Goal: Task Accomplishment & Management: Manage account settings

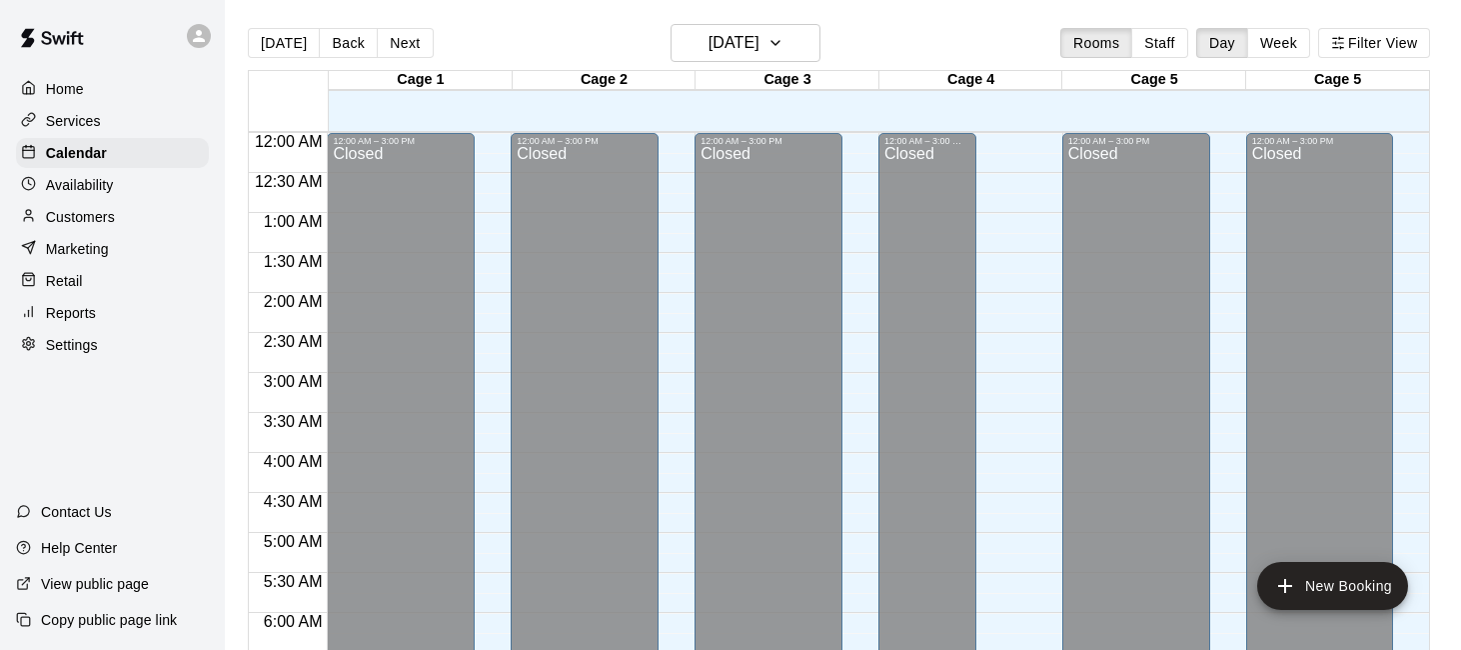
scroll to position [715, 0]
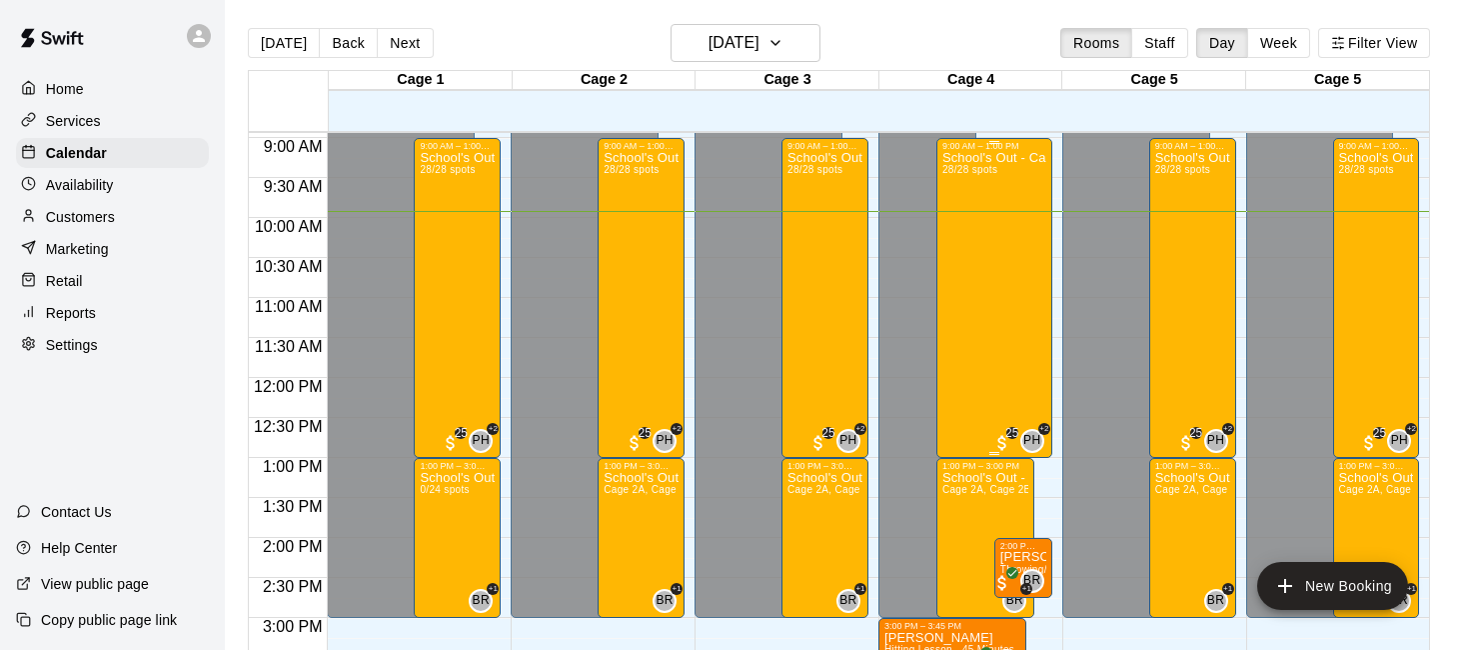
click at [965, 325] on div "School's Out - Camps On! Session 2 ([DATE]) 28/28 spots" at bounding box center [994, 476] width 104 height 650
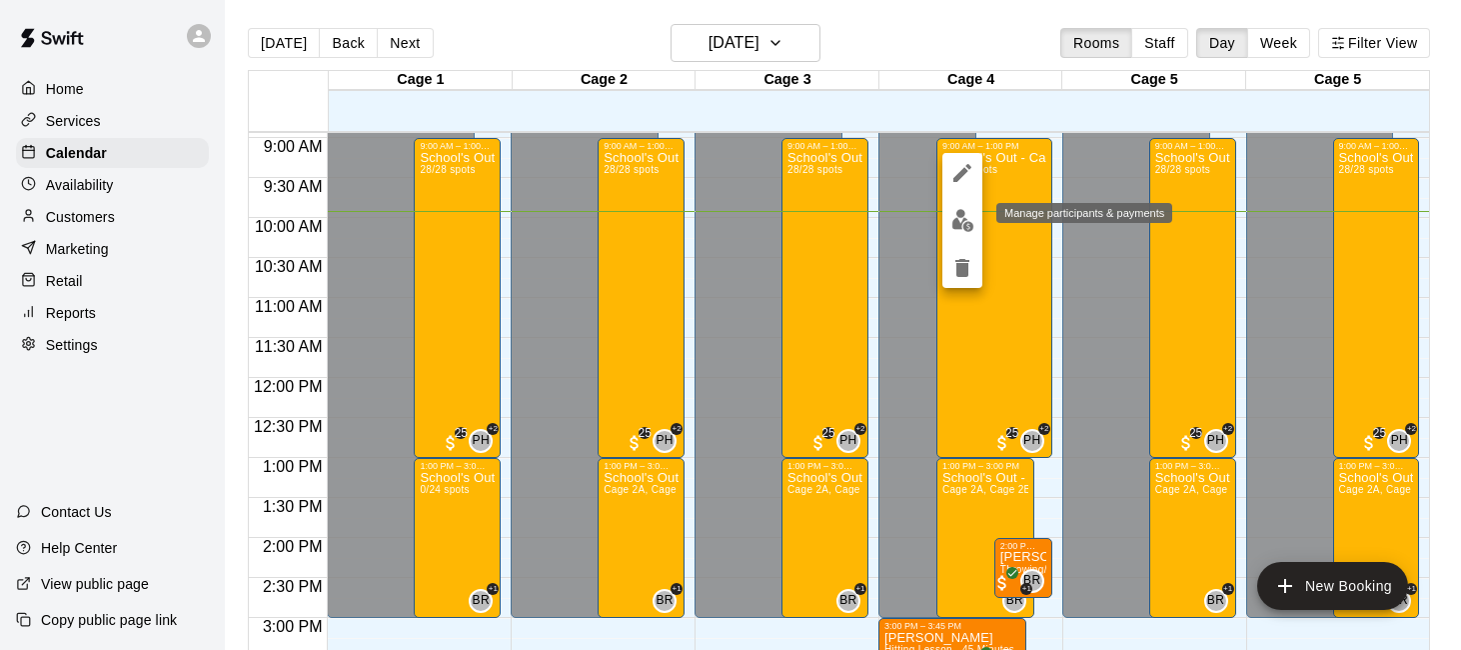
click at [970, 229] on img "edit" at bounding box center [962, 220] width 23 height 23
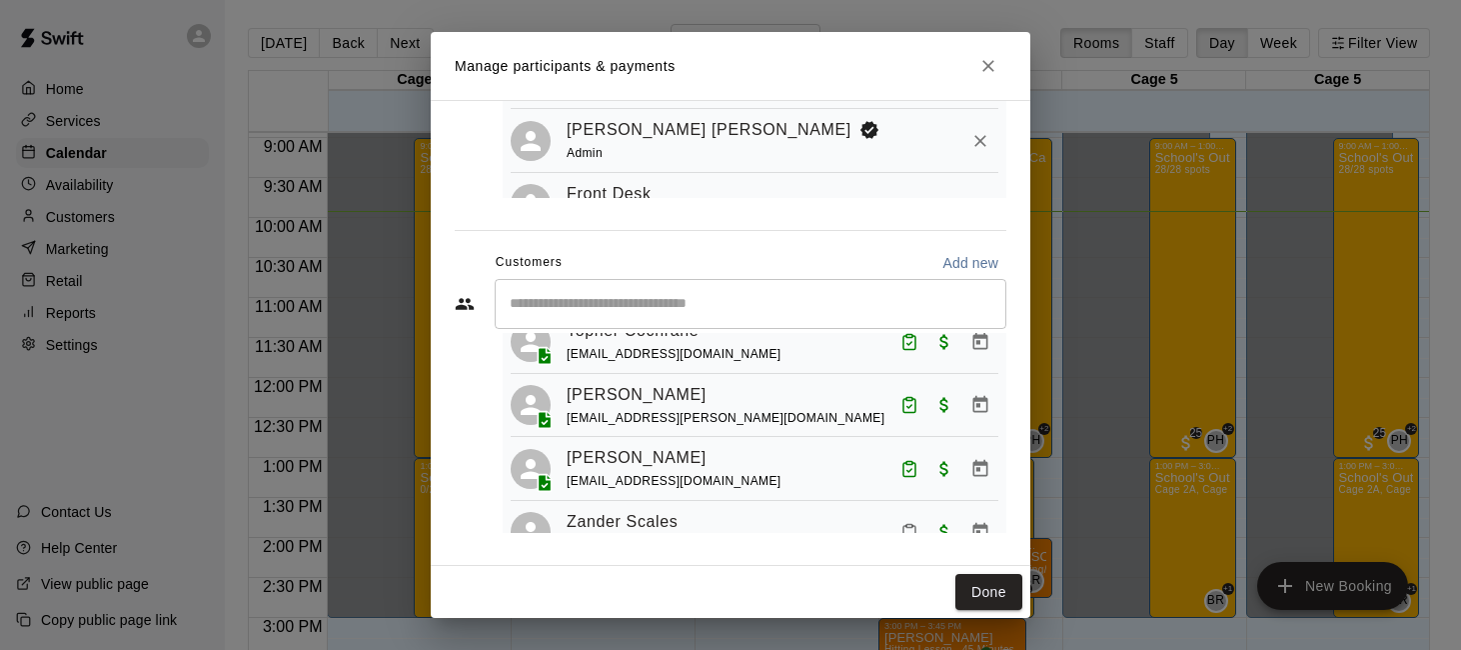
scroll to position [1661, 0]
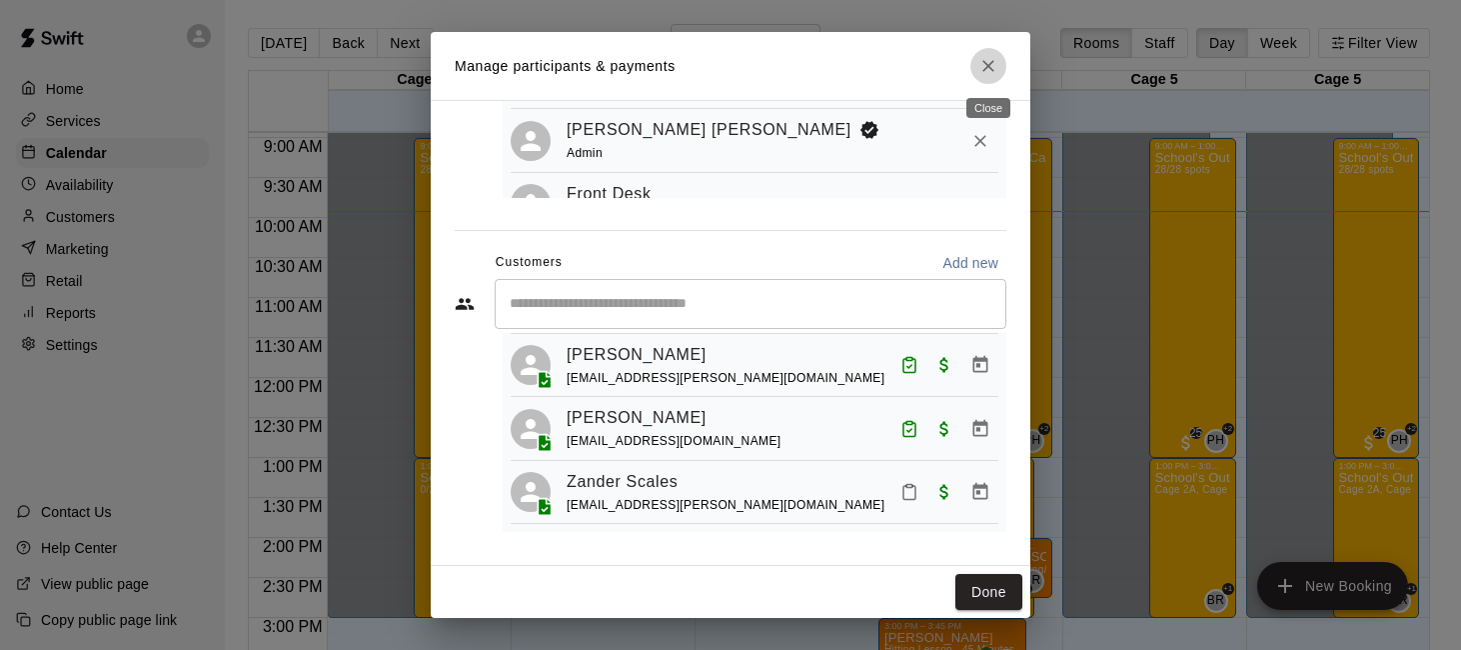
click at [995, 64] on icon "Close" at bounding box center [988, 66] width 20 height 20
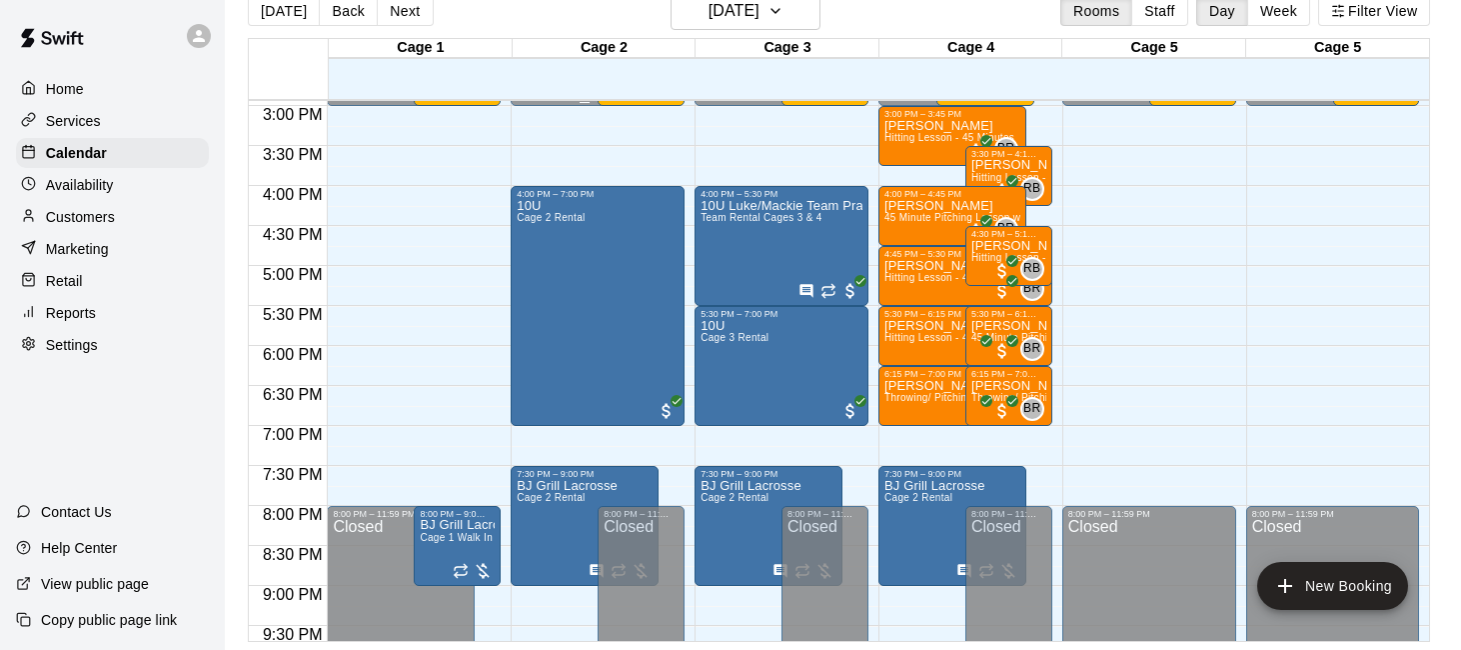
scroll to position [1204, 0]
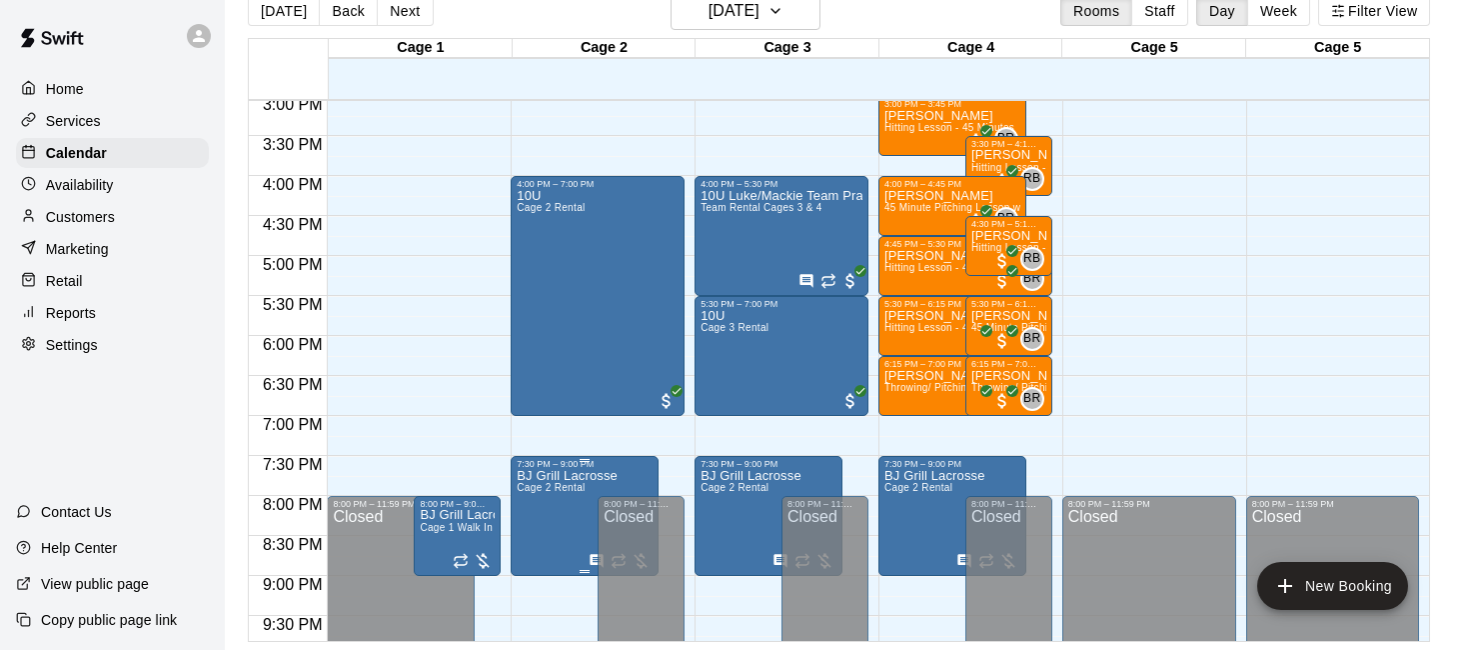
click at [555, 485] on span "Cage 2 Rental" at bounding box center [551, 487] width 68 height 11
click at [530, 604] on icon "delete" at bounding box center [538, 599] width 24 height 24
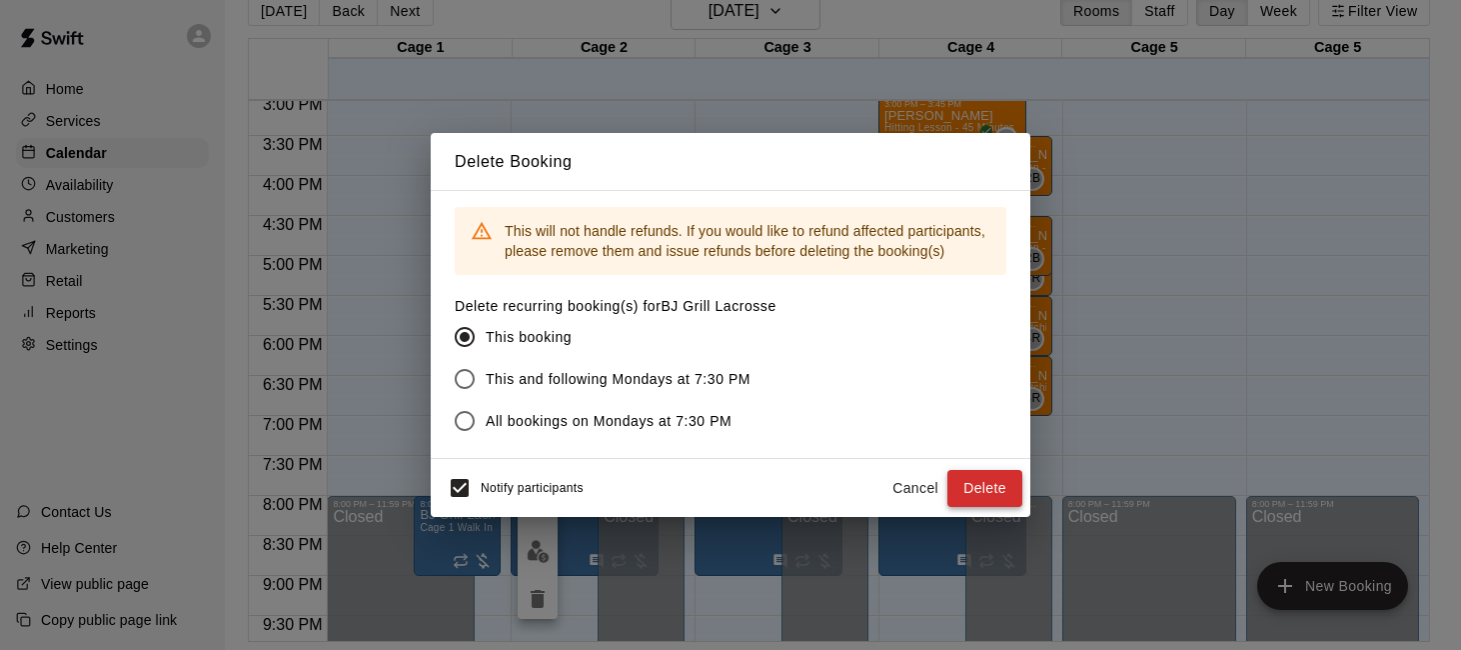
click at [981, 478] on button "Delete" at bounding box center [984, 488] width 75 height 37
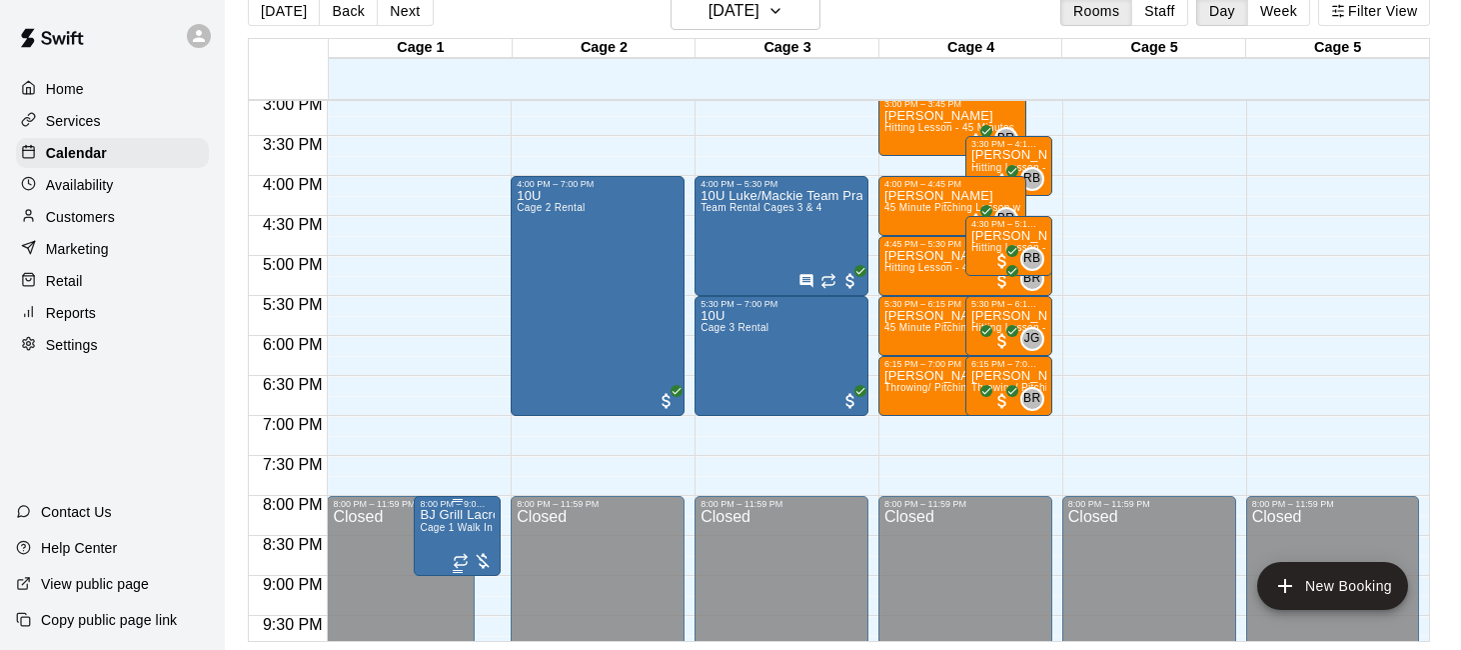
click at [464, 515] on p "BJ Grill Lacrosse" at bounding box center [457, 515] width 75 height 0
click at [437, 610] on icon "delete" at bounding box center [441, 614] width 14 height 18
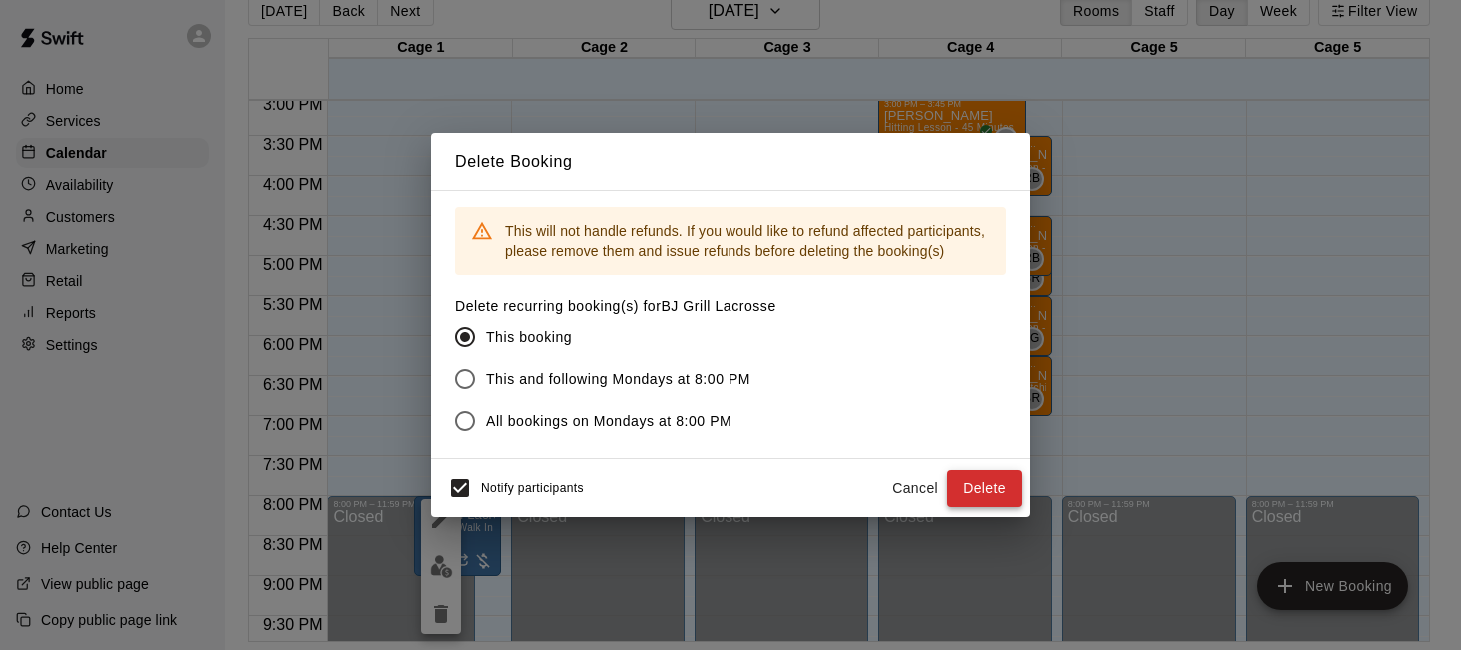
click at [975, 477] on button "Delete" at bounding box center [984, 488] width 75 height 37
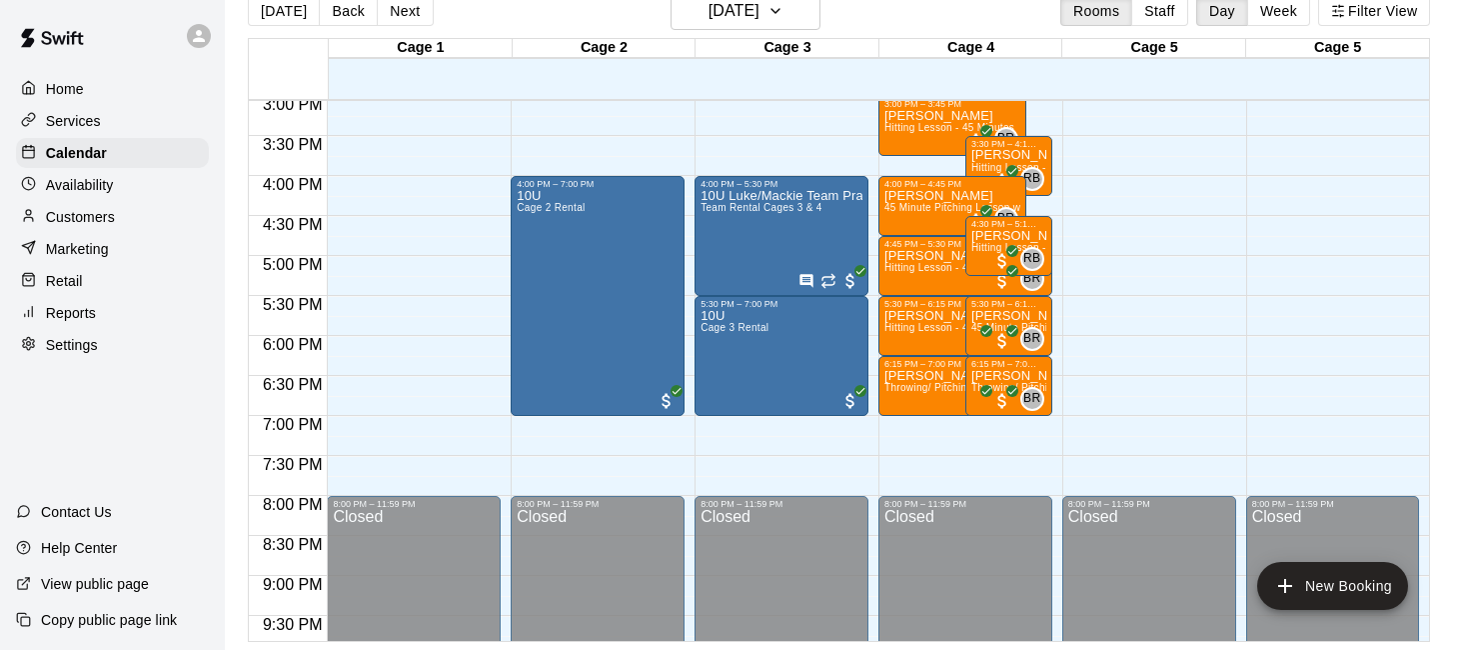
scroll to position [1223, 0]
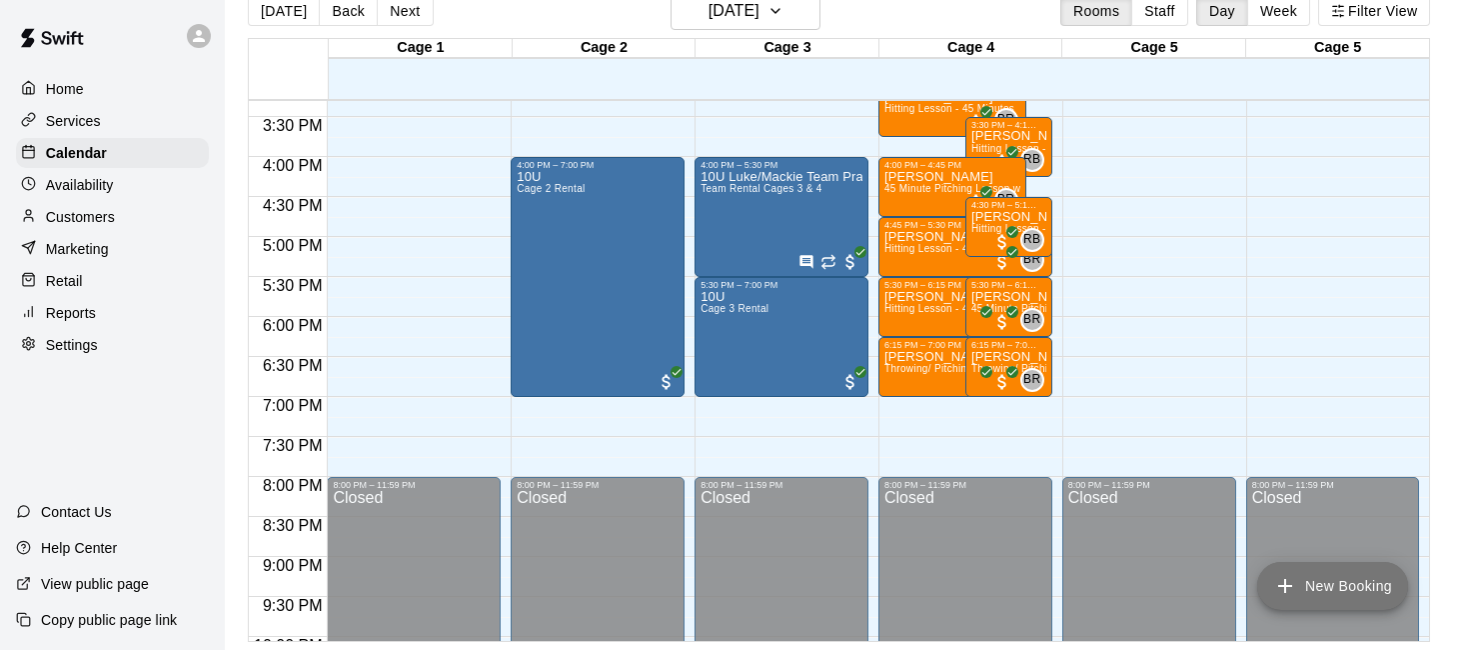
click at [1290, 570] on button "New Booking" at bounding box center [1332, 586] width 151 height 48
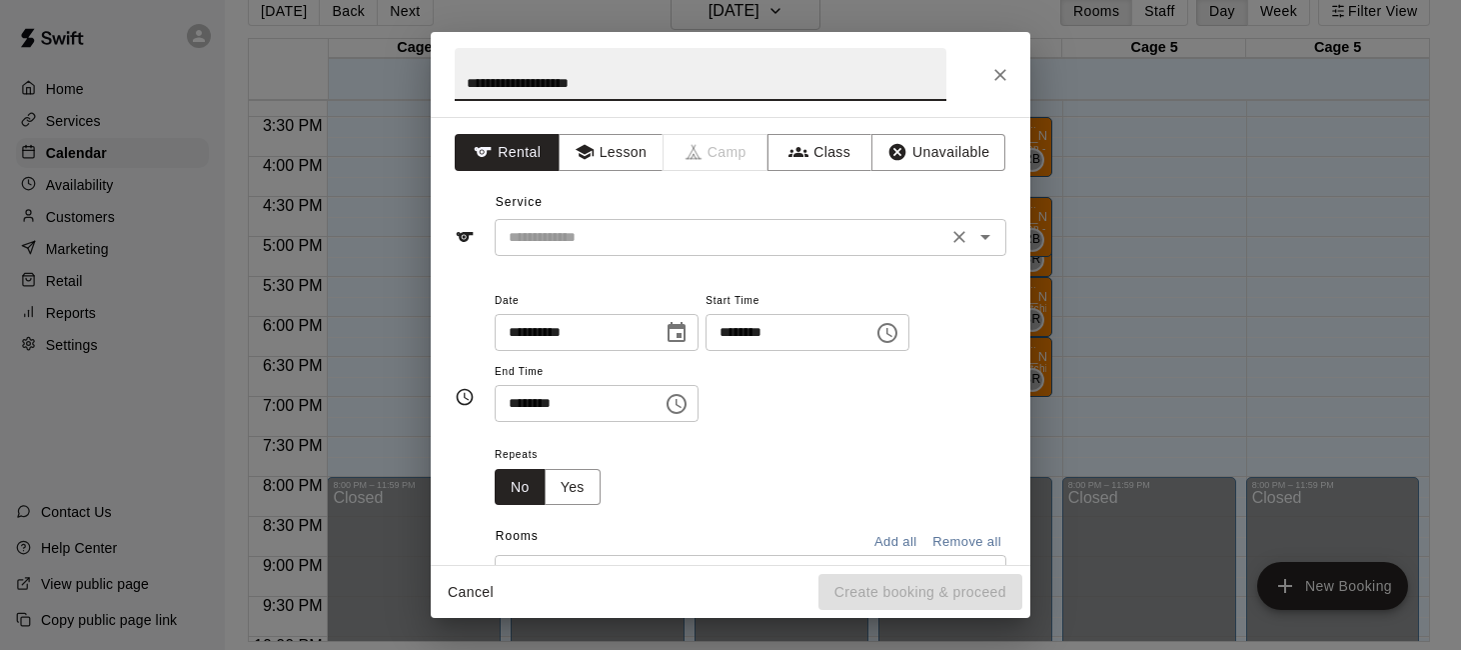
type input "**********"
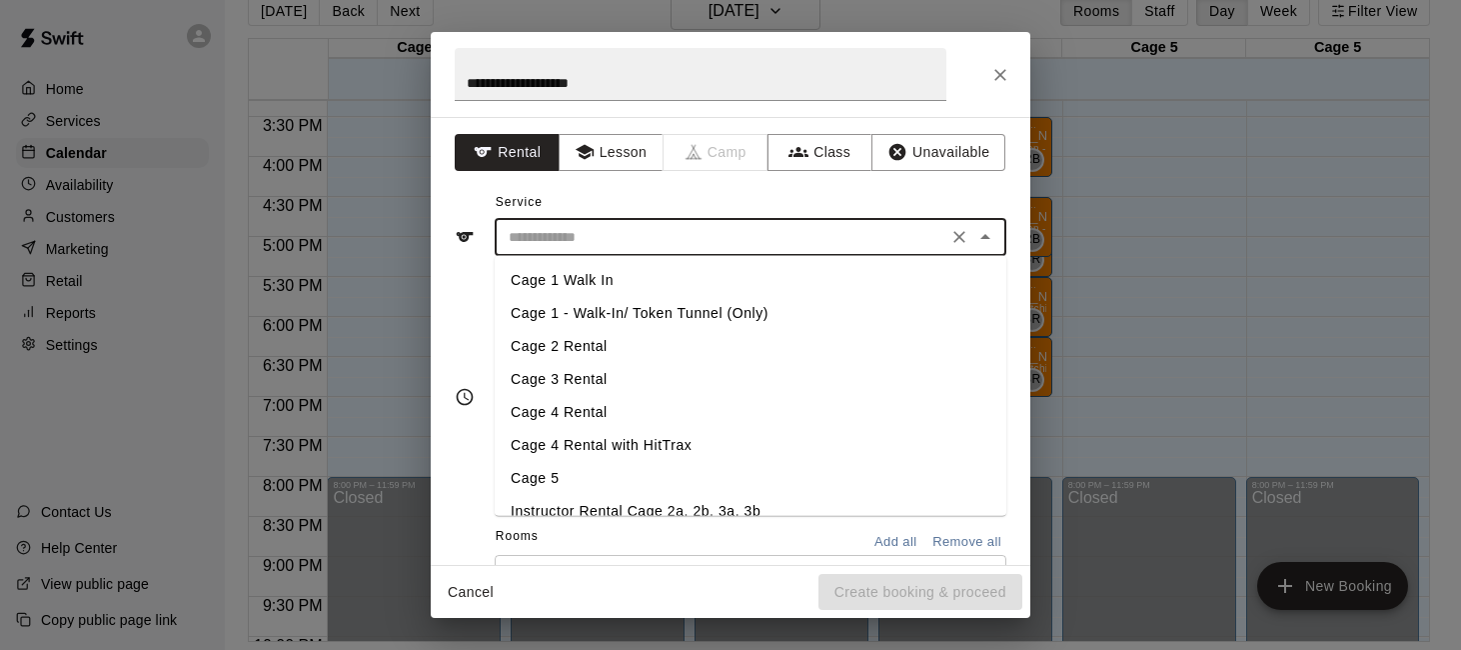
click at [801, 232] on input "text" at bounding box center [721, 237] width 441 height 25
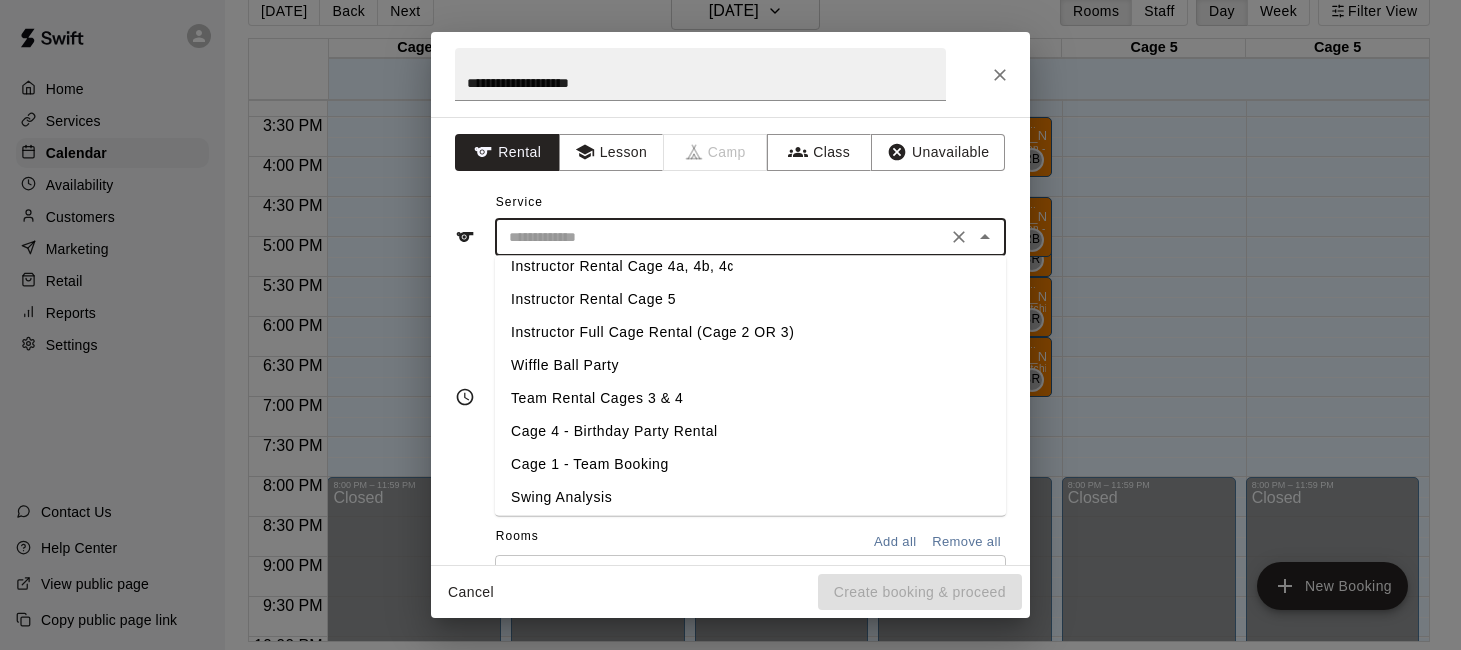
scroll to position [279, 0]
click at [745, 392] on li "Team Rental Cages 3 & 4" at bounding box center [751, 397] width 512 height 33
type input "**********"
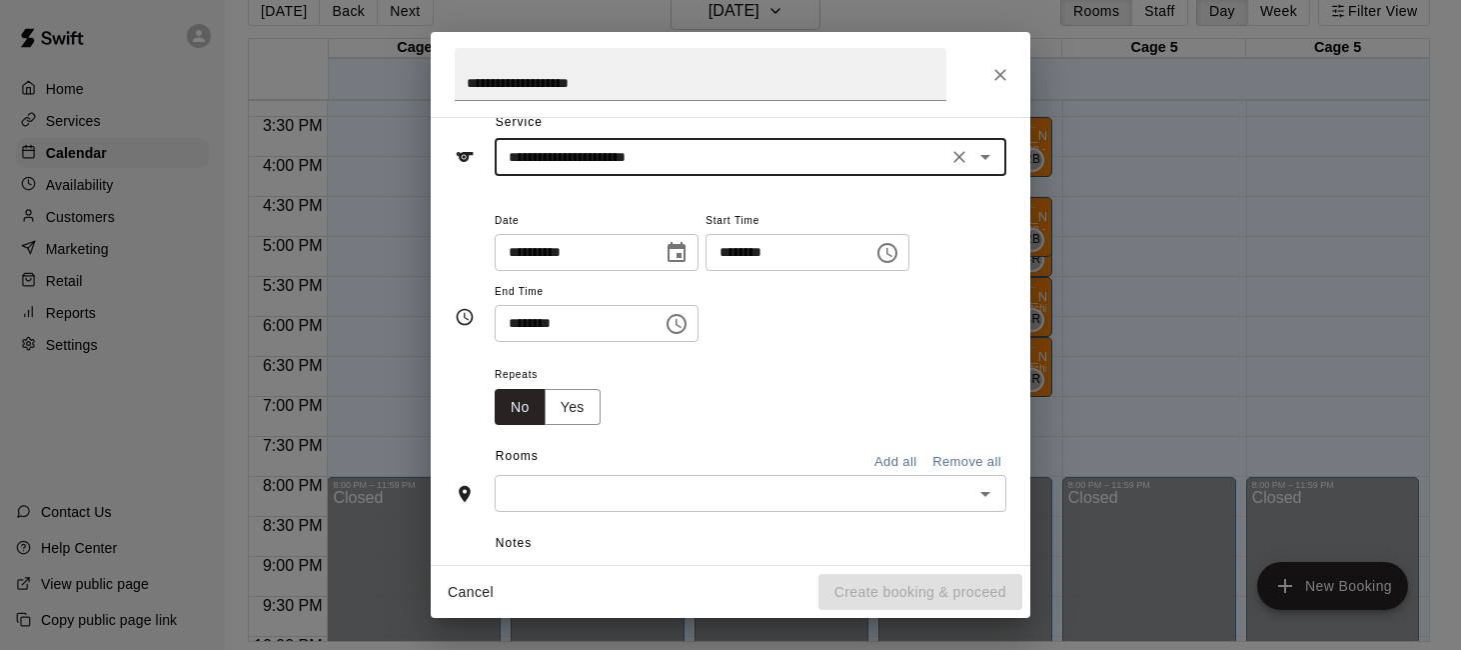
scroll to position [101, 0]
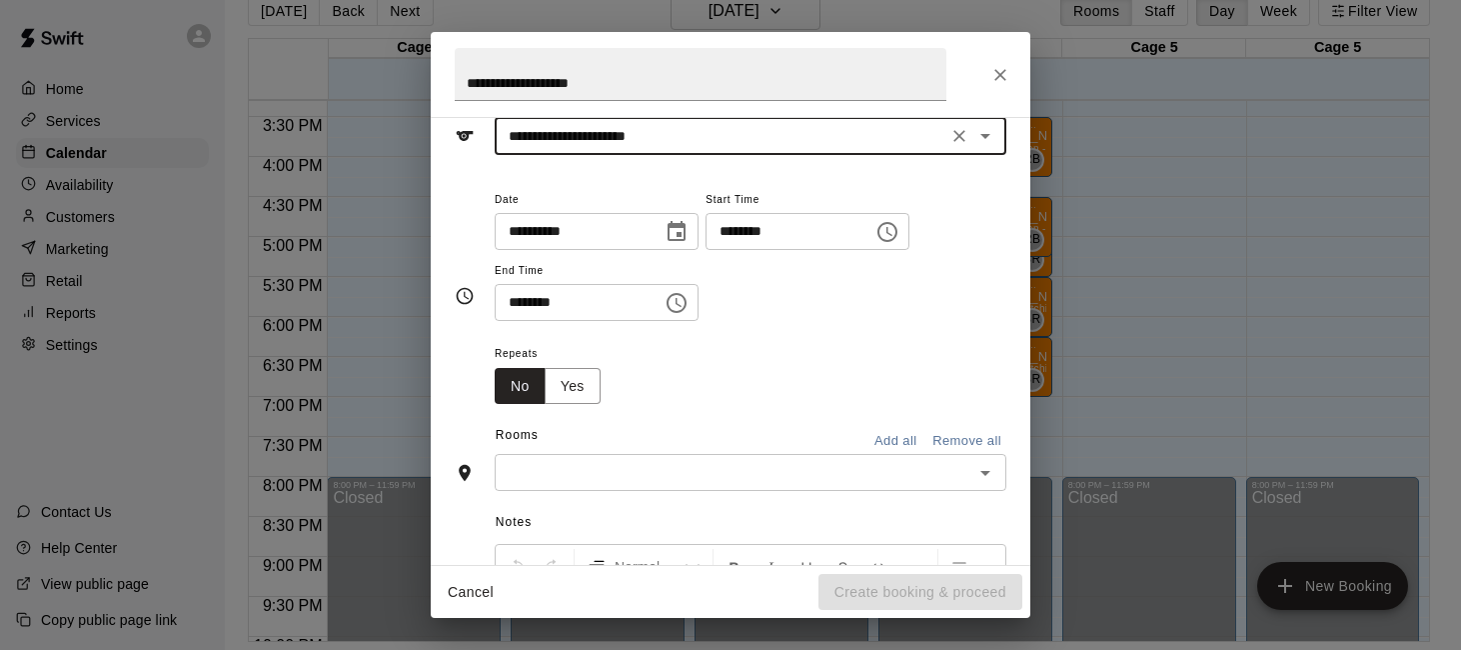
click at [888, 440] on button "Add all" at bounding box center [895, 441] width 64 height 31
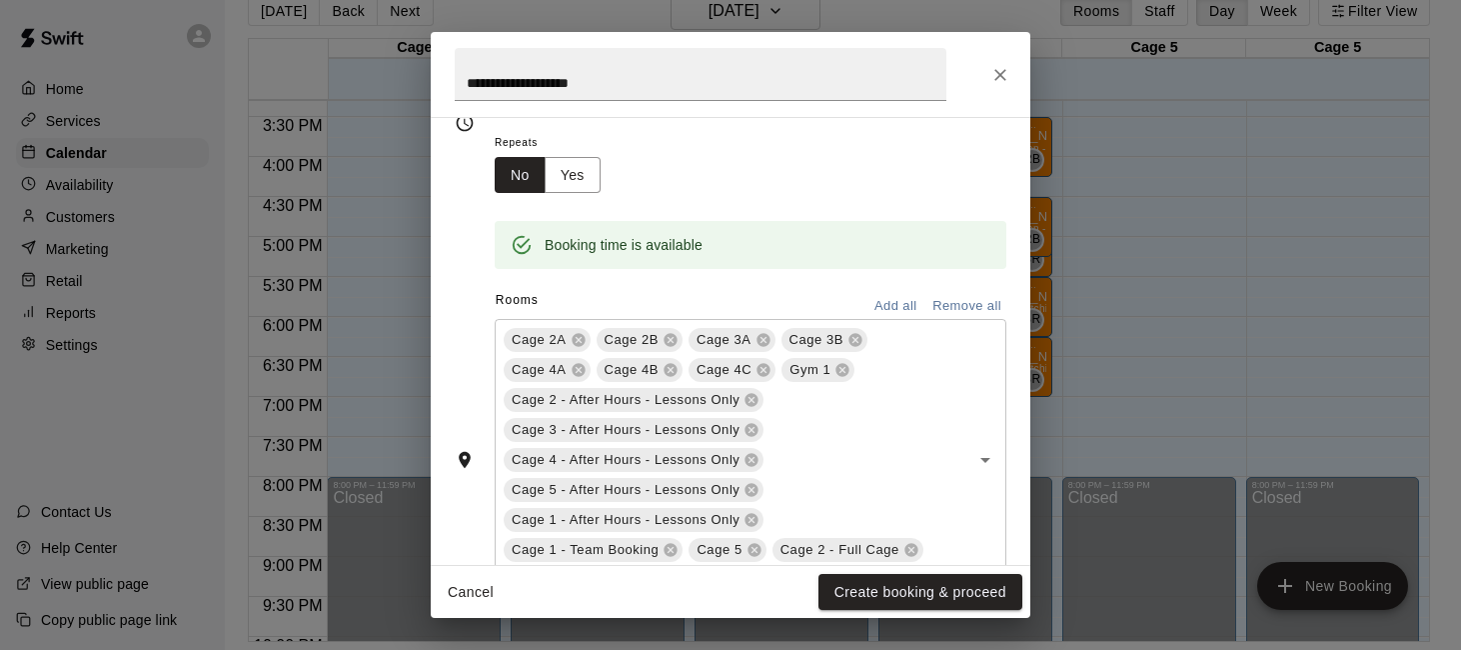
scroll to position [363, 0]
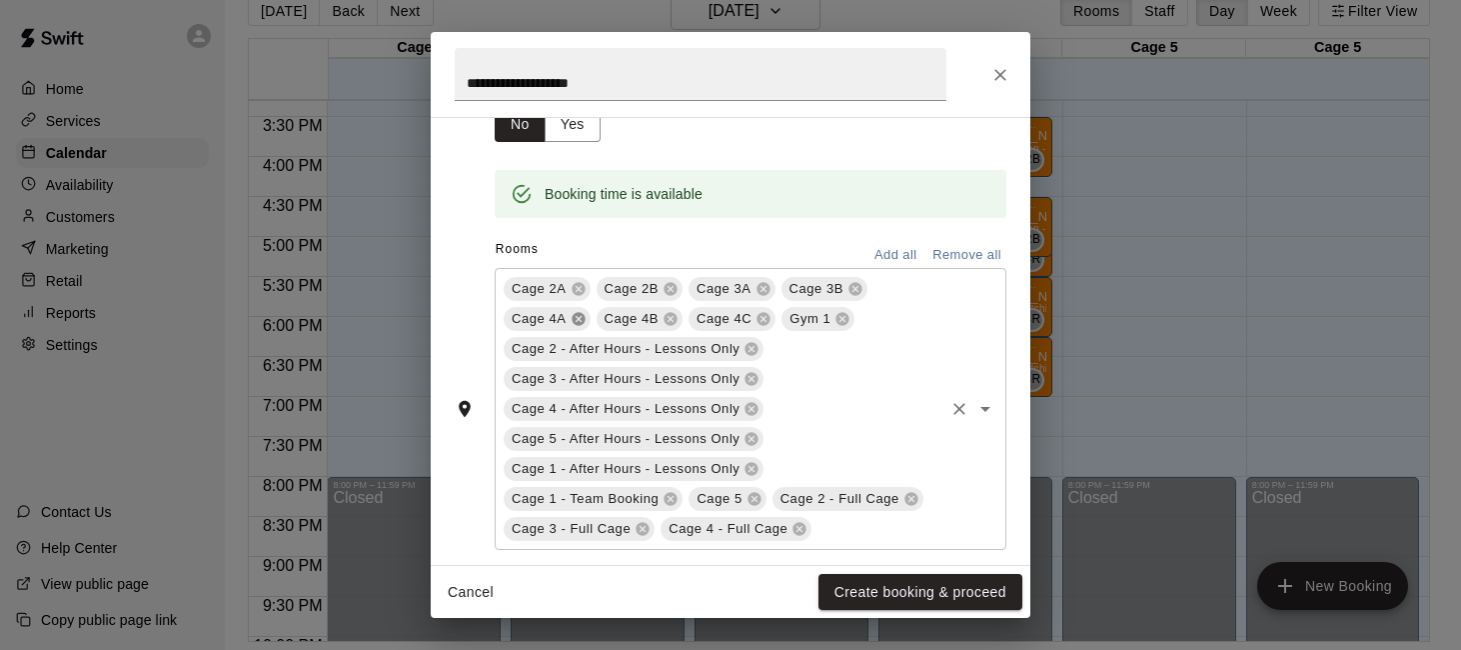
click at [571, 317] on icon at bounding box center [579, 319] width 16 height 16
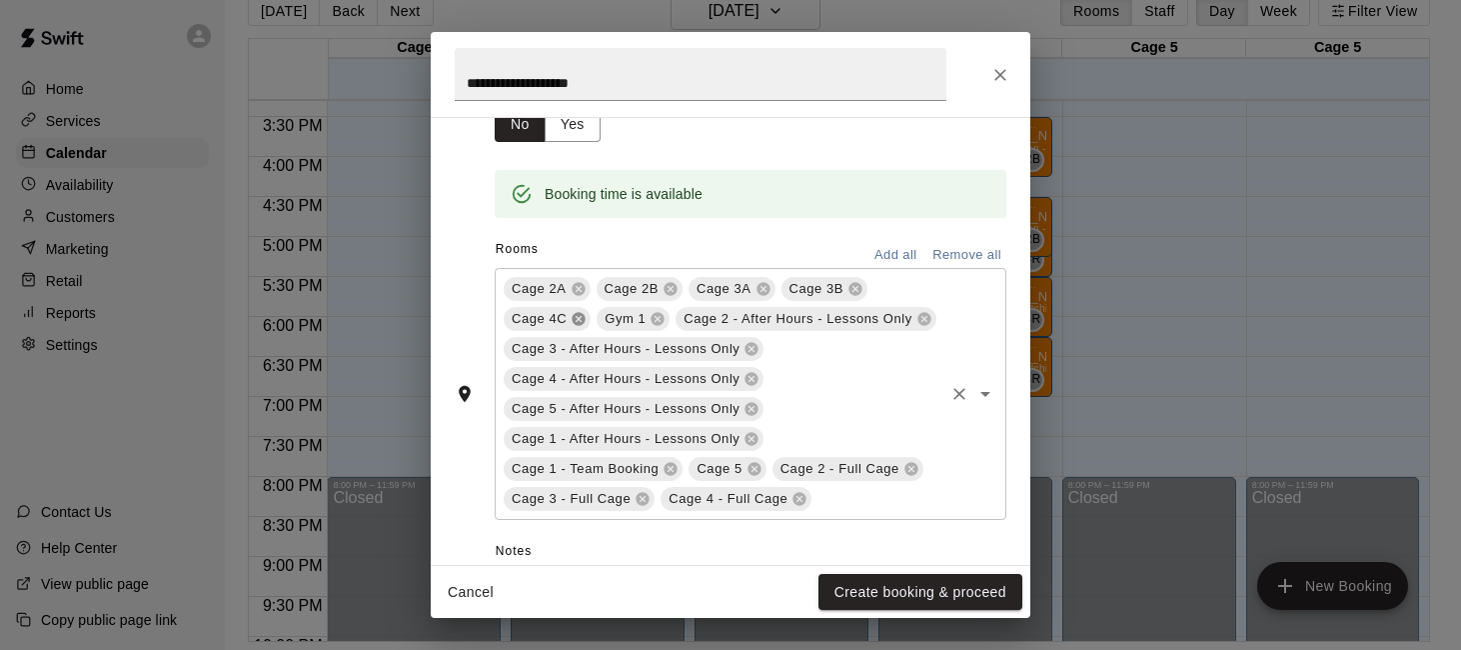
click at [571, 317] on icon at bounding box center [579, 319] width 16 height 16
click at [567, 316] on icon at bounding box center [565, 319] width 16 height 16
click at [754, 383] on icon at bounding box center [751, 379] width 13 height 13
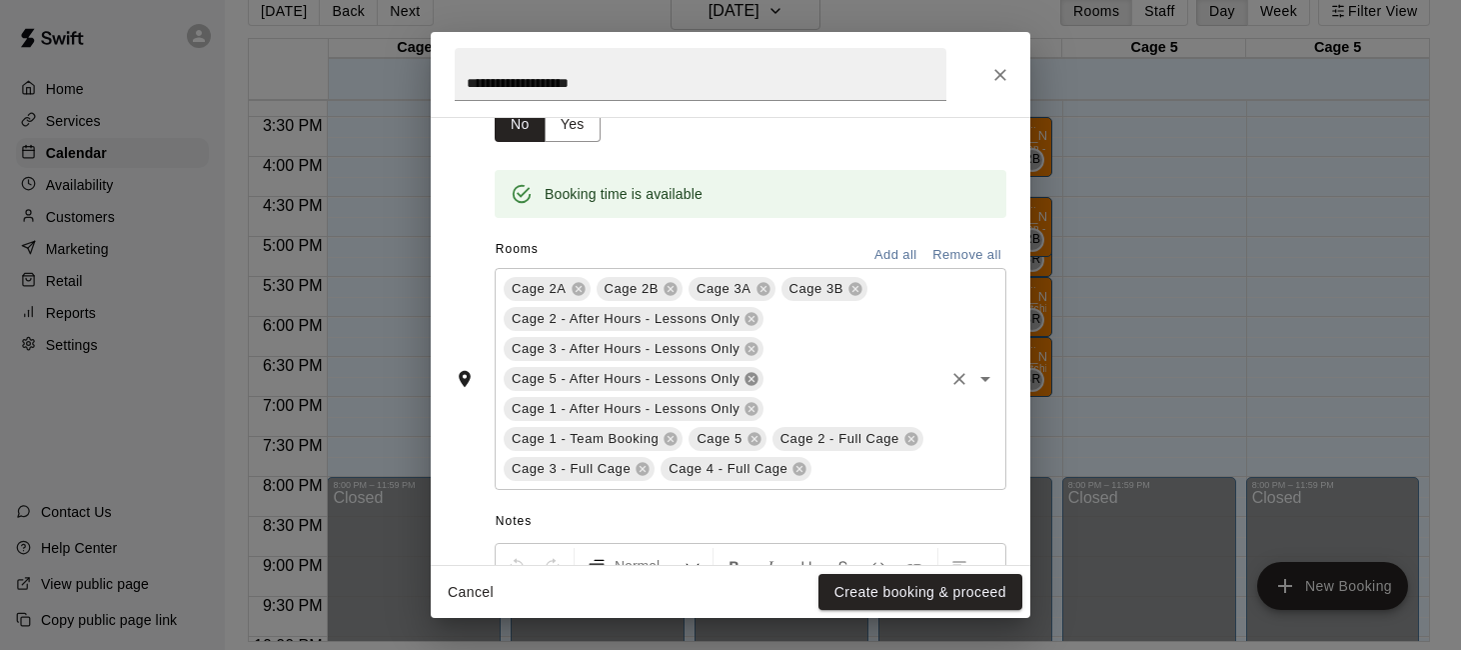
click at [754, 383] on icon at bounding box center [751, 379] width 13 height 13
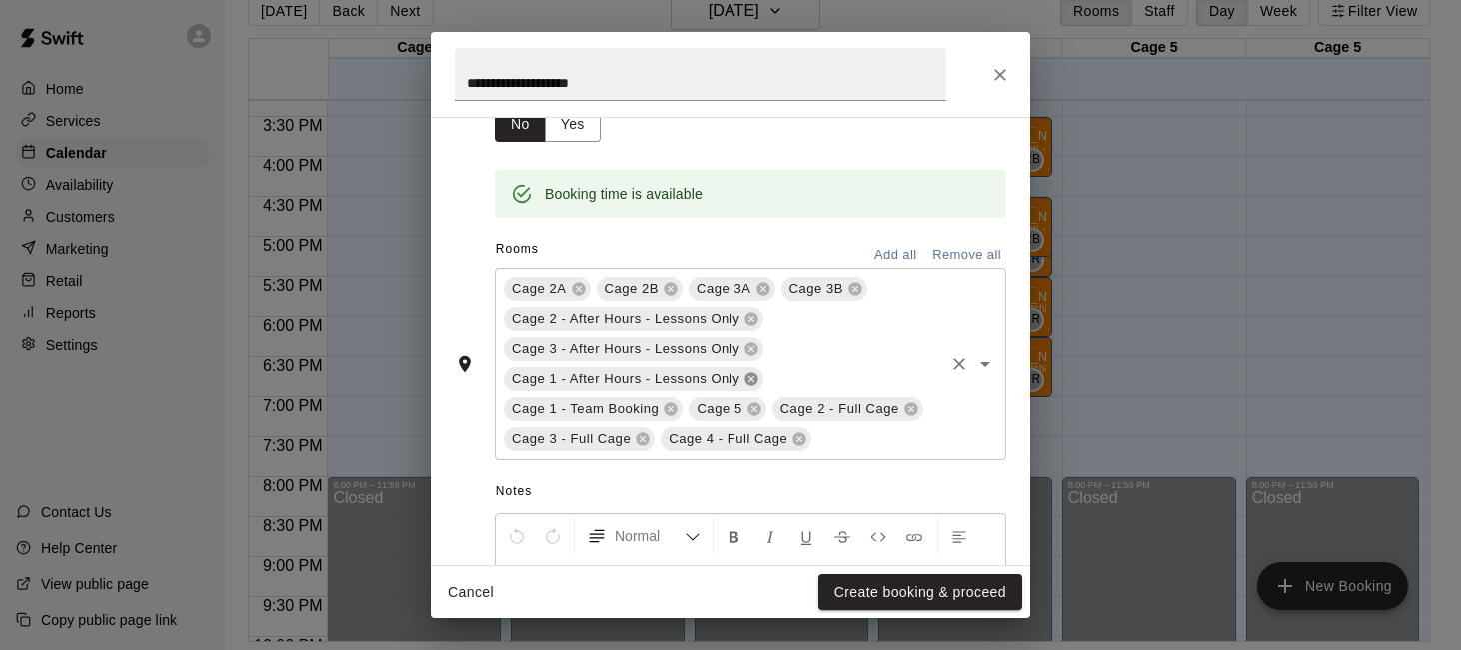
click at [754, 383] on icon at bounding box center [751, 379] width 13 height 13
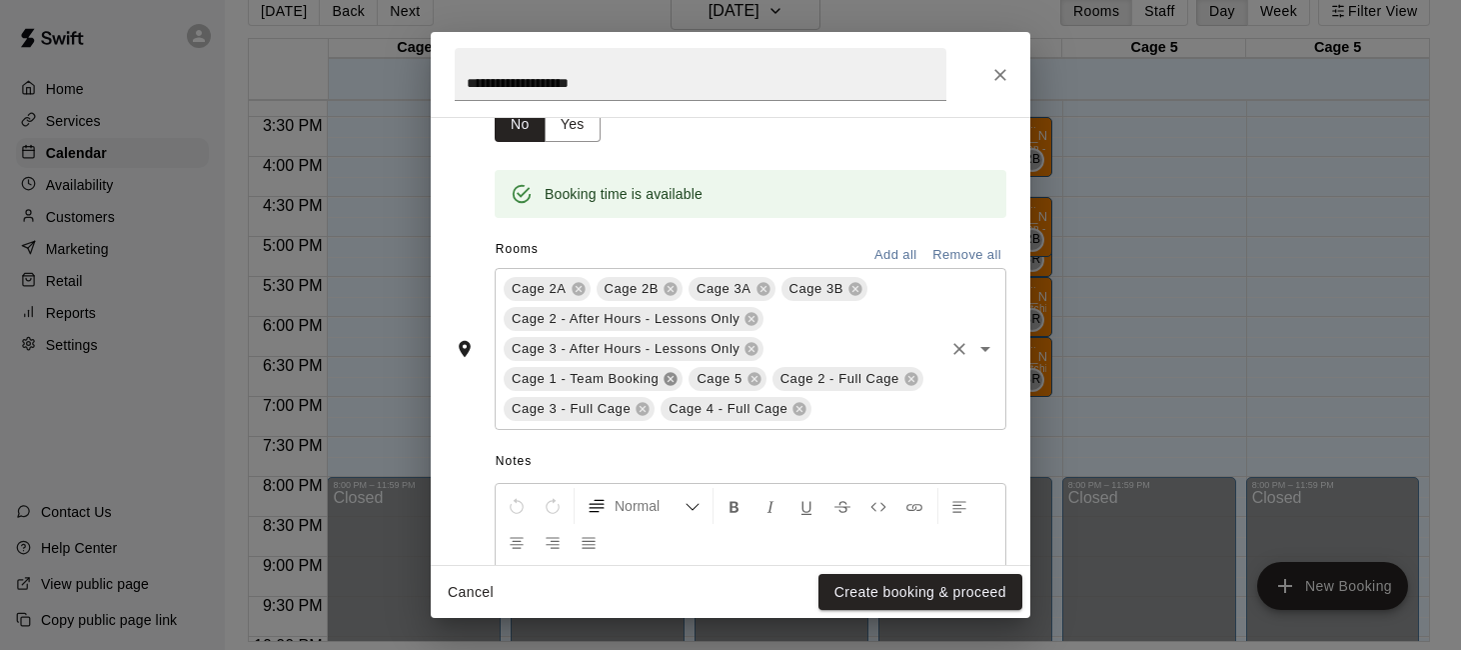
click at [675, 382] on icon at bounding box center [671, 379] width 13 height 13
click at [646, 413] on icon at bounding box center [643, 409] width 13 height 13
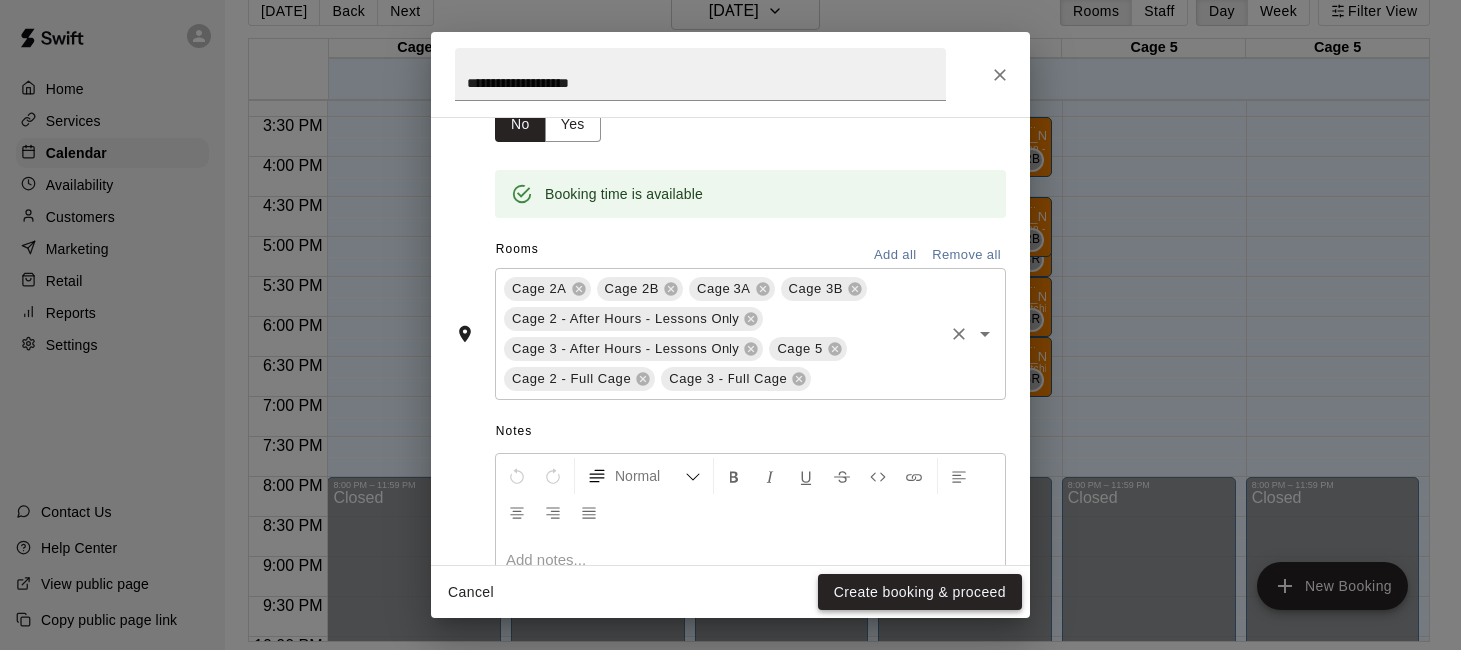
click at [915, 594] on button "Create booking & proceed" at bounding box center [920, 592] width 204 height 37
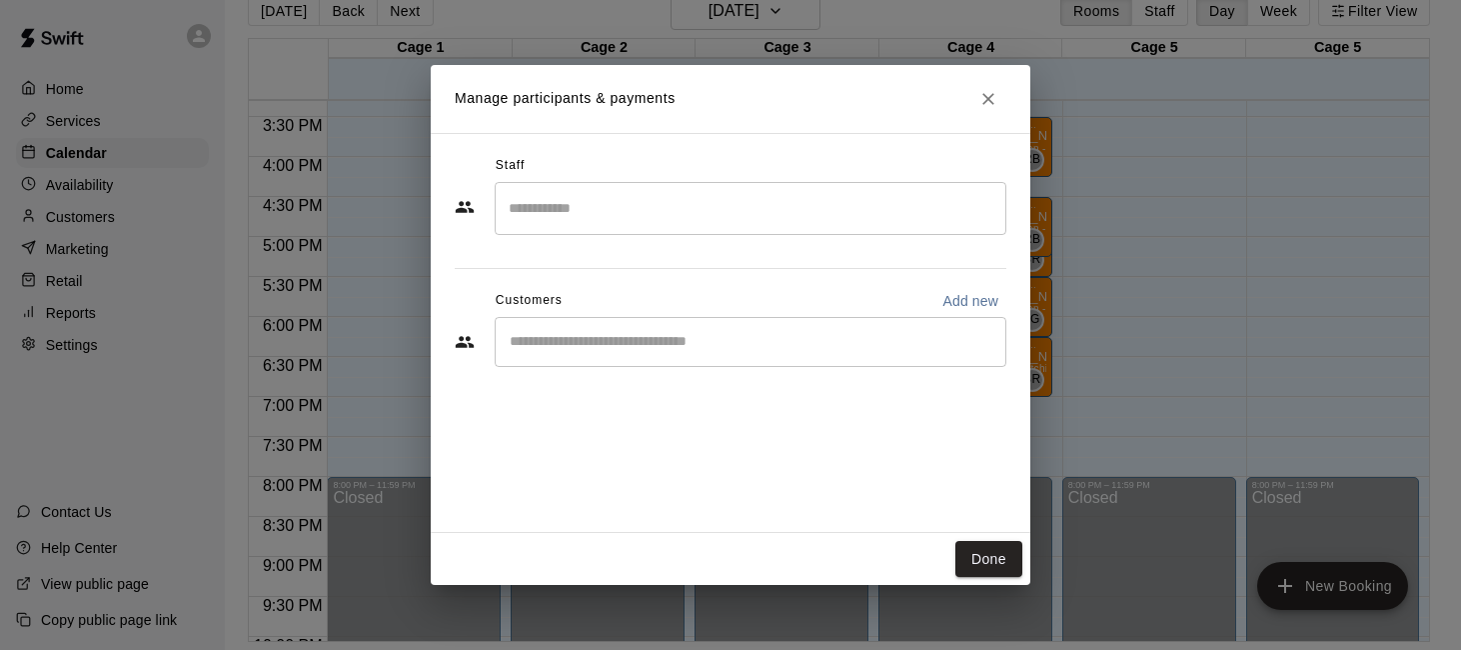
click at [763, 212] on input "Search staff" at bounding box center [751, 208] width 494 height 35
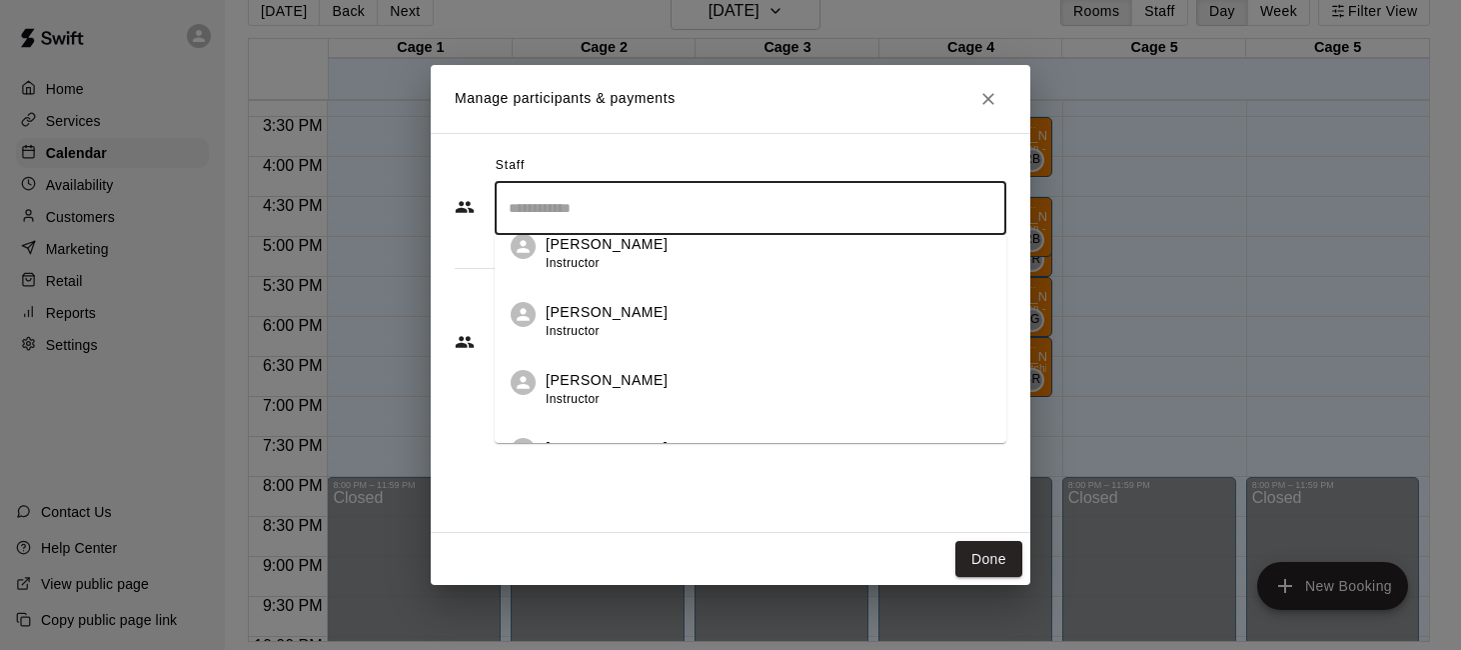
scroll to position [0, 0]
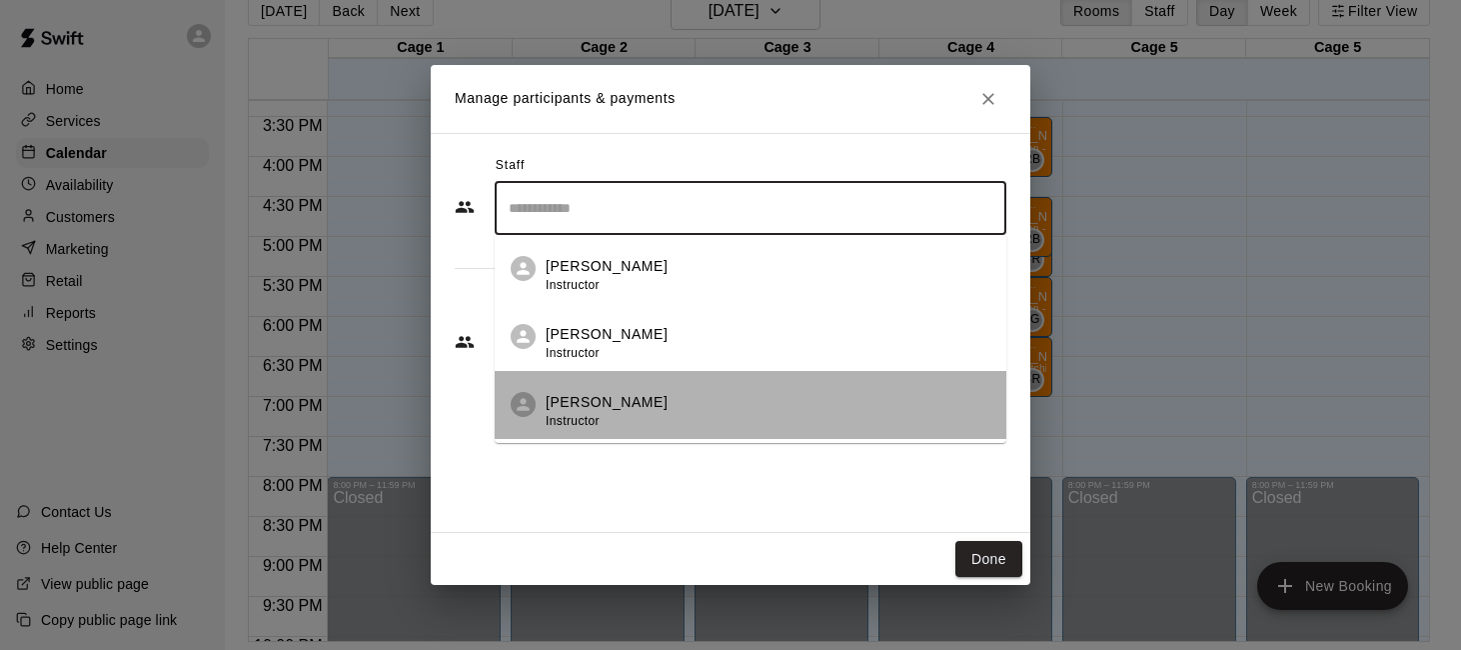
click at [727, 395] on div "[PERSON_NAME] Instructor" at bounding box center [768, 411] width 445 height 39
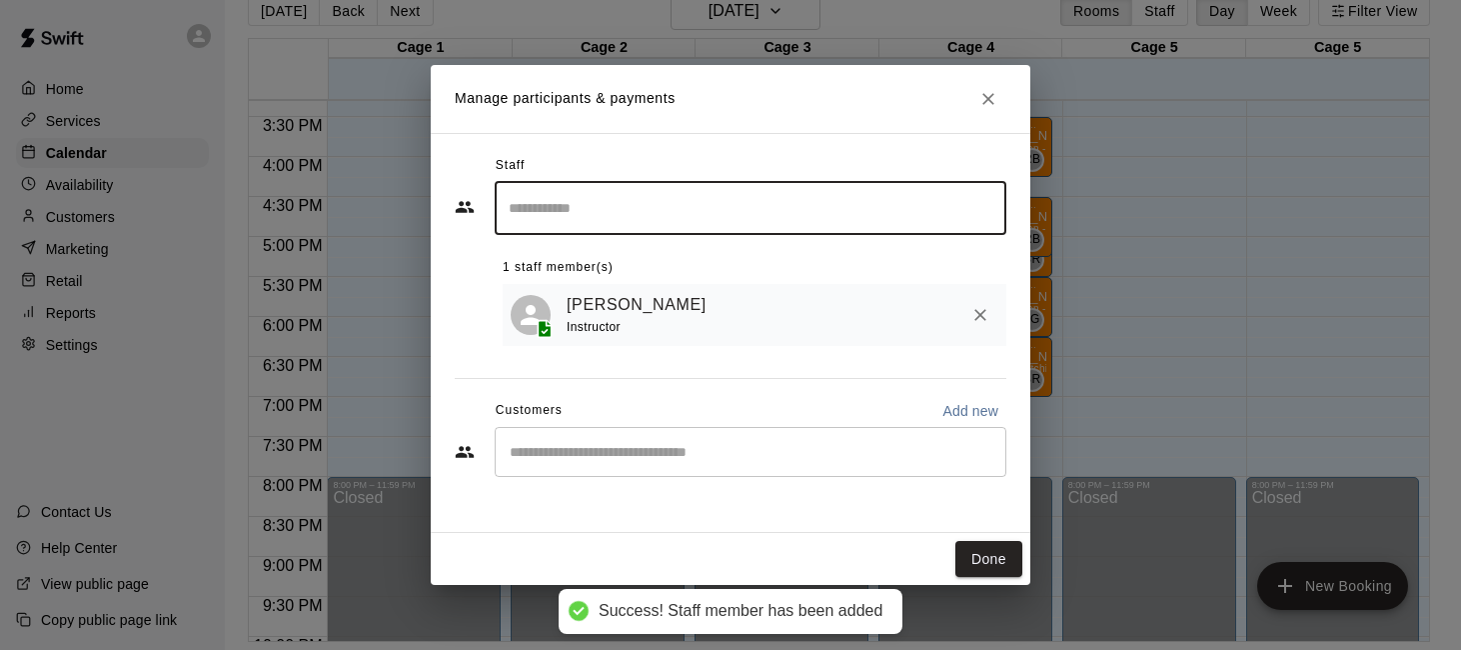
click at [976, 556] on button "Done" at bounding box center [988, 559] width 67 height 37
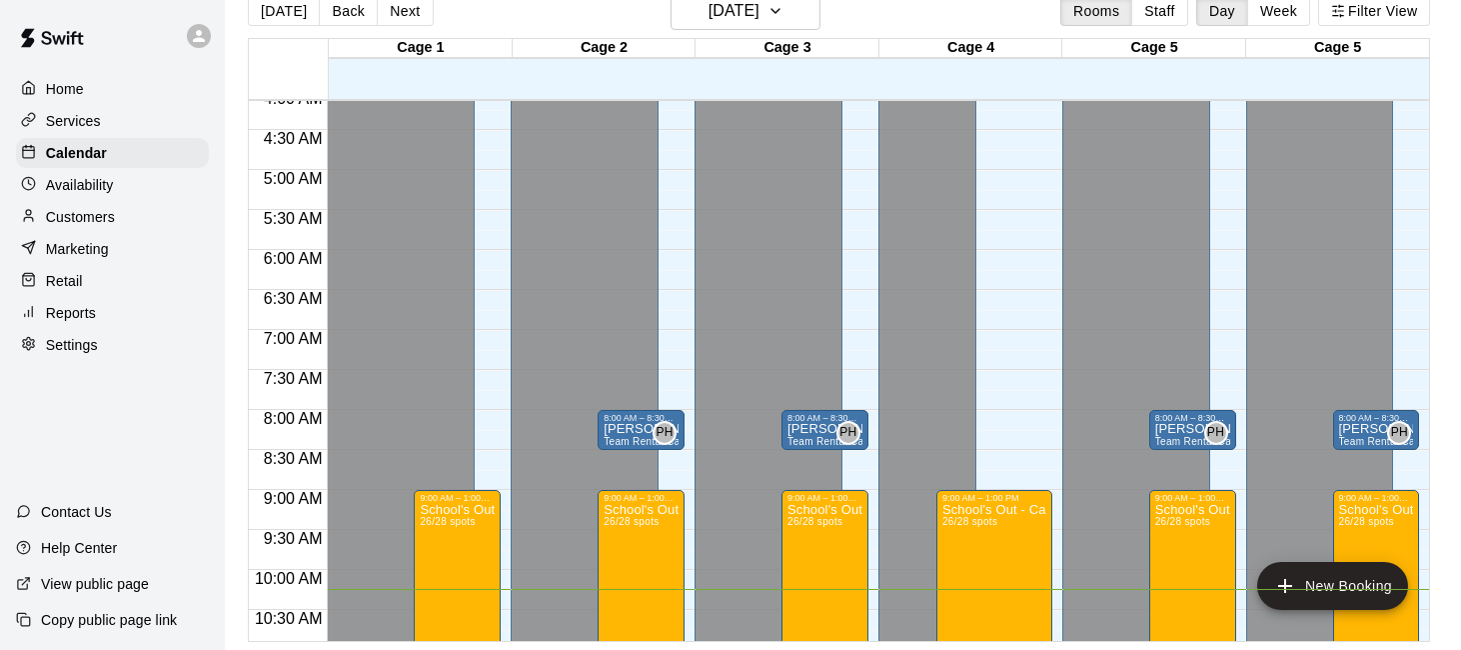
scroll to position [316, 0]
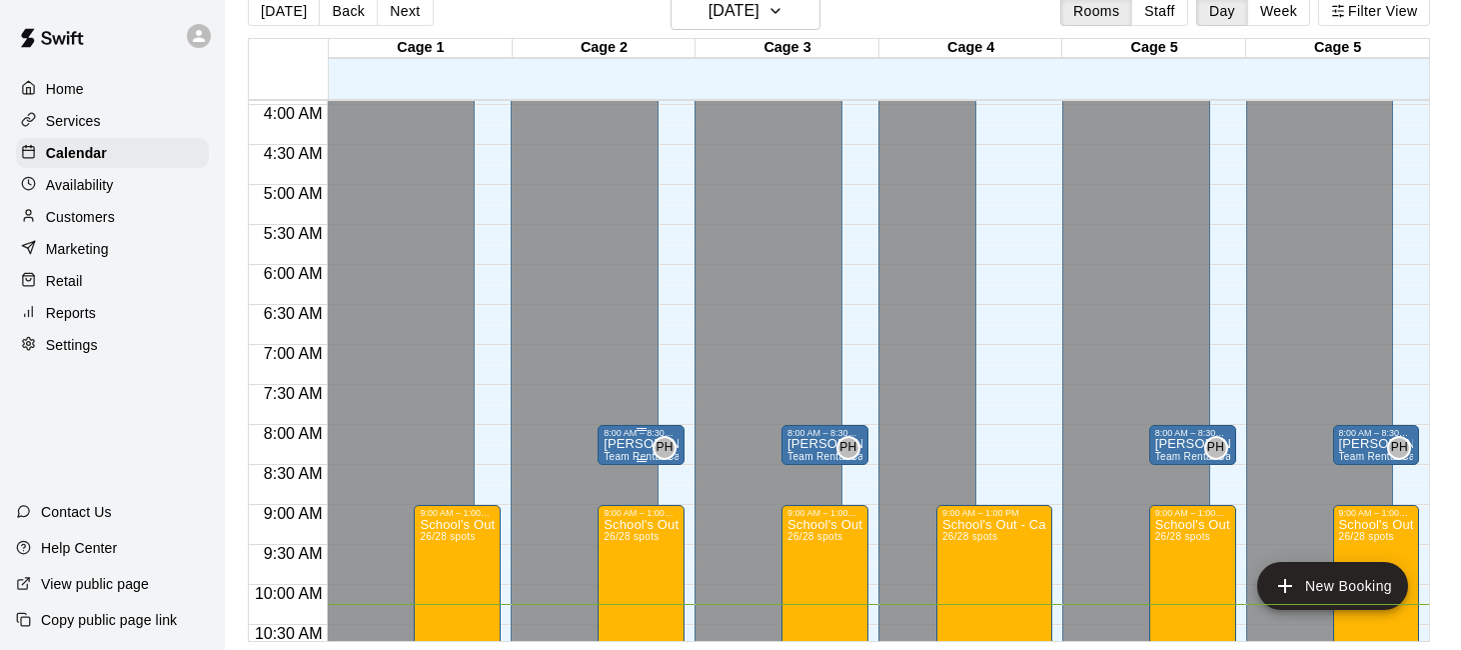
click at [653, 433] on div "8:00 AM – 8:30 AM" at bounding box center [641, 433] width 75 height 10
click at [623, 434] on button "edit" at bounding box center [625, 449] width 40 height 40
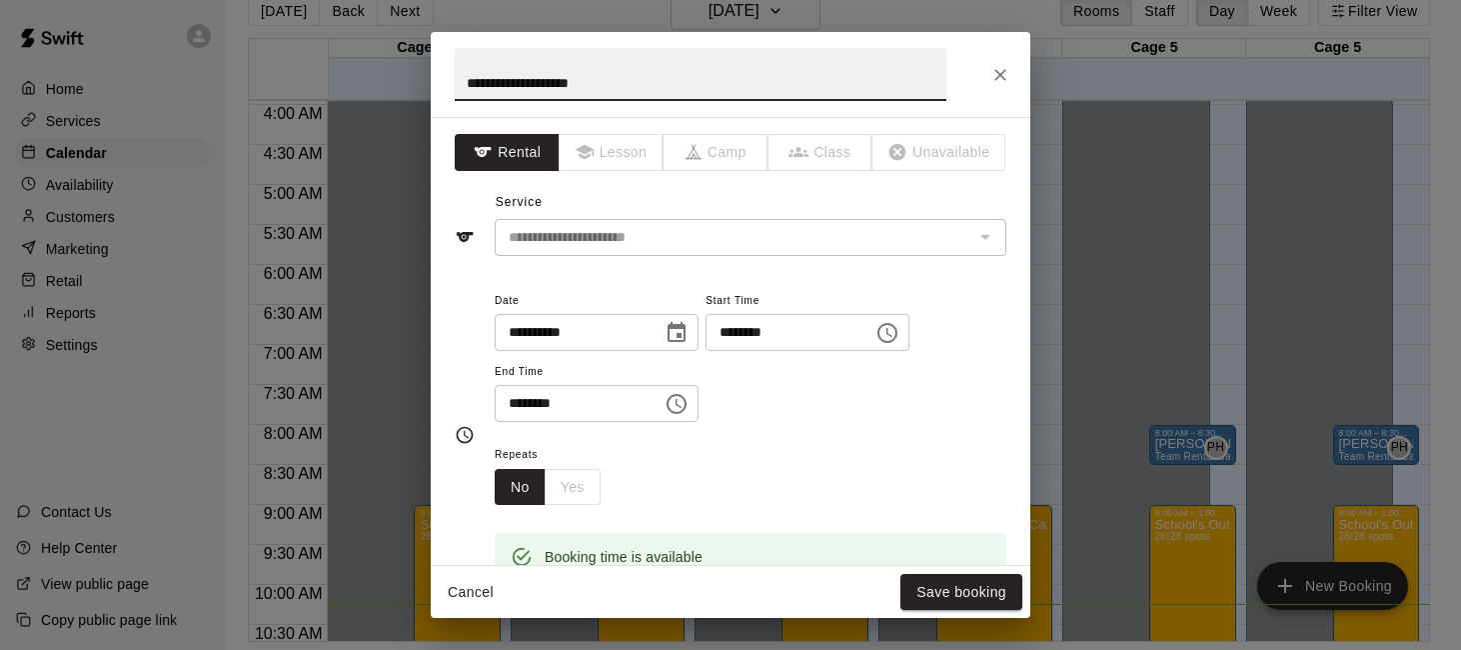
click at [733, 333] on input "********" at bounding box center [783, 332] width 154 height 37
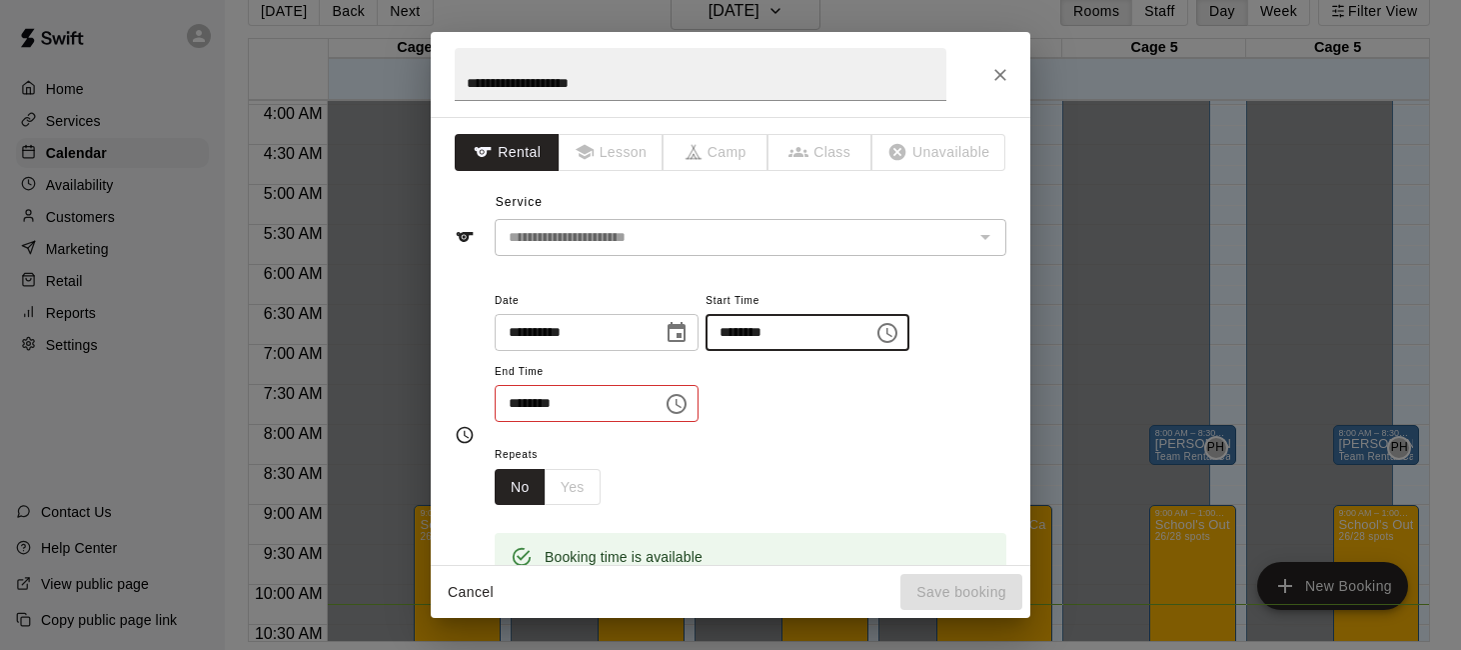
type input "********"
click at [556, 407] on input "********" at bounding box center [572, 403] width 154 height 37
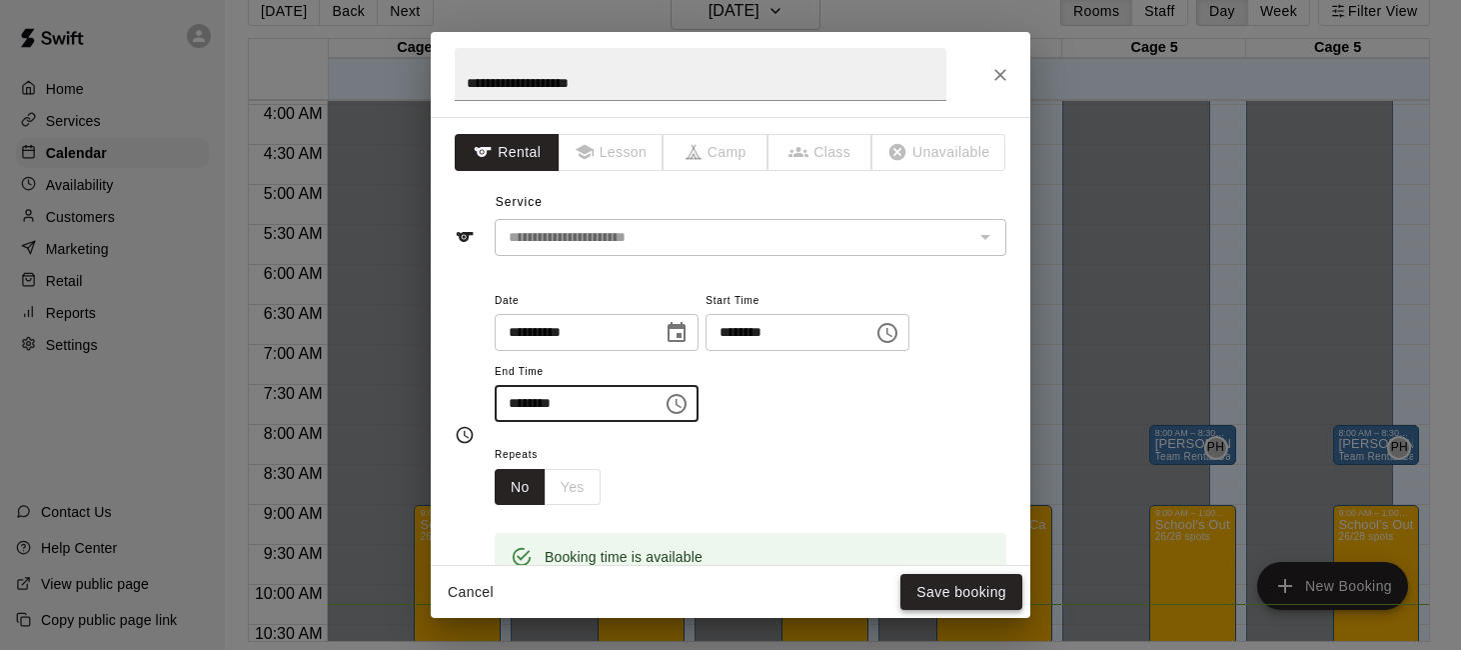
type input "********"
click at [920, 580] on button "Save booking" at bounding box center [961, 592] width 122 height 37
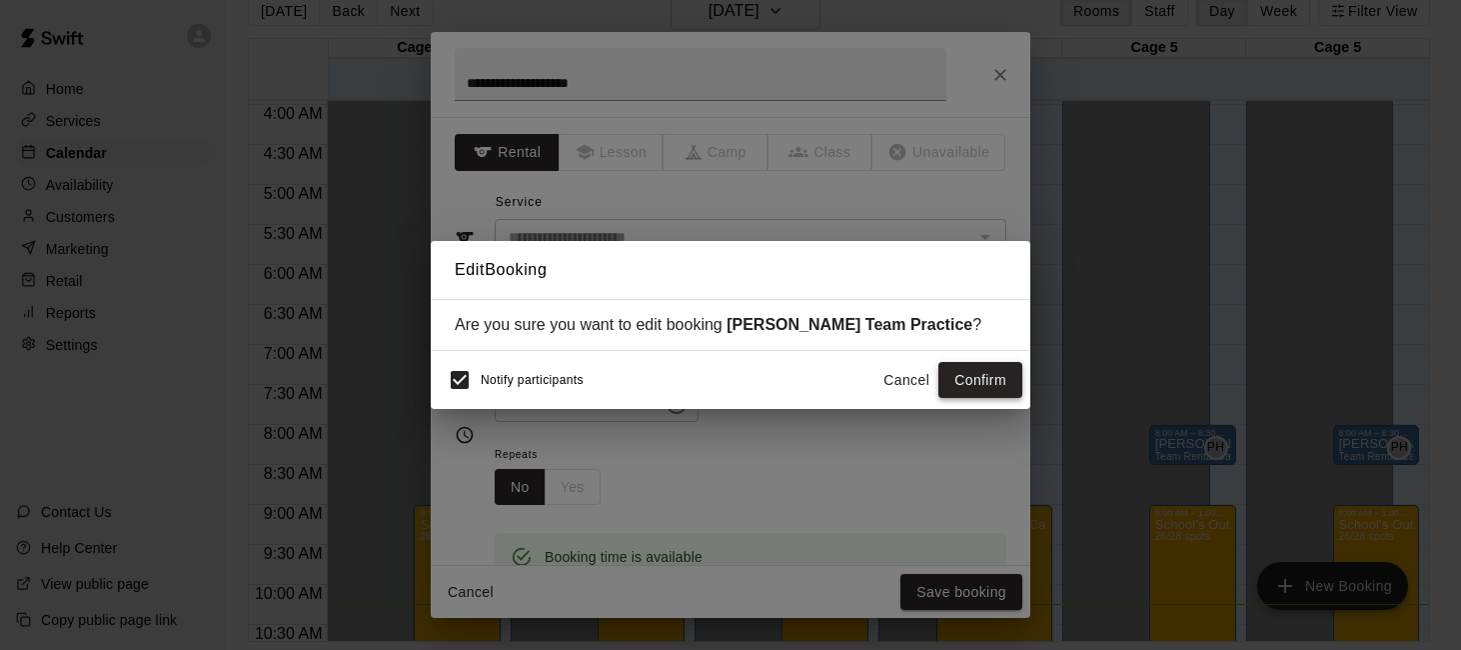
click at [981, 372] on button "Confirm" at bounding box center [980, 380] width 84 height 37
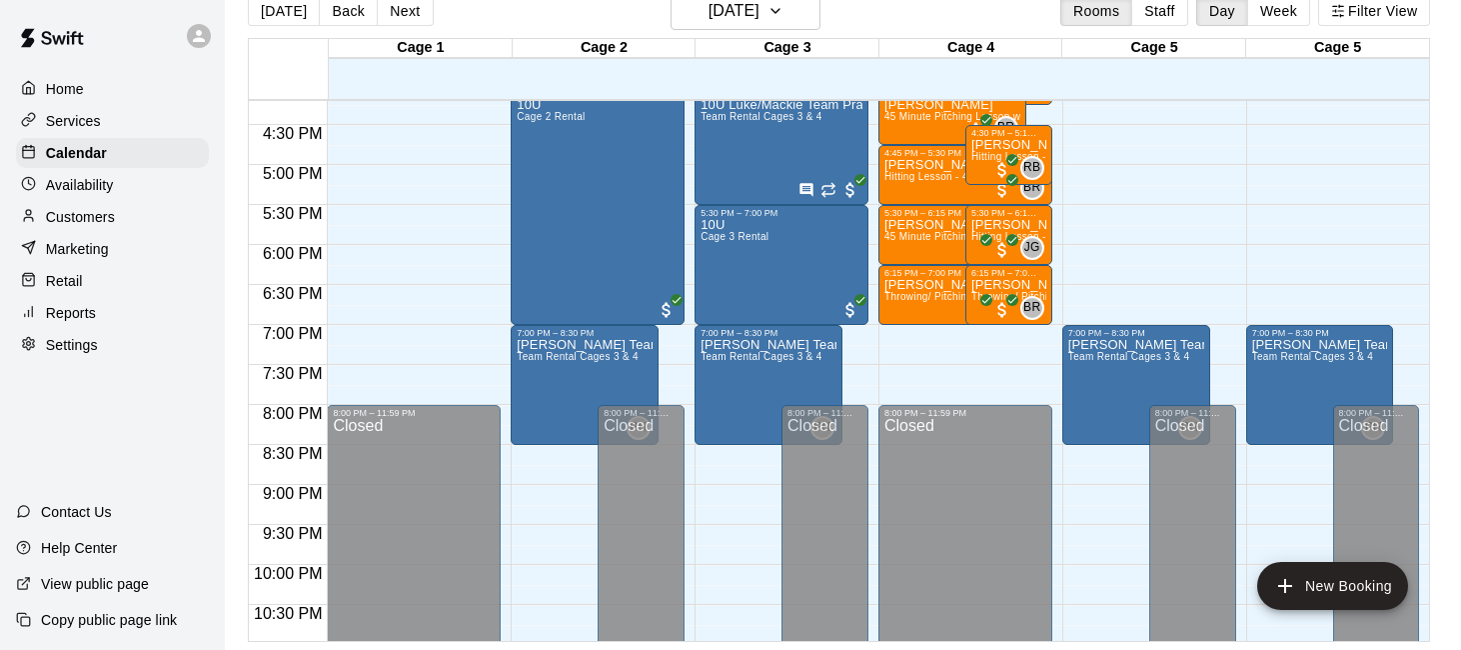
scroll to position [1297, 0]
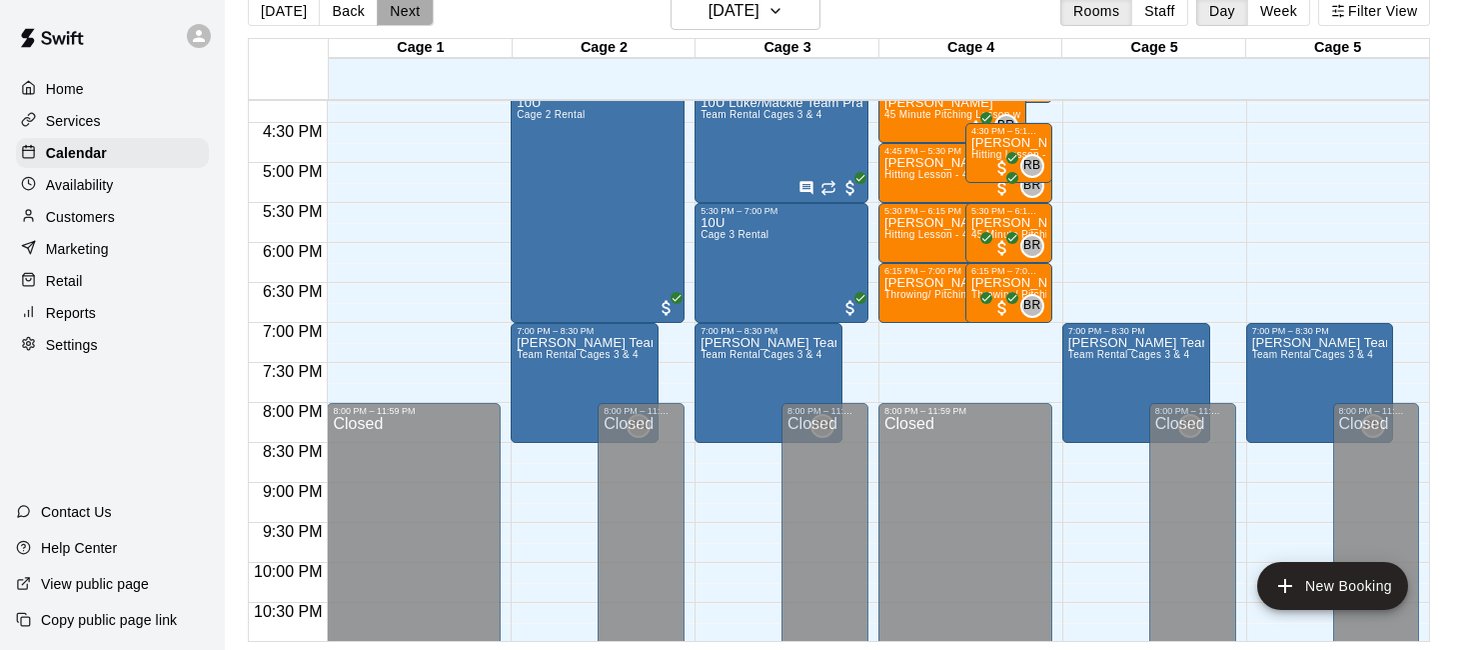
click at [405, 17] on button "Next" at bounding box center [405, 11] width 56 height 30
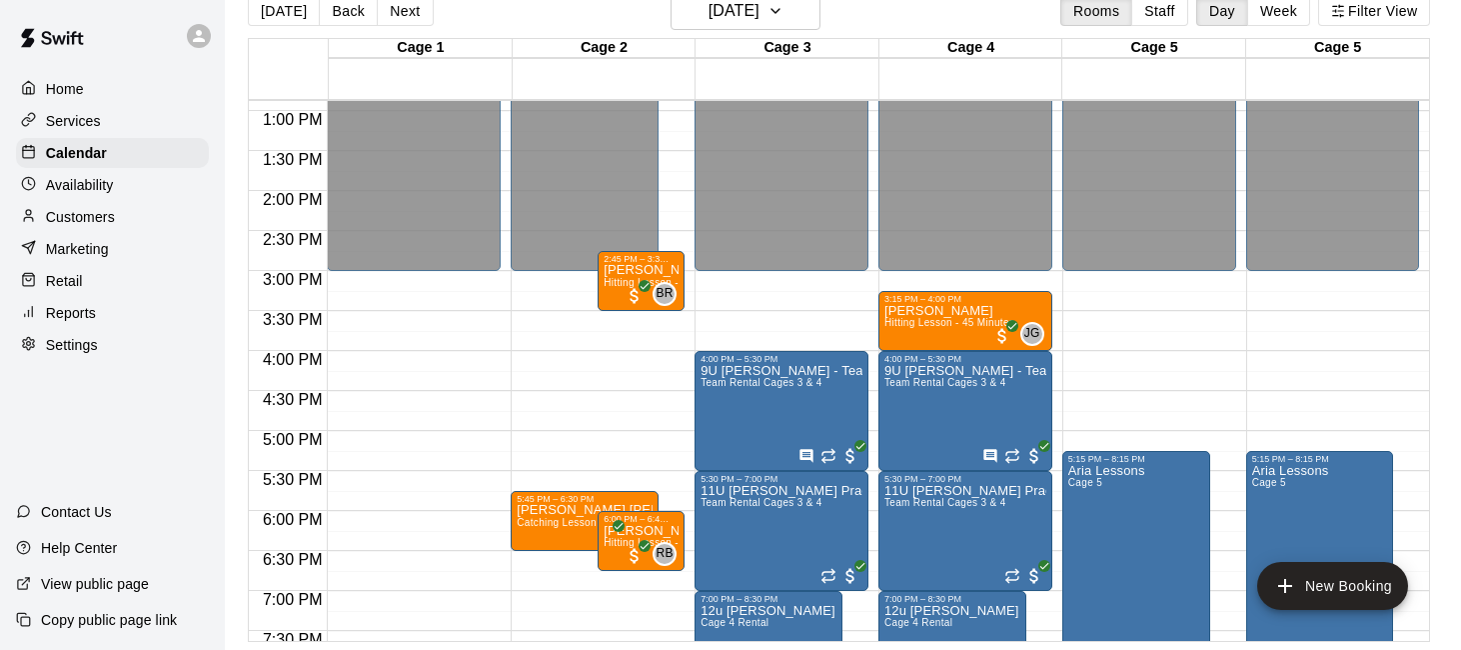
scroll to position [1022, 0]
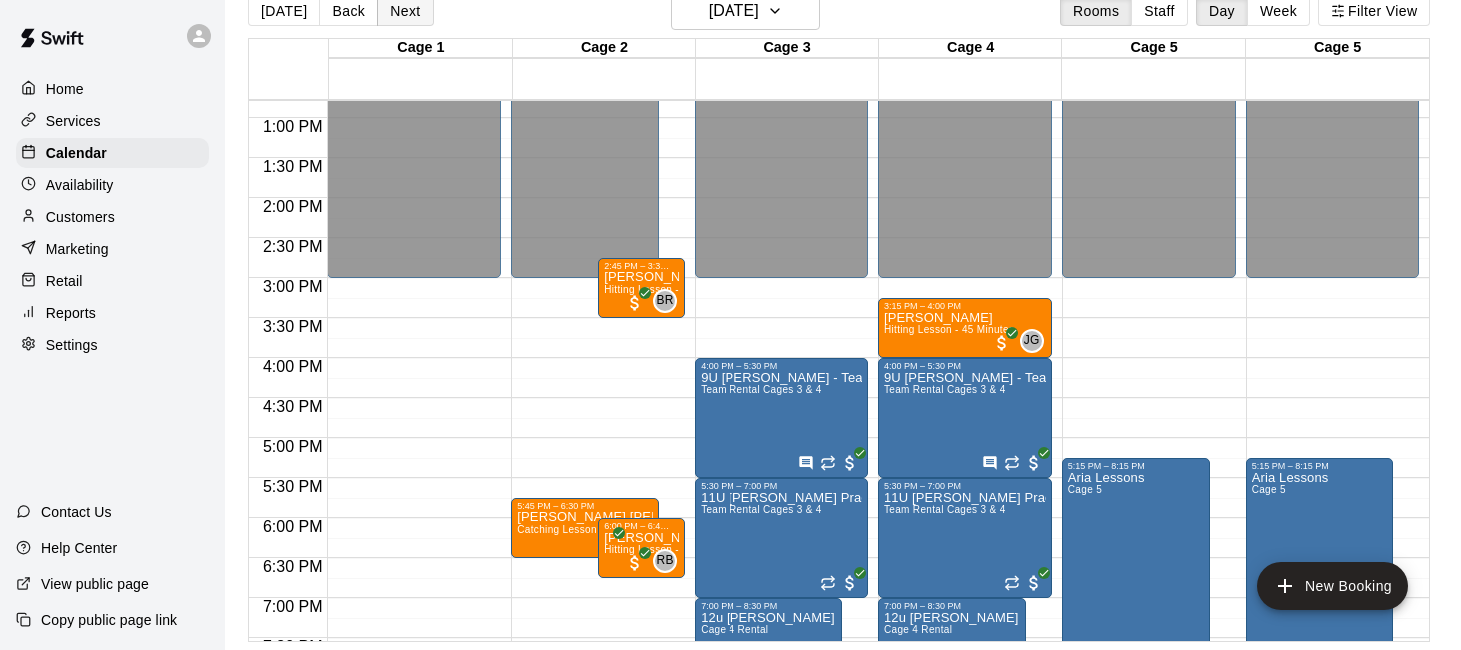
click at [400, 24] on button "Next" at bounding box center [405, 11] width 56 height 30
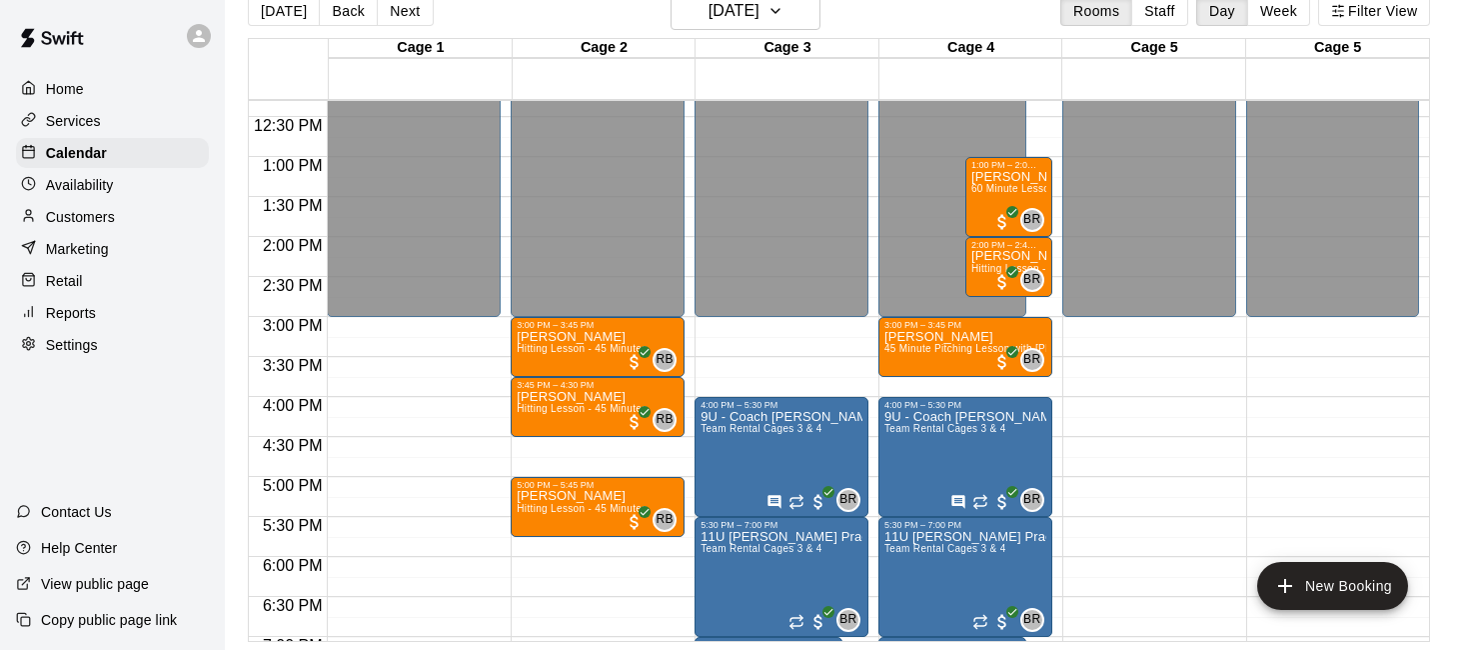
scroll to position [990, 0]
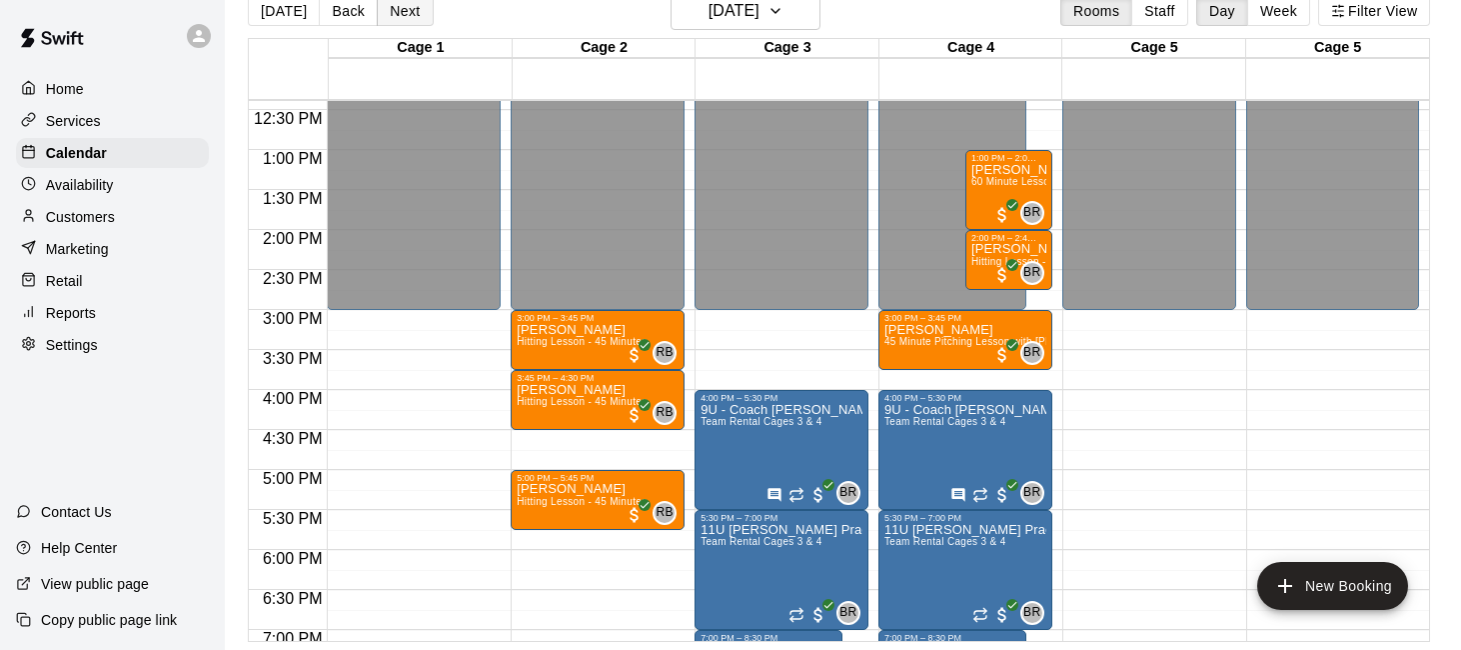
click at [402, 17] on button "Next" at bounding box center [405, 11] width 56 height 30
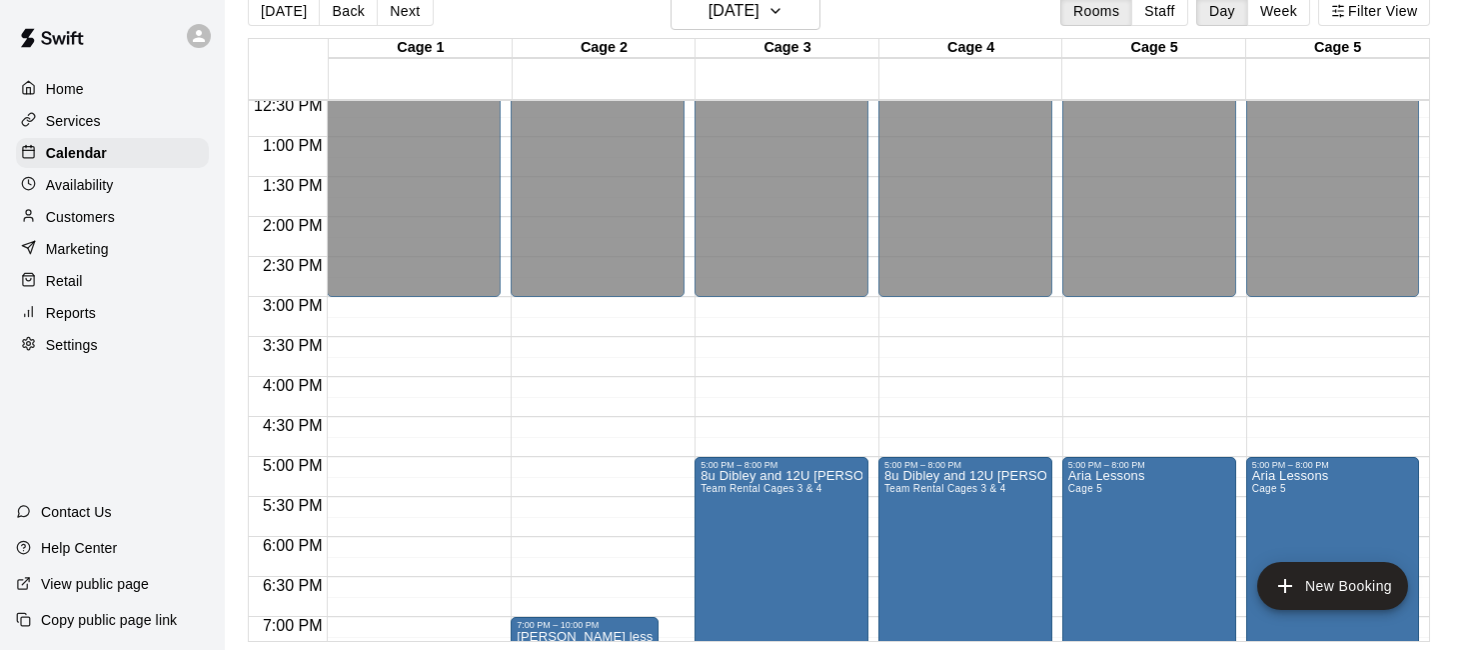
scroll to position [1004, 0]
click at [283, 15] on button "[DATE]" at bounding box center [284, 11] width 72 height 30
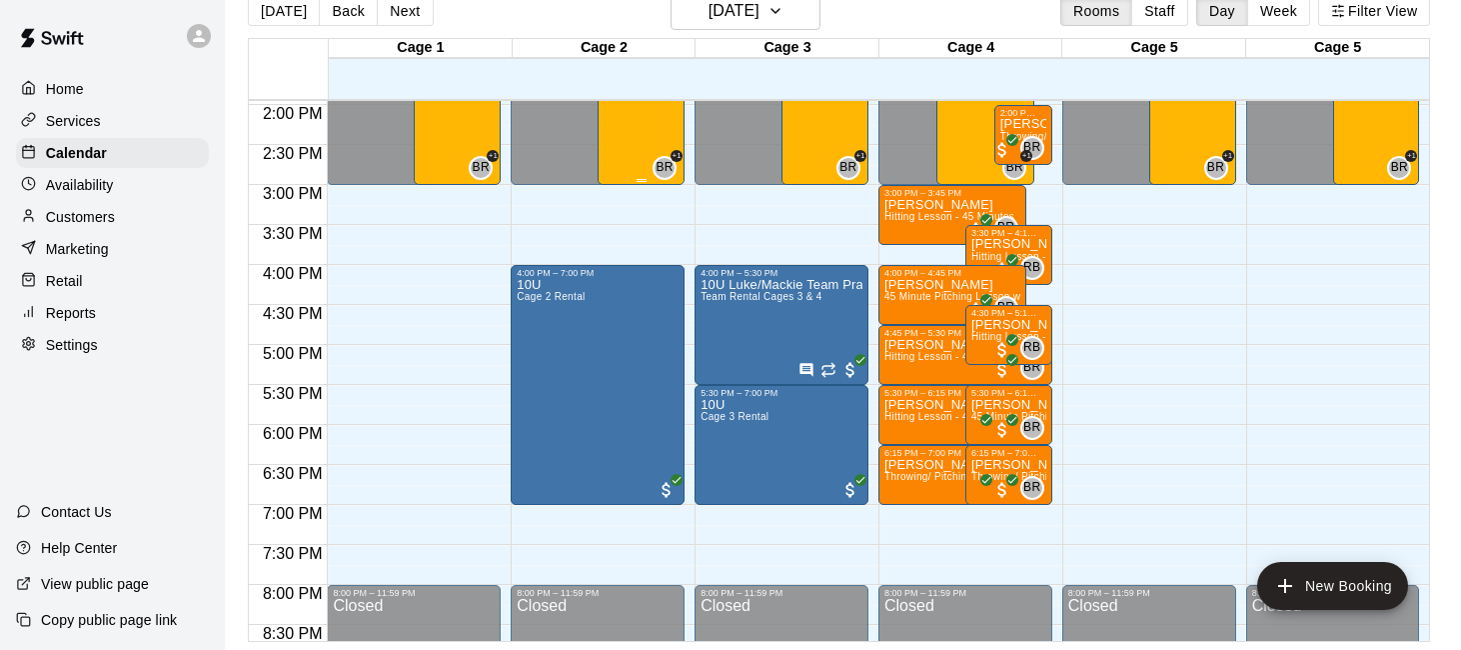
scroll to position [1124, 0]
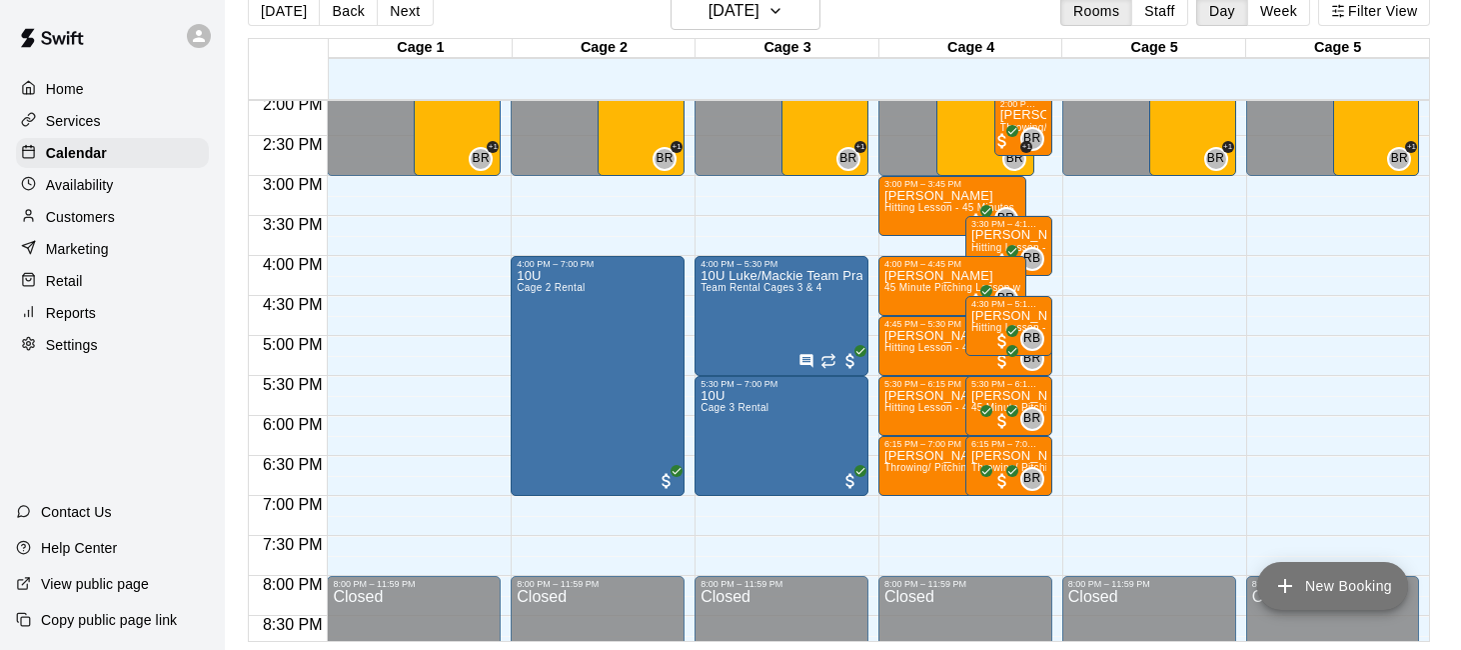
click at [1327, 574] on button "New Booking" at bounding box center [1332, 586] width 151 height 48
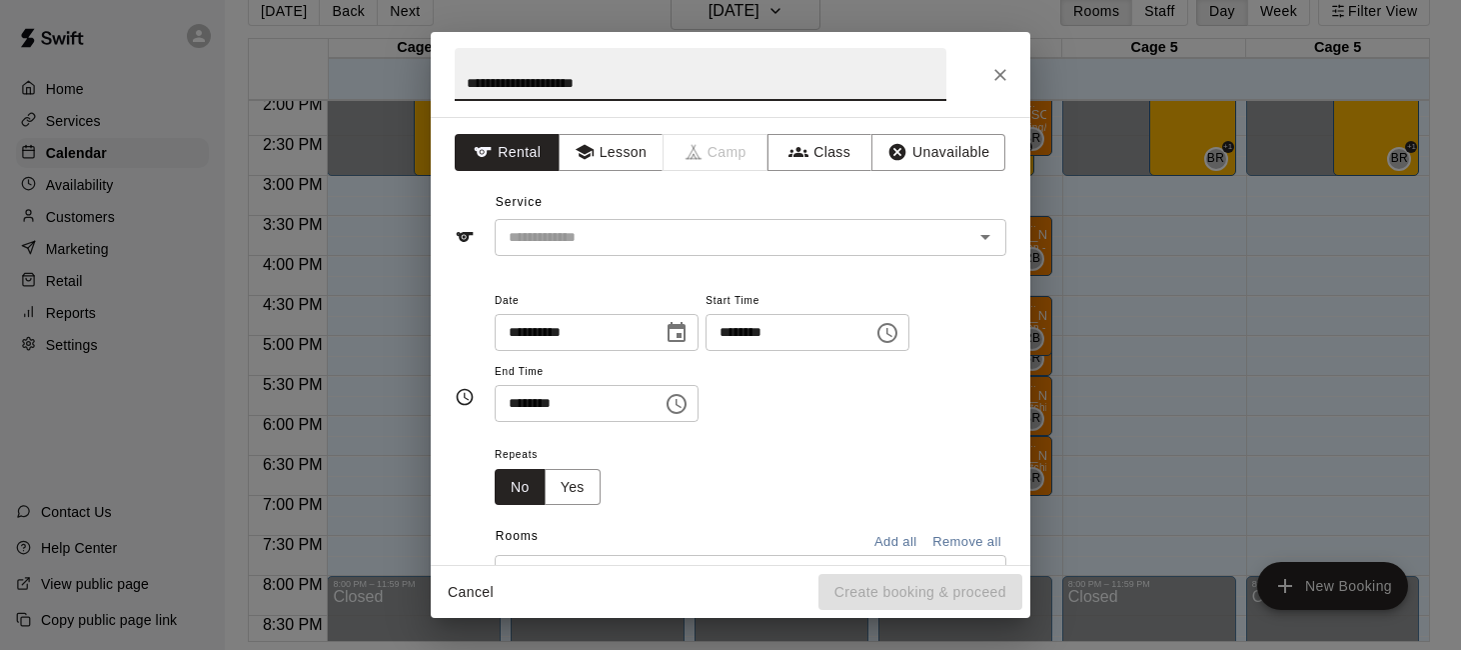
click at [495, 82] on input "**********" at bounding box center [701, 74] width 492 height 53
click at [921, 249] on div "​" at bounding box center [751, 237] width 512 height 37
type input "**********"
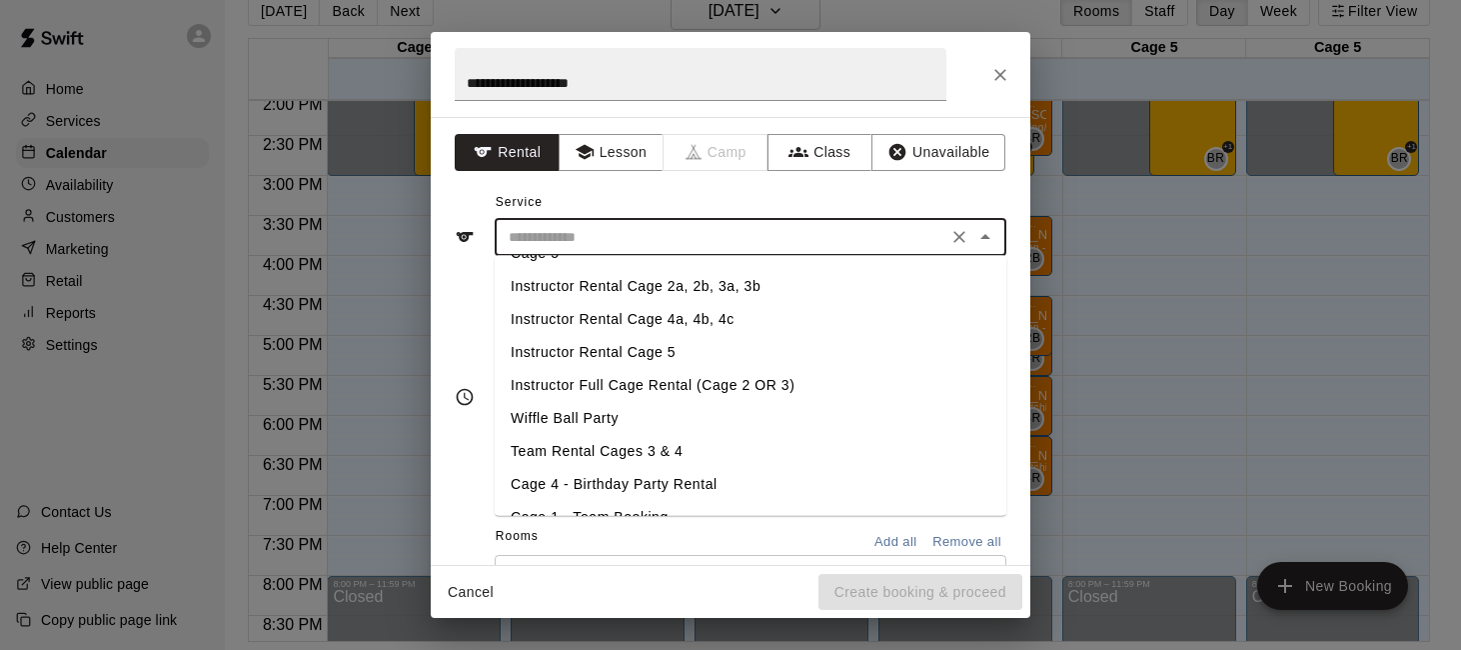
scroll to position [287, 0]
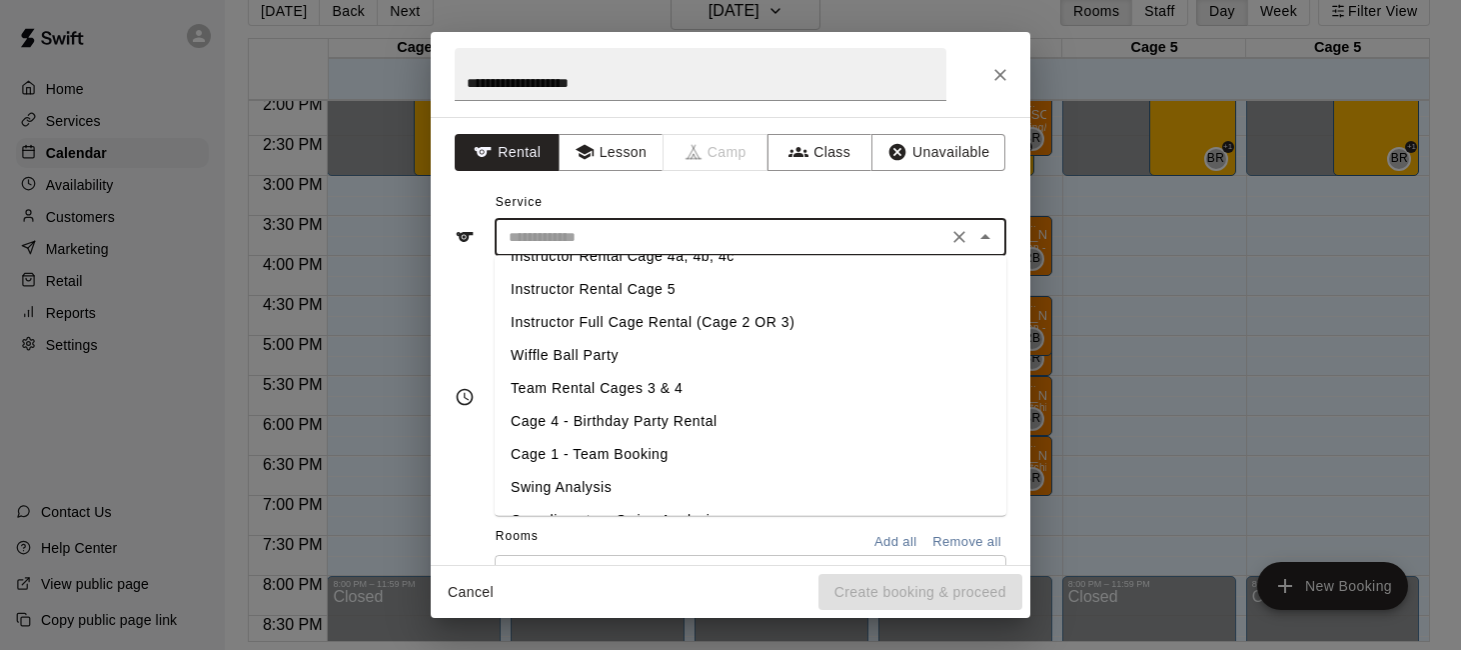
click at [790, 384] on li "Team Rental Cages 3 & 4" at bounding box center [751, 389] width 512 height 33
type input "**********"
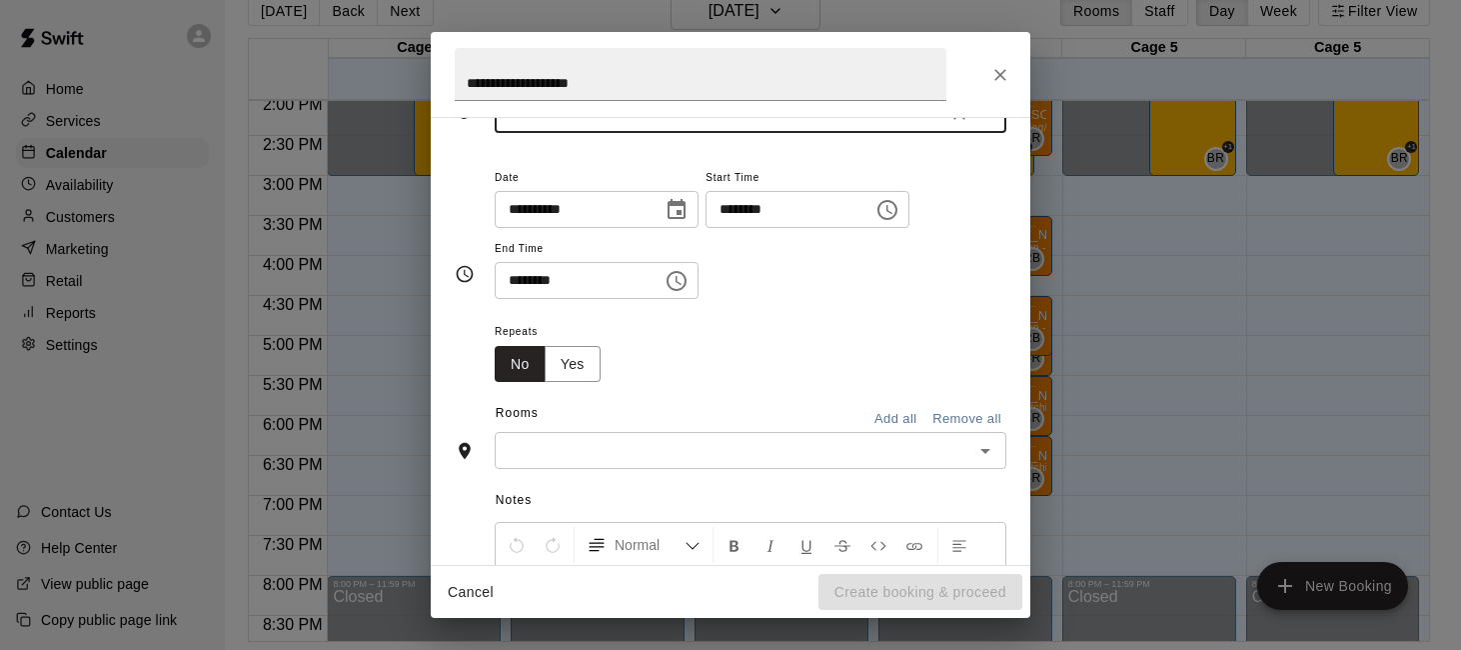
scroll to position [150, 0]
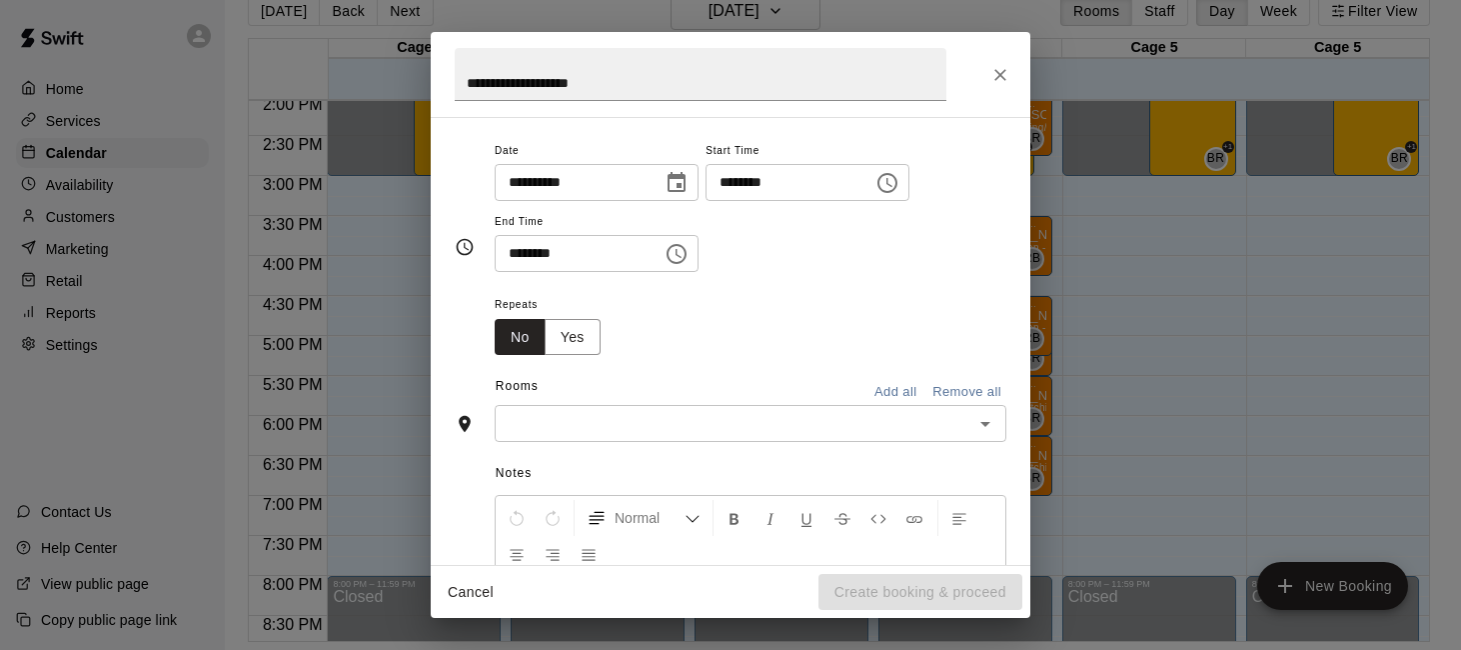
click at [913, 421] on input "text" at bounding box center [734, 423] width 467 height 25
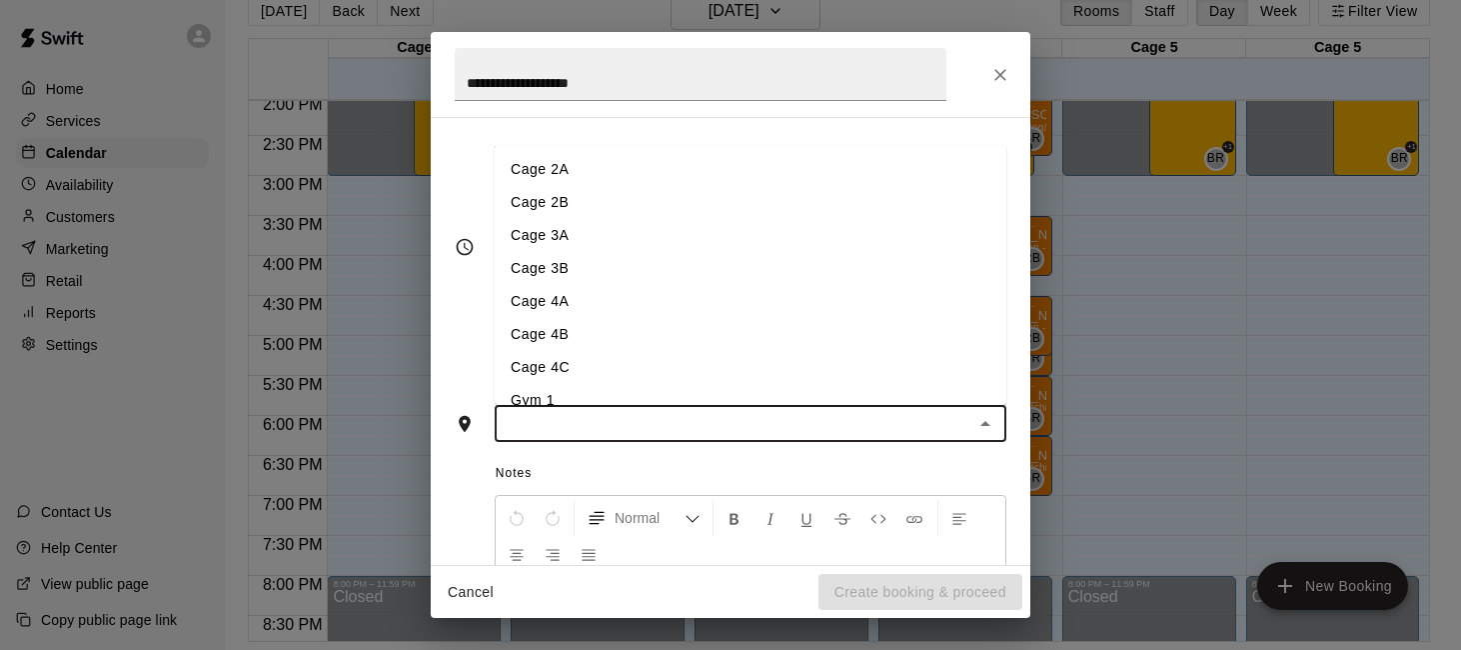
click at [867, 170] on li "Cage 2A" at bounding box center [751, 169] width 512 height 33
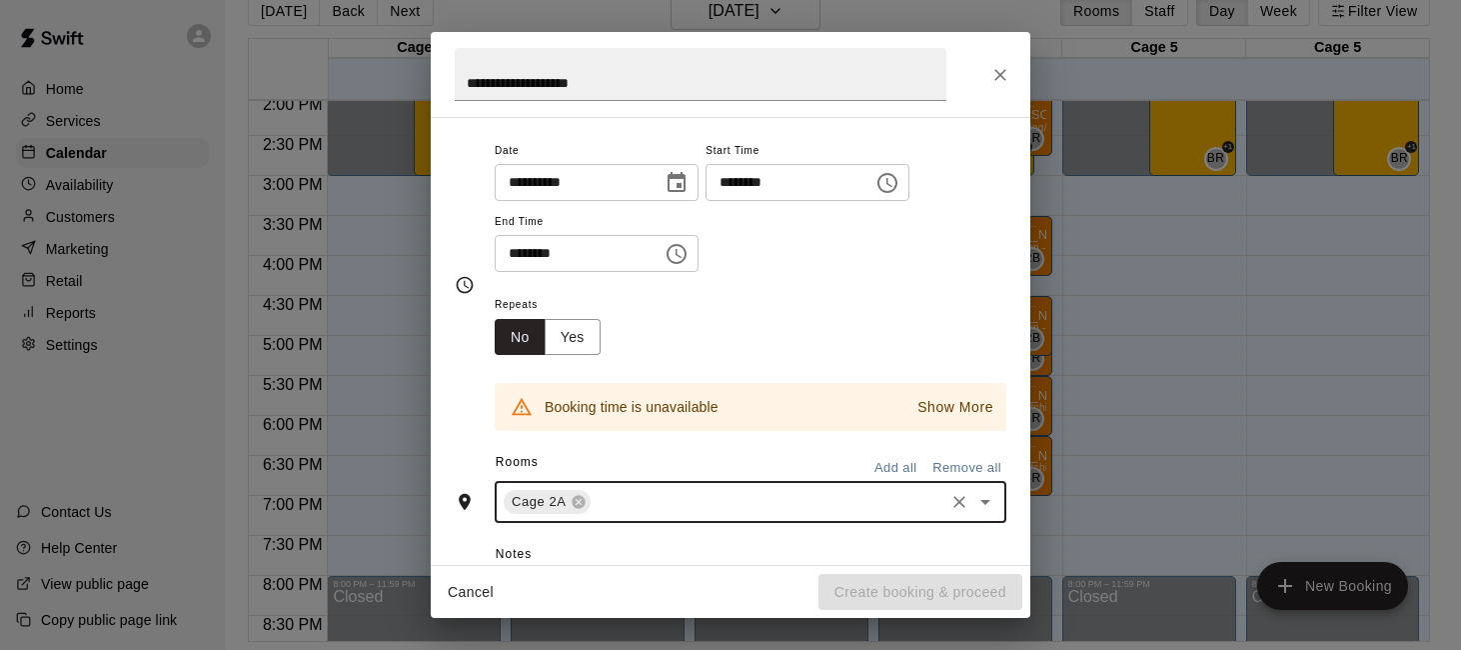
click at [846, 500] on input "text" at bounding box center [768, 502] width 348 height 25
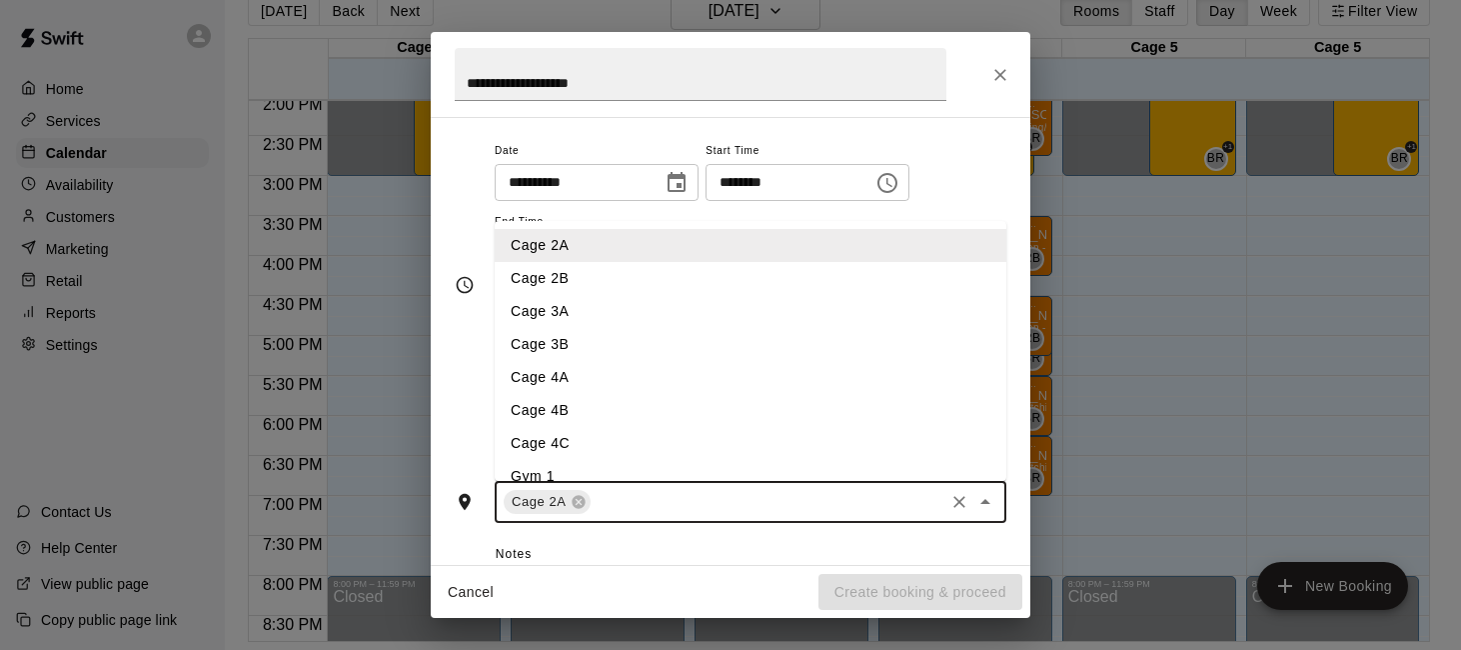
click at [703, 272] on li "Cage 2B" at bounding box center [751, 278] width 512 height 33
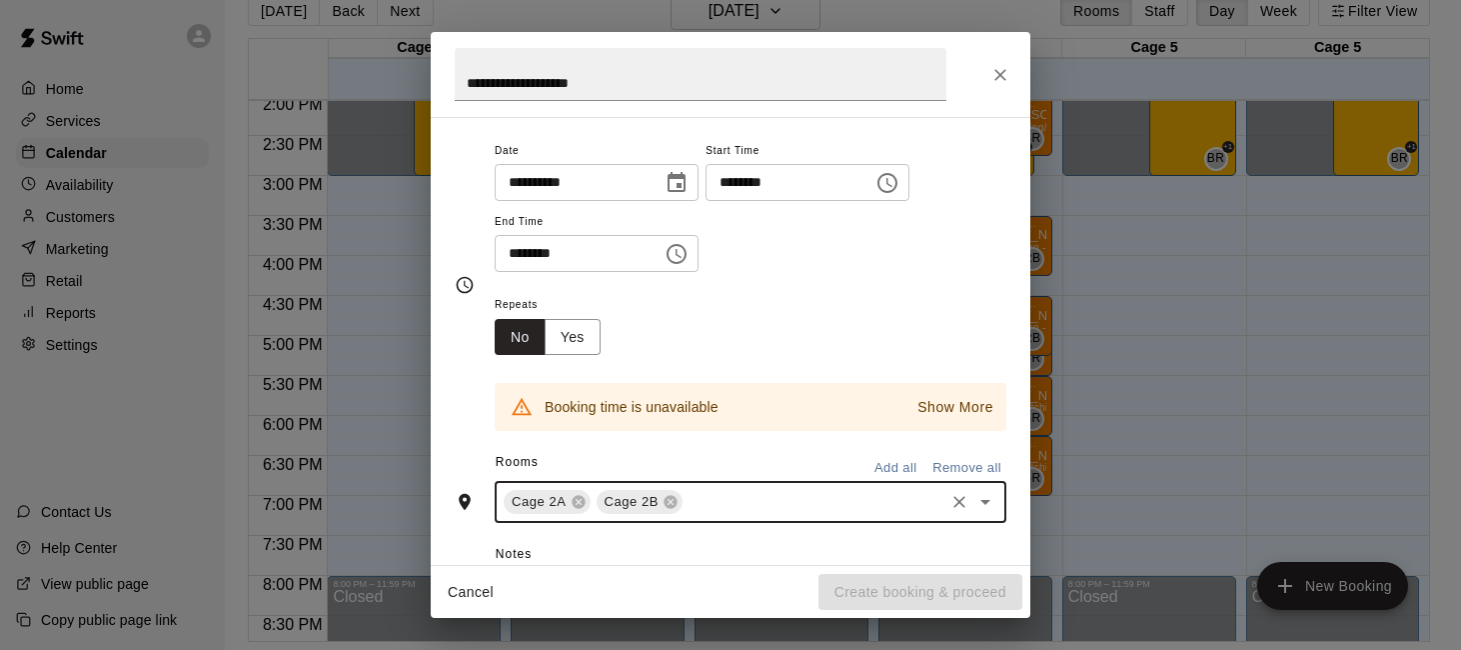
click at [725, 488] on div "Cage 2A Cage 2B ​" at bounding box center [751, 502] width 512 height 42
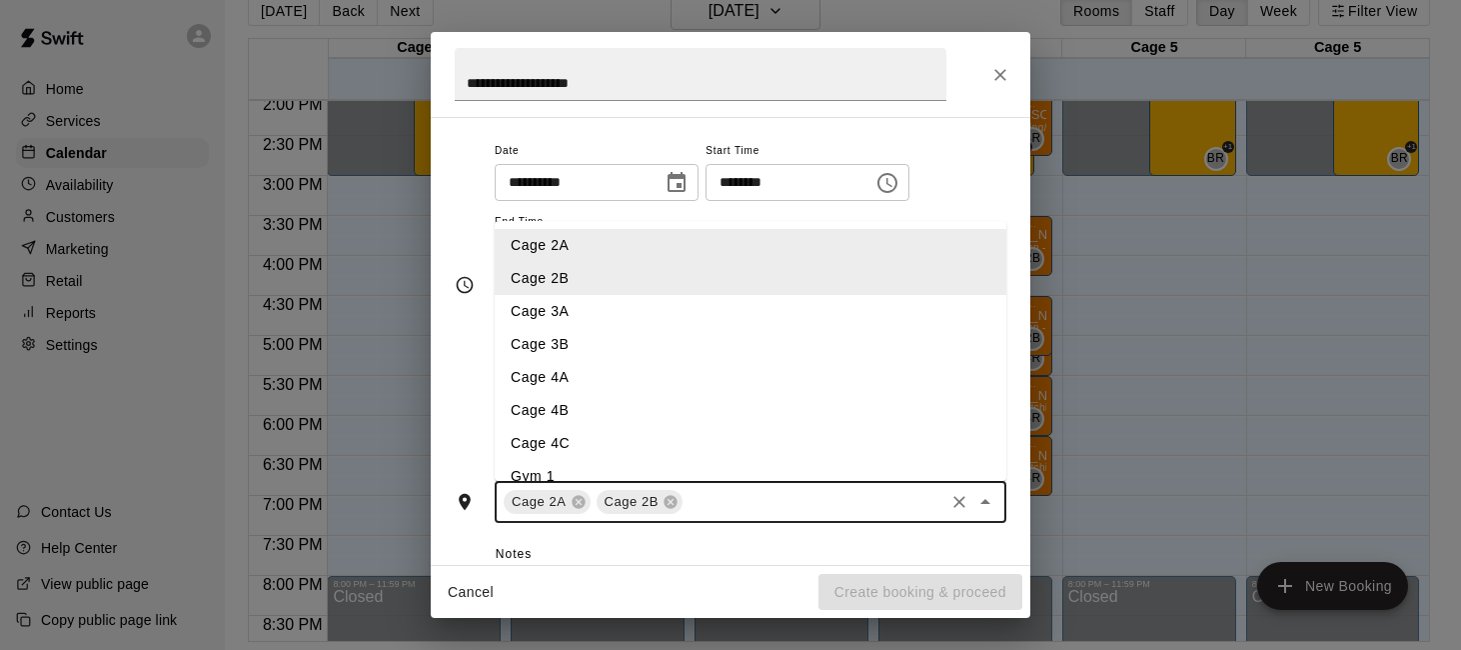
click at [716, 313] on li "Cage 3A" at bounding box center [751, 311] width 512 height 33
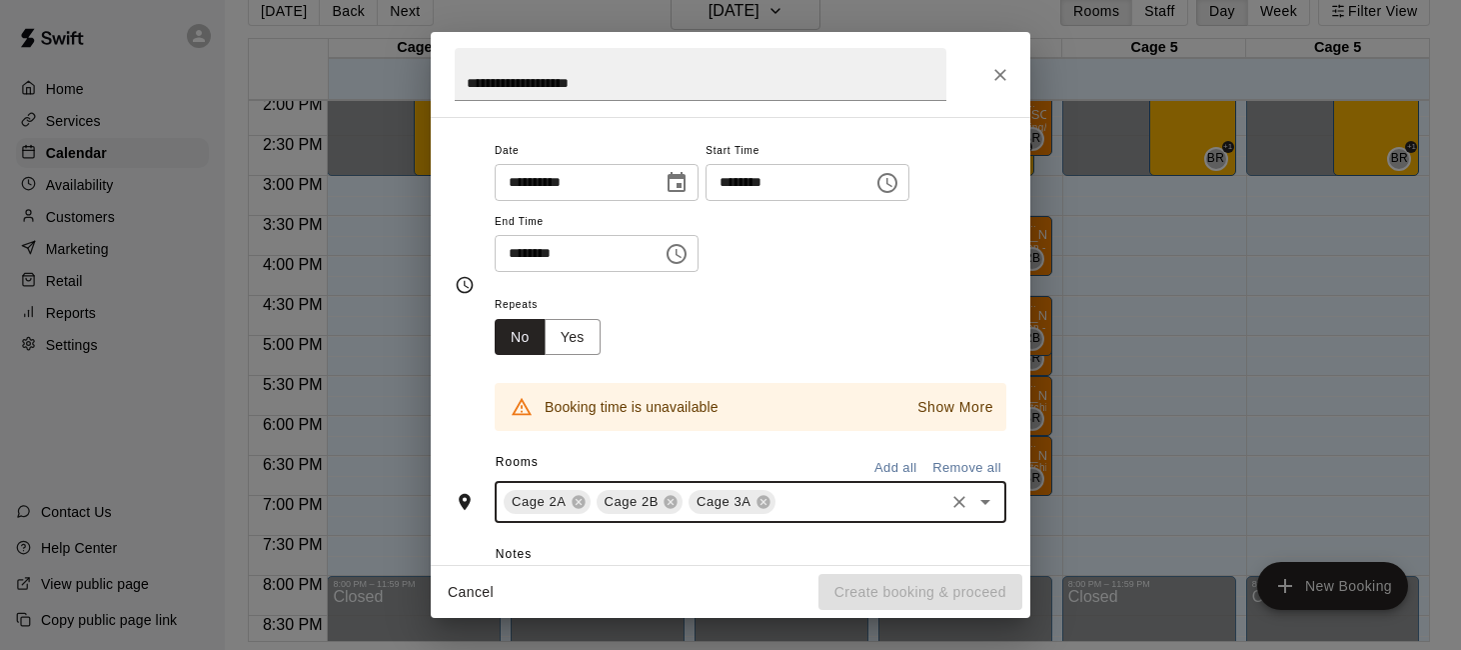
click at [810, 508] on input "text" at bounding box center [859, 502] width 163 height 25
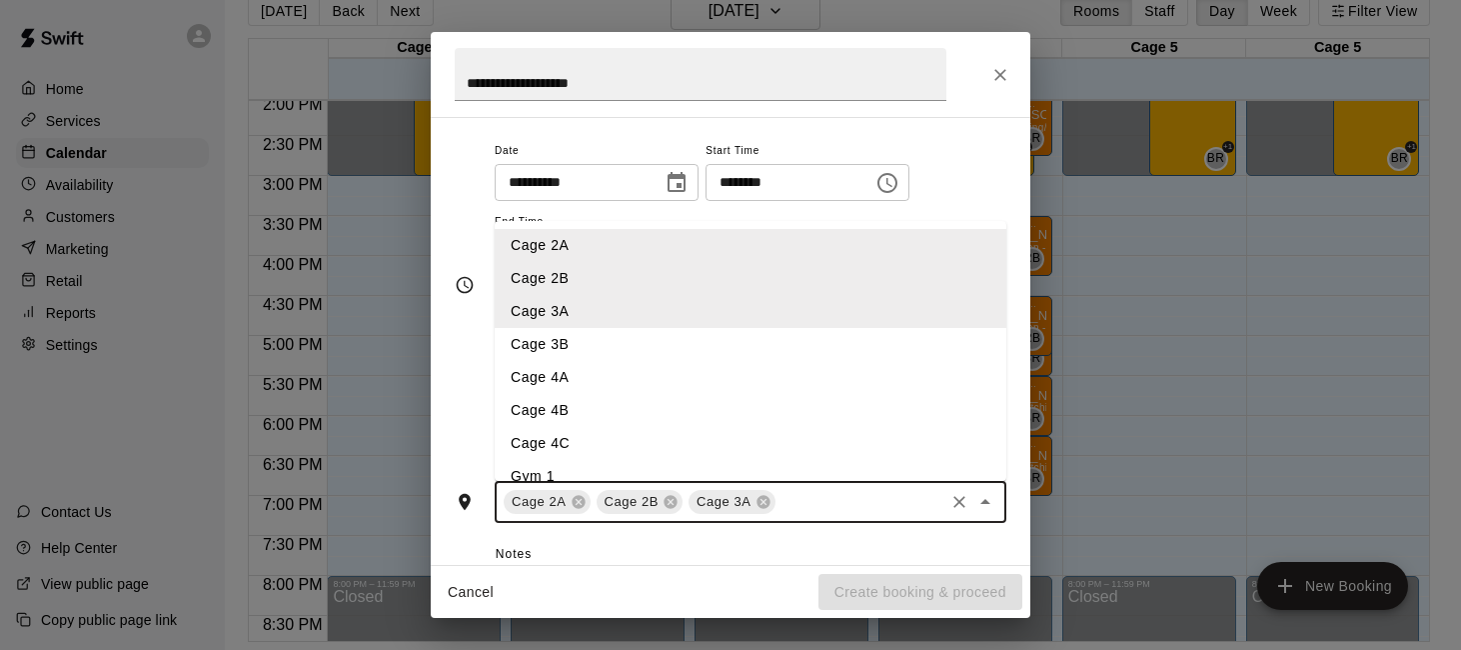
click at [769, 337] on li "Cage 3B" at bounding box center [751, 344] width 512 height 33
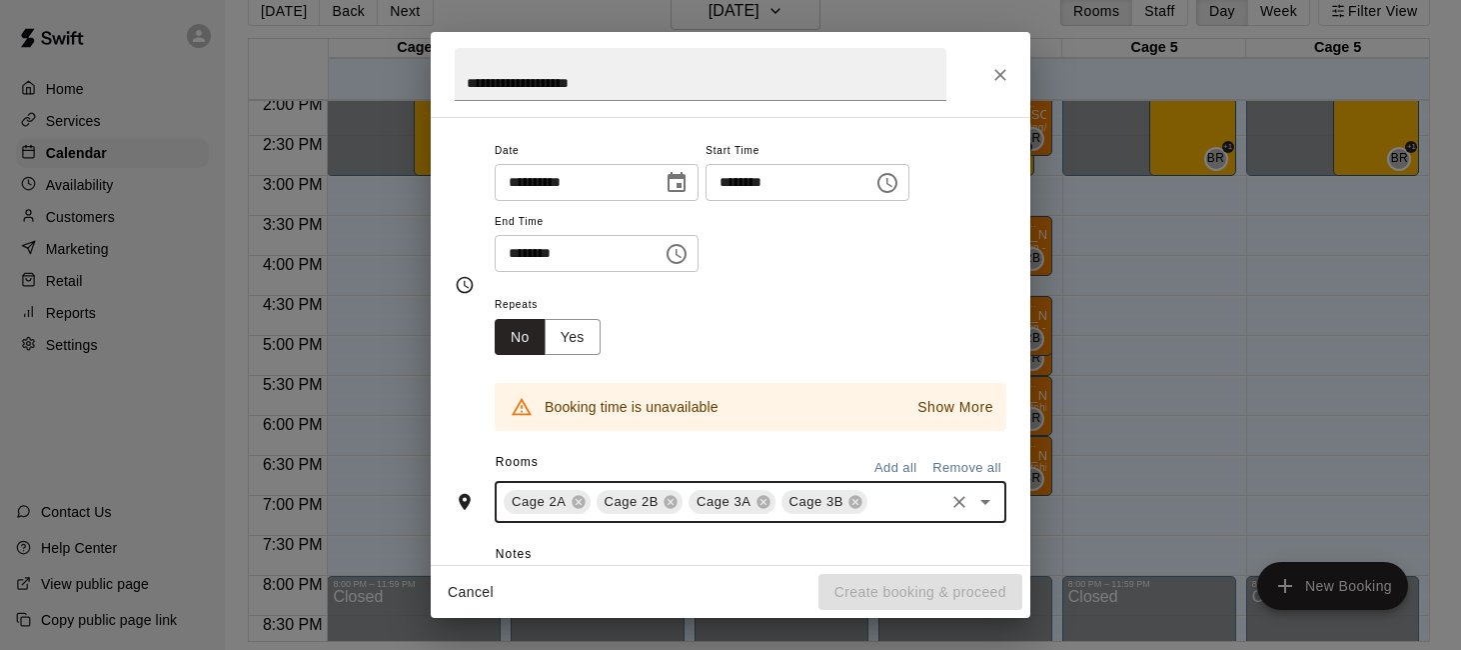
click at [895, 504] on input "text" at bounding box center [905, 502] width 71 height 25
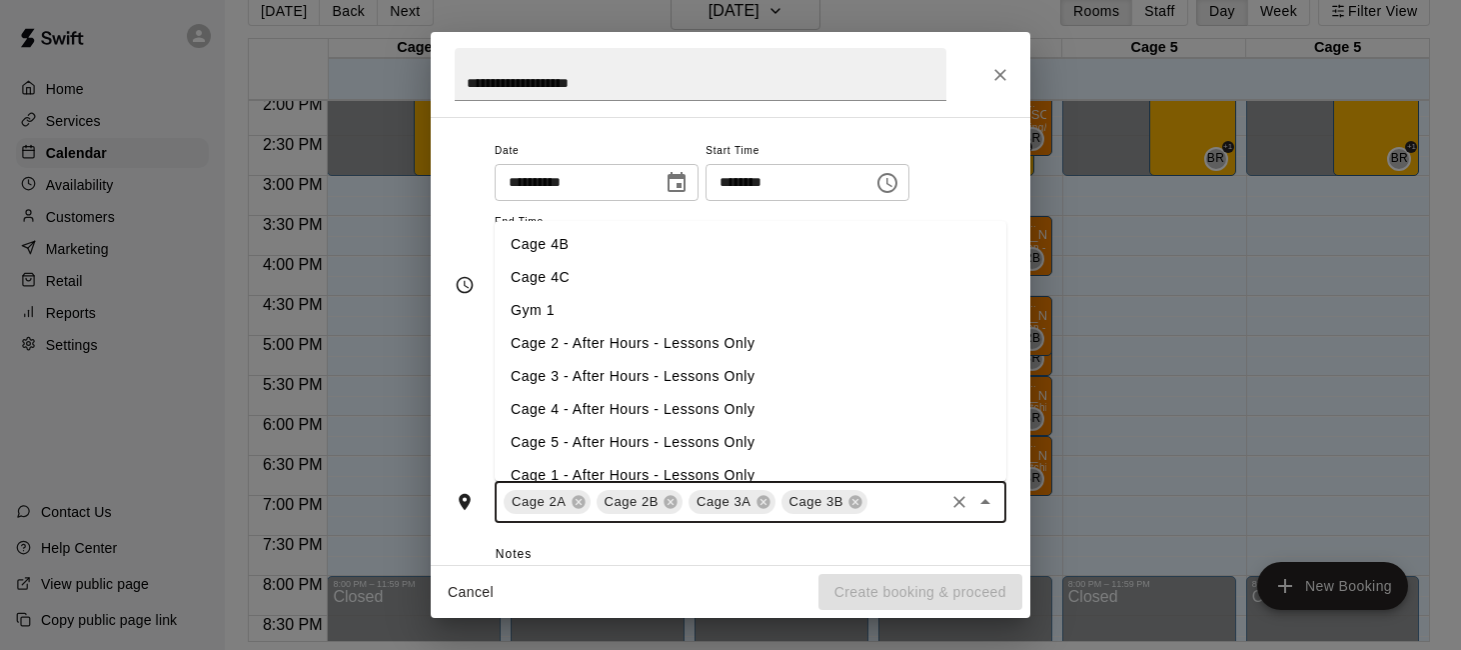
scroll to position [258, 0]
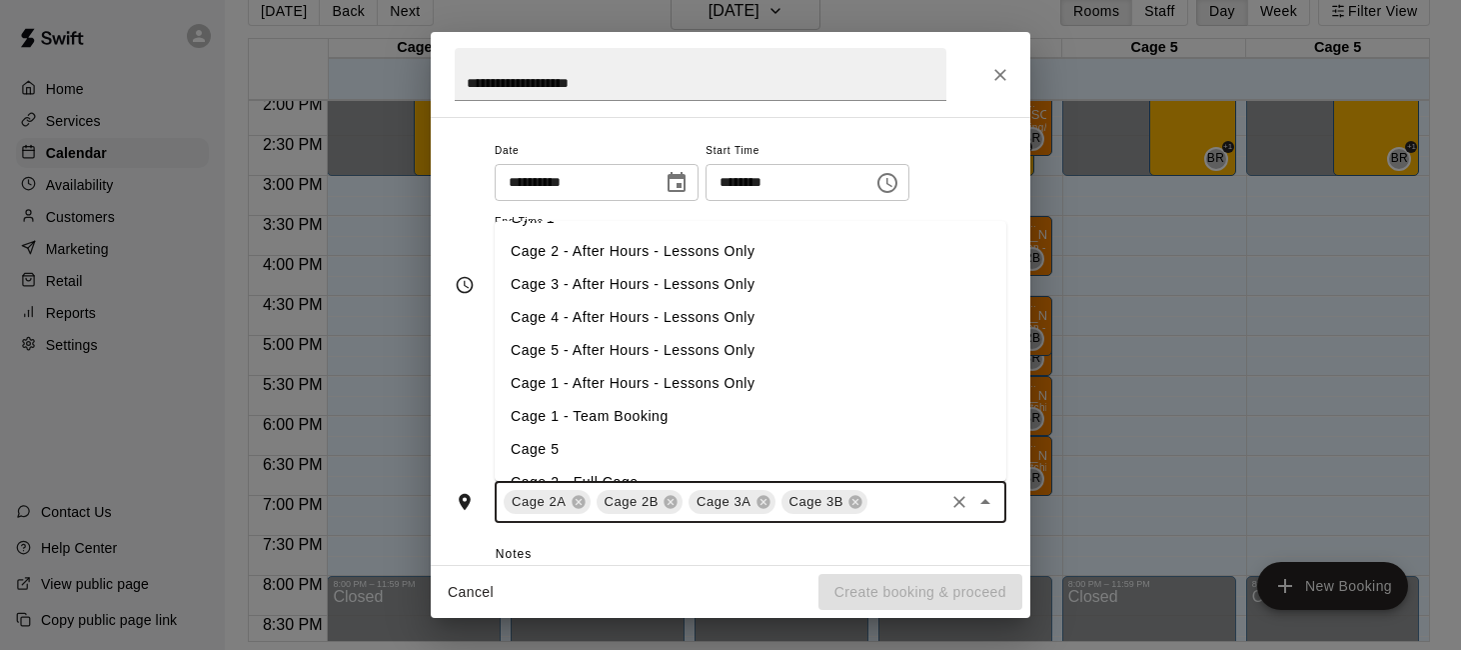
click at [833, 255] on li "Cage 2 - After Hours - Lessons Only" at bounding box center [751, 251] width 512 height 33
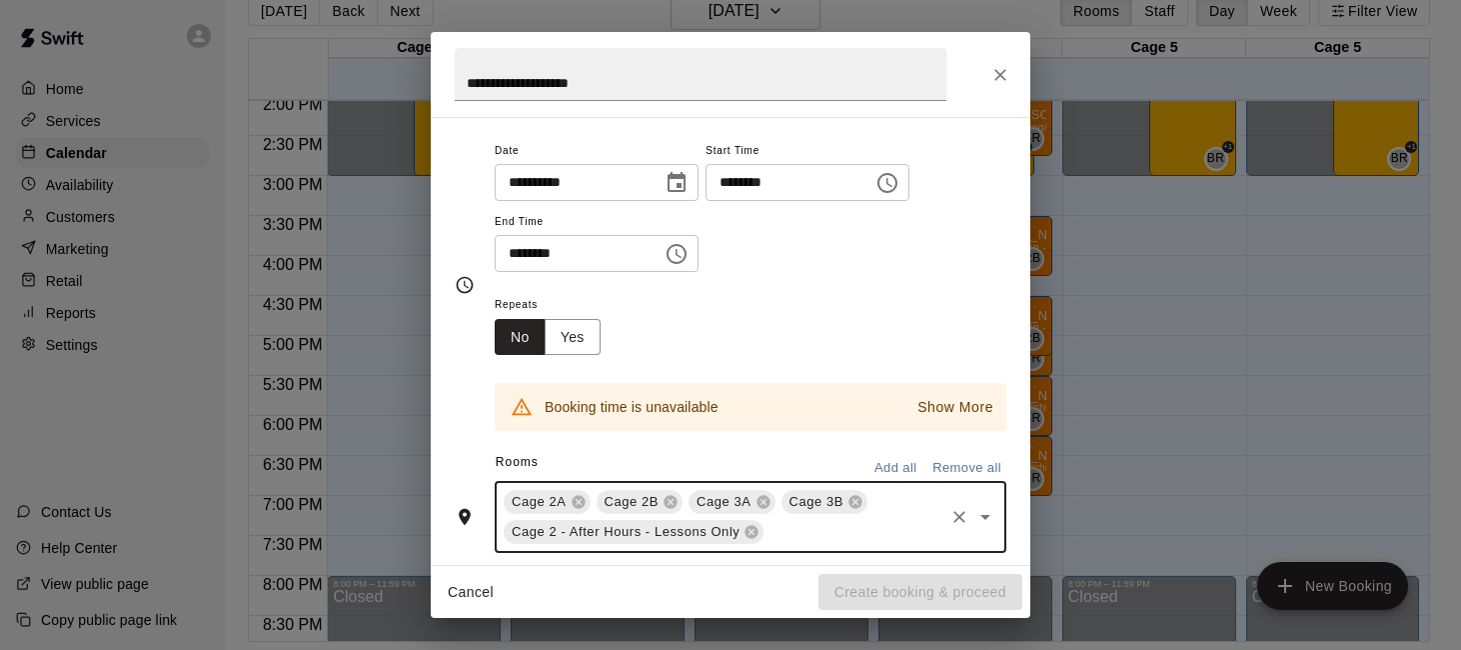
click at [859, 529] on input "text" at bounding box center [853, 532] width 175 height 25
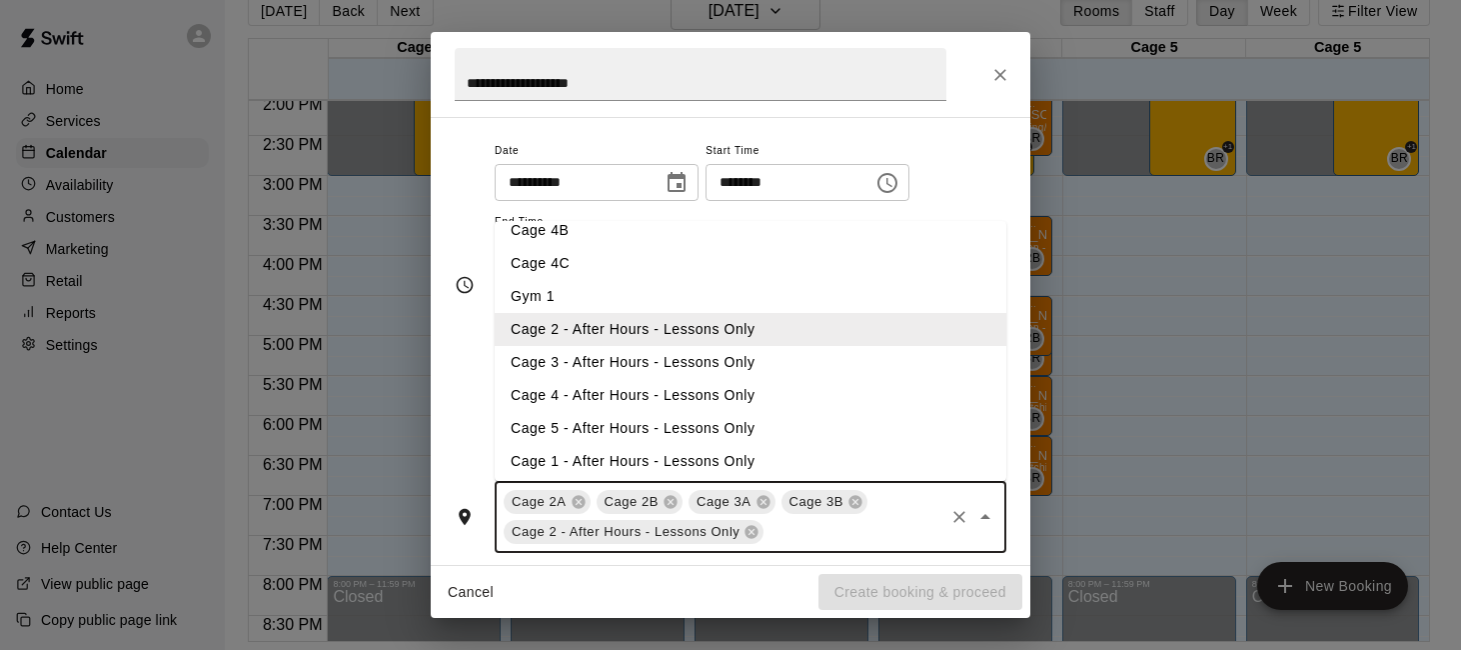
scroll to position [217, 0]
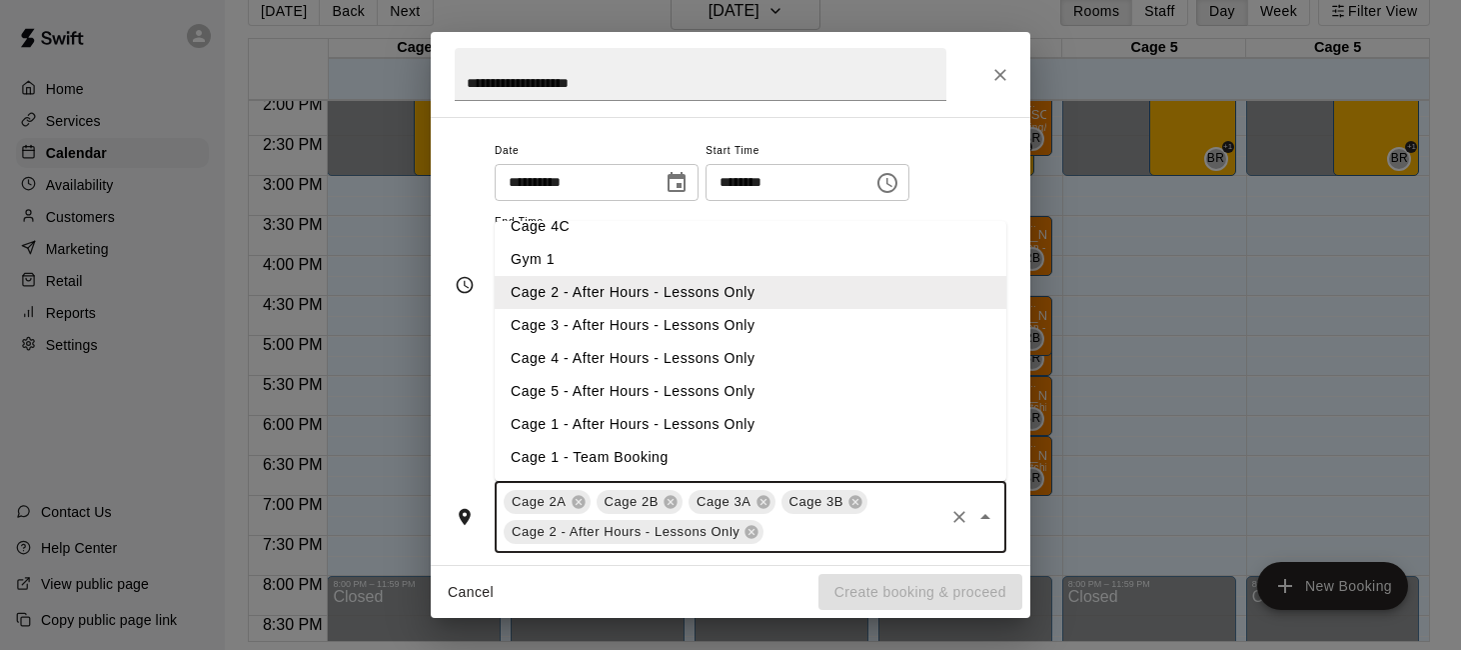
click at [807, 323] on li "Cage 3 - After Hours - Lessons Only" at bounding box center [751, 325] width 512 height 33
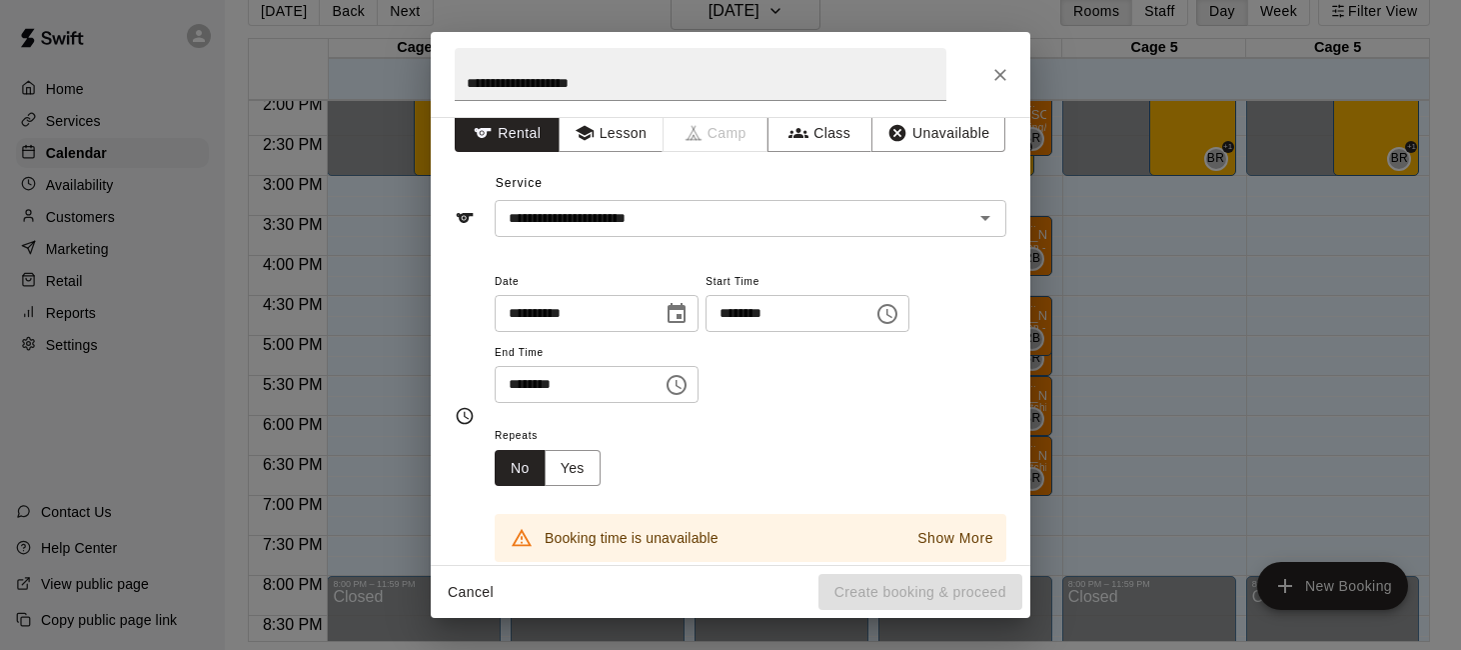
scroll to position [0, 0]
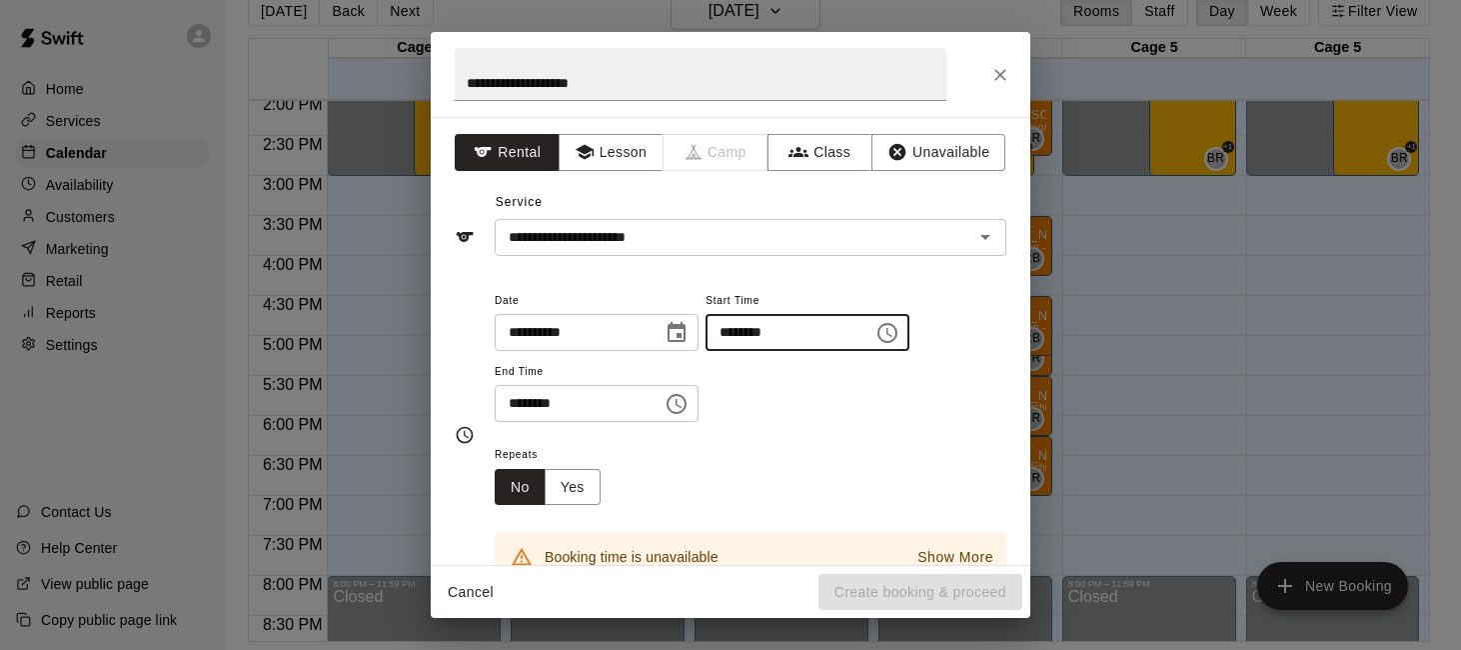
click at [731, 334] on input "********" at bounding box center [783, 332] width 154 height 37
click at [774, 334] on input "********" at bounding box center [783, 332] width 154 height 37
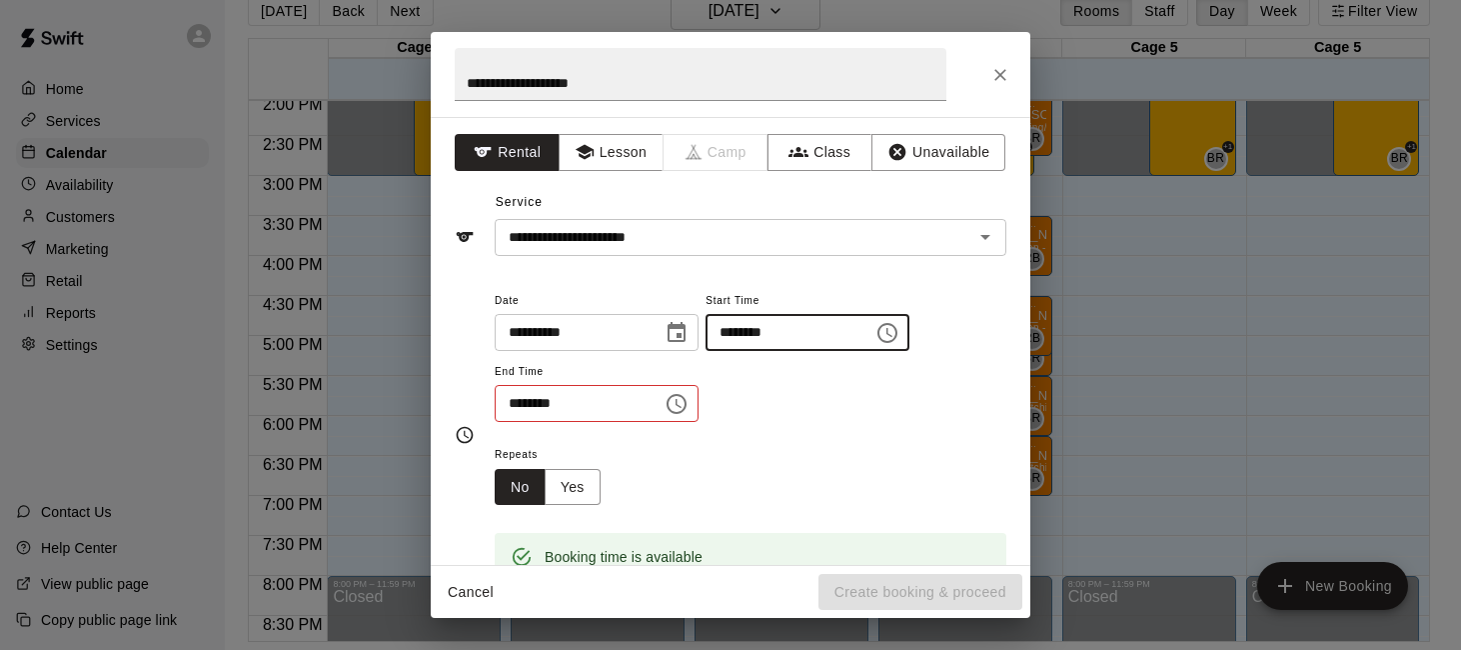
type input "********"
click at [520, 402] on input "********" at bounding box center [572, 403] width 154 height 37
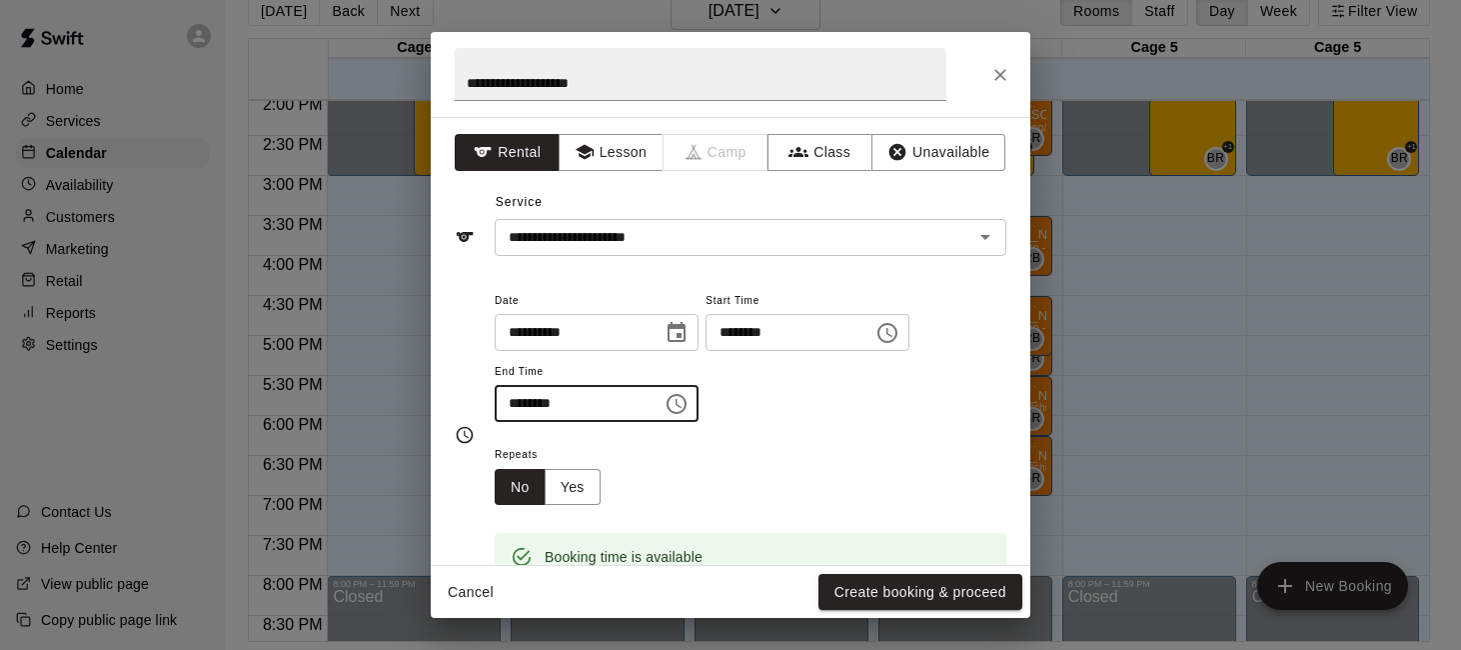
type input "********"
click at [730, 465] on div "Repeats No Yes" at bounding box center [751, 473] width 512 height 63
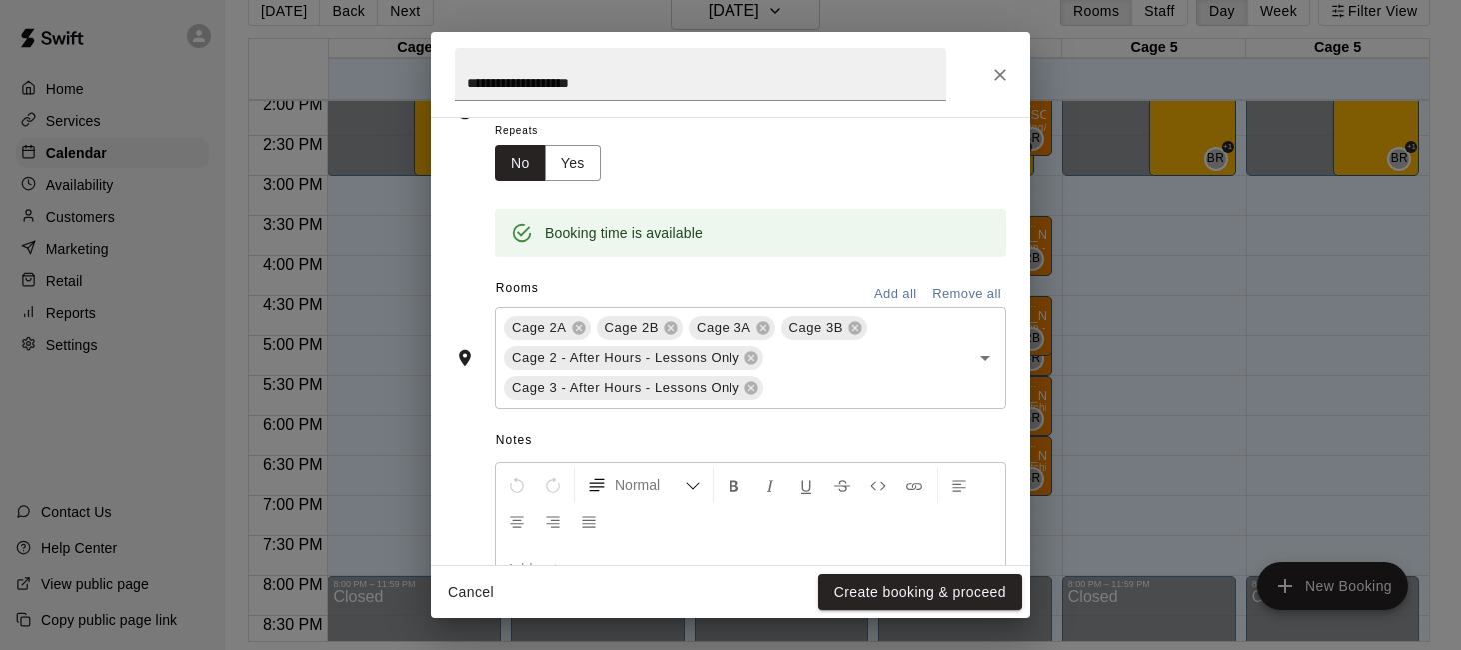
scroll to position [326, 0]
click at [871, 587] on button "Create booking & proceed" at bounding box center [920, 592] width 204 height 37
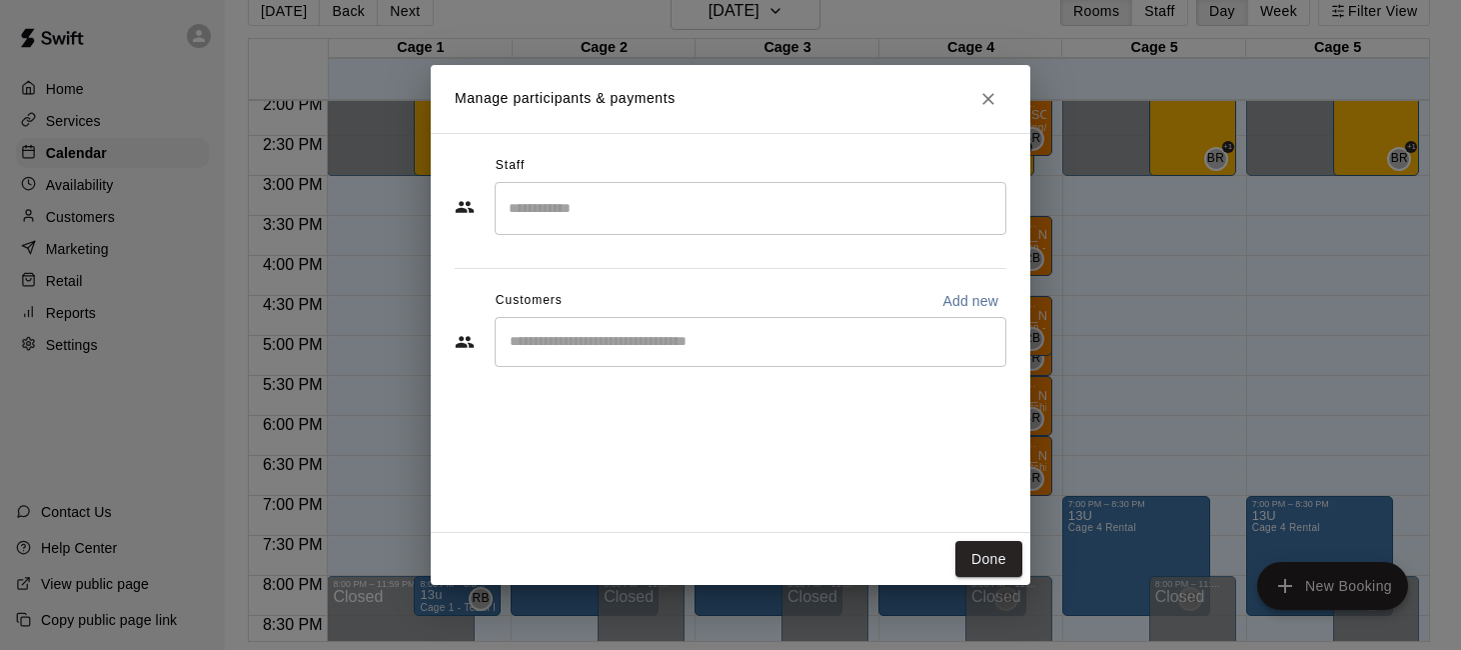
click at [780, 191] on input "Search staff" at bounding box center [751, 208] width 494 height 35
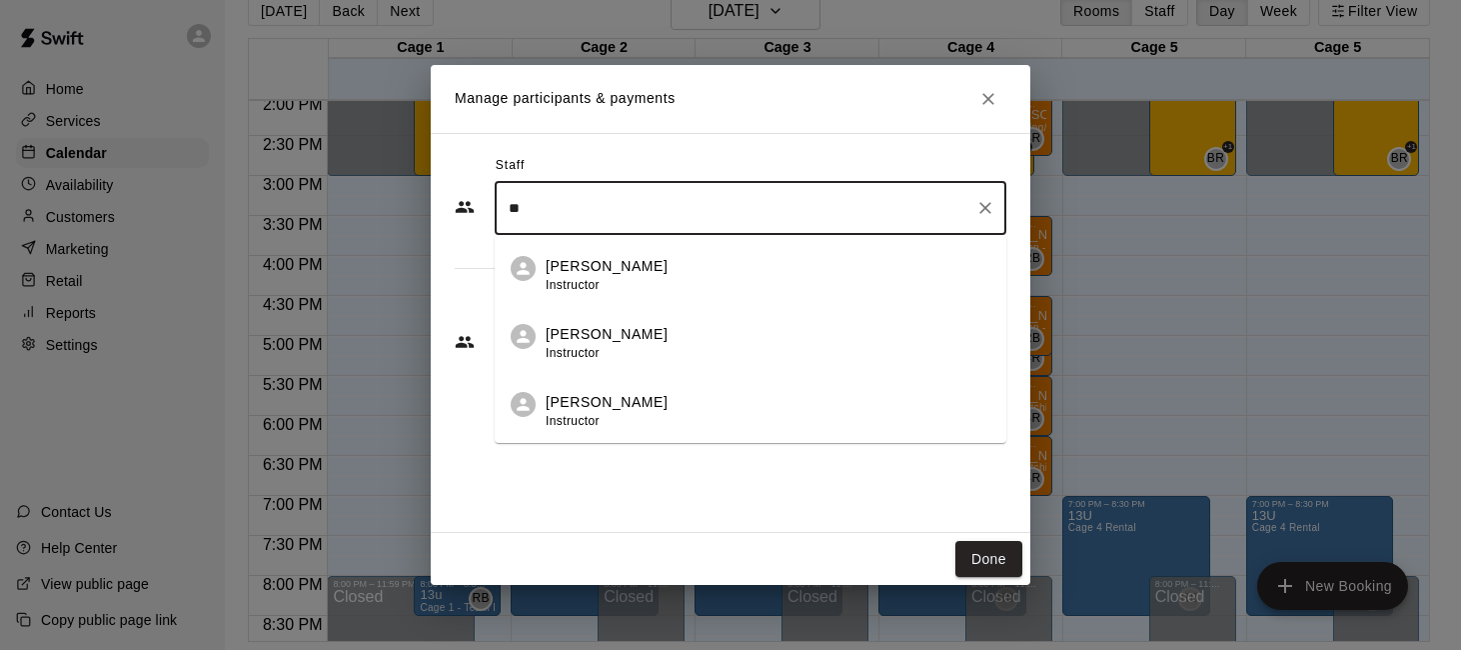
click at [686, 413] on div "[PERSON_NAME] Instructor" at bounding box center [768, 411] width 445 height 39
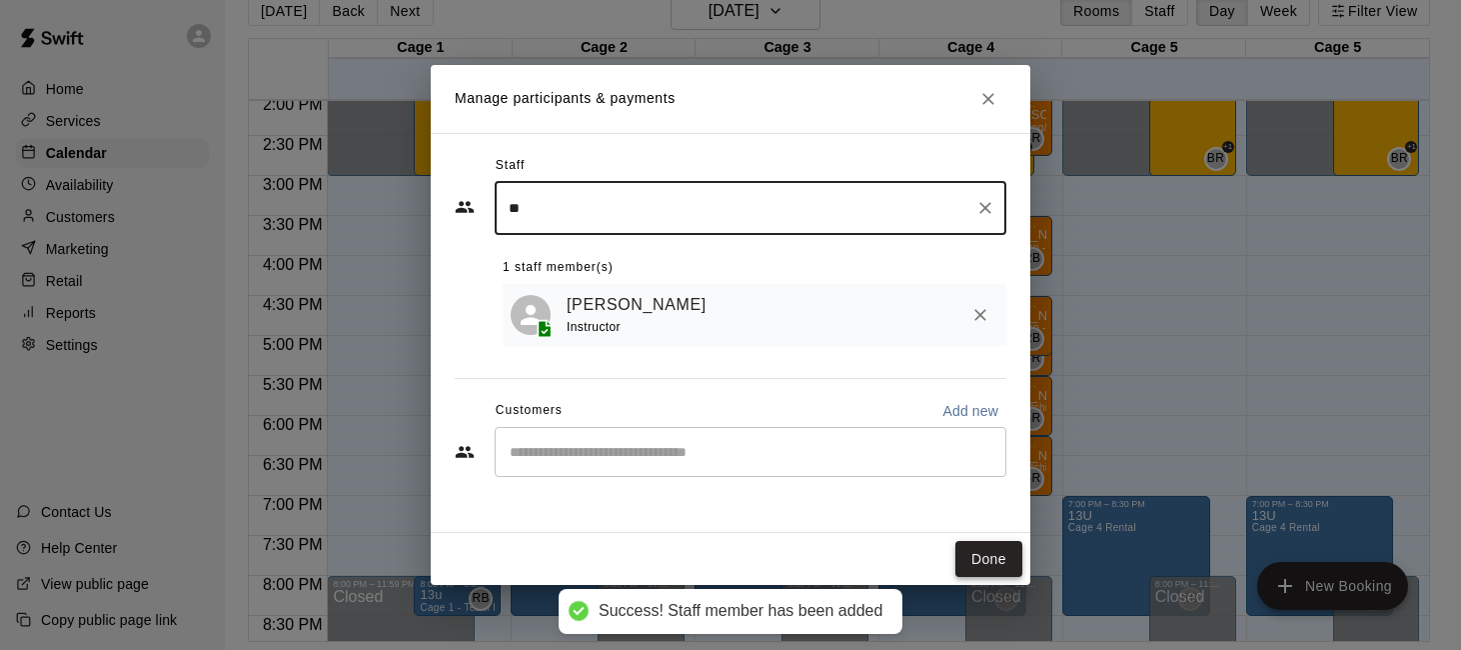
type input "**"
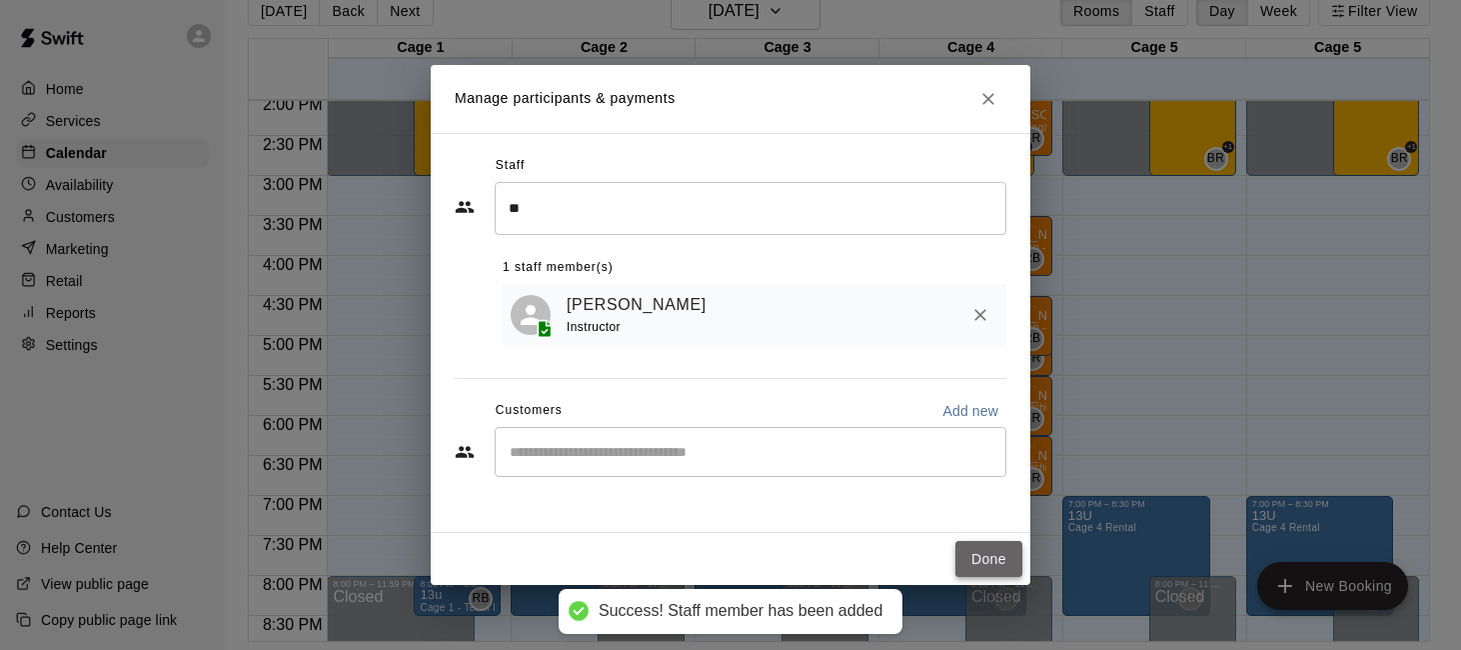
click at [981, 563] on button "Done" at bounding box center [988, 559] width 67 height 37
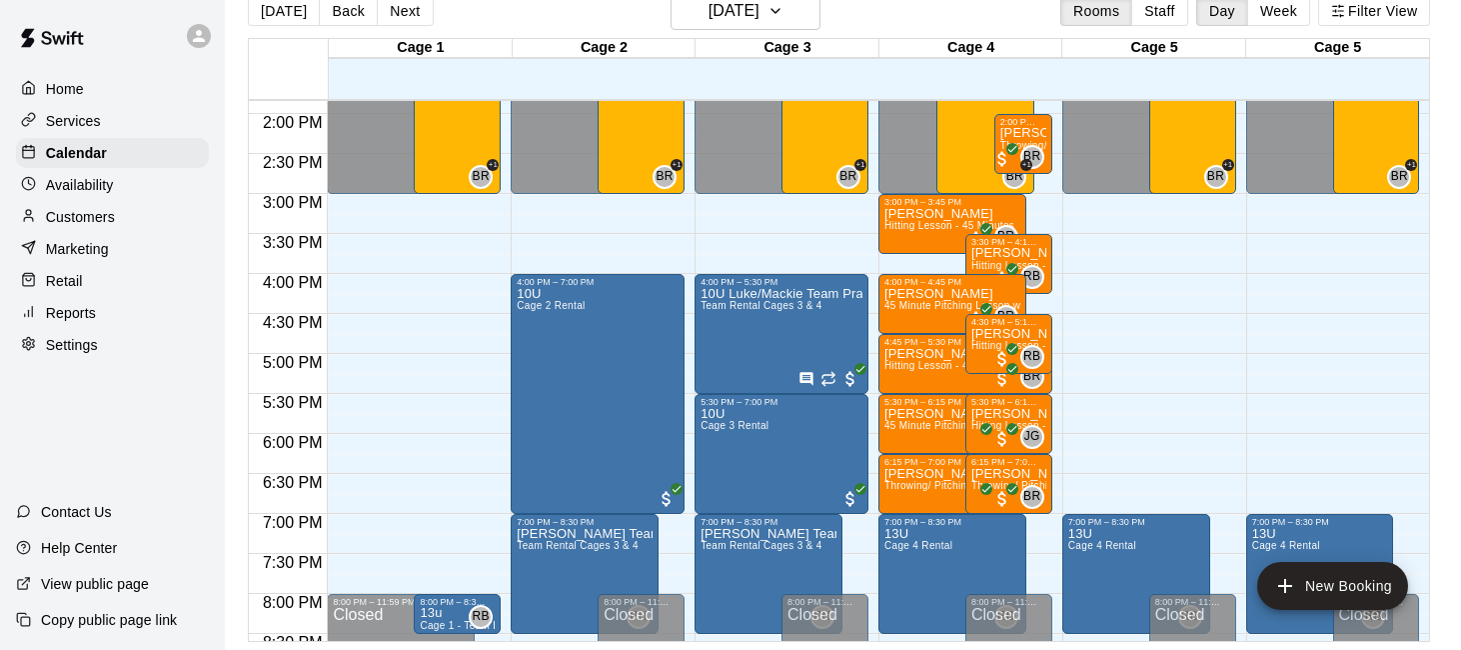
scroll to position [1088, 0]
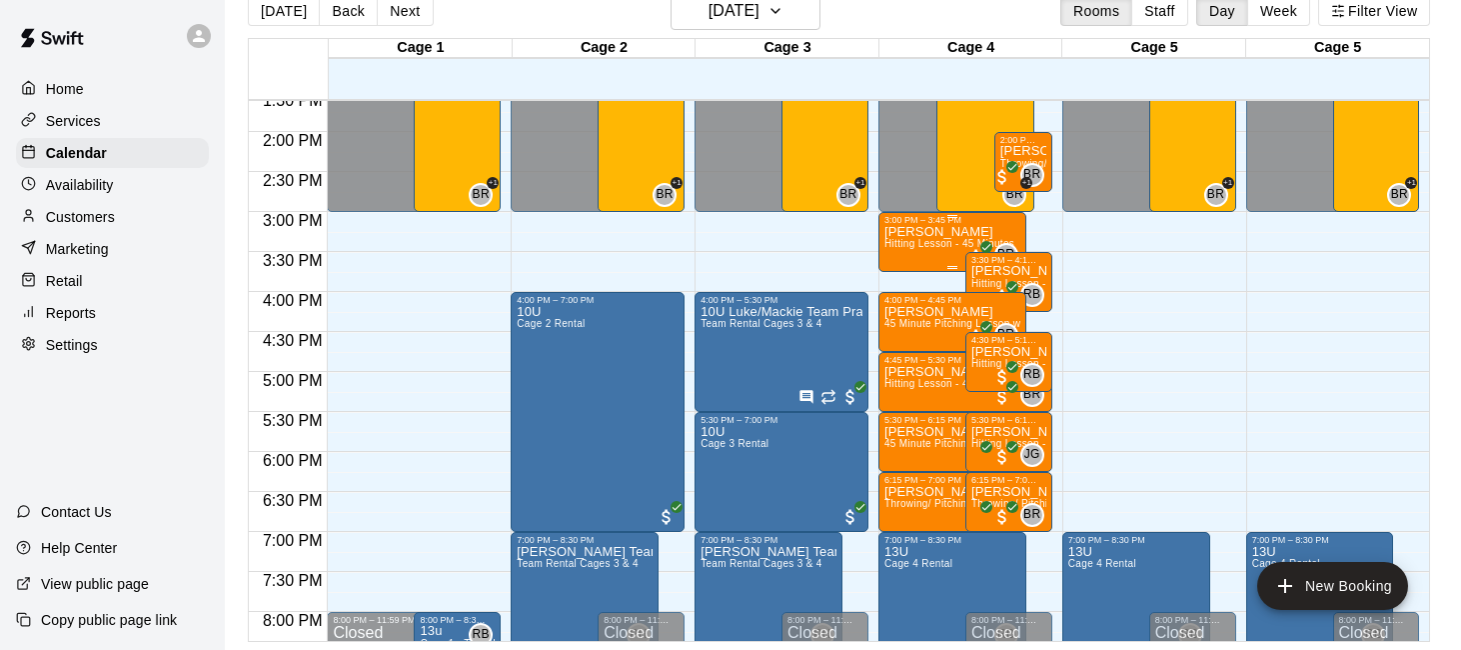
click at [899, 232] on p "[PERSON_NAME]" at bounding box center [949, 232] width 130 height 0
click at [902, 256] on icon "edit" at bounding box center [904, 253] width 18 height 18
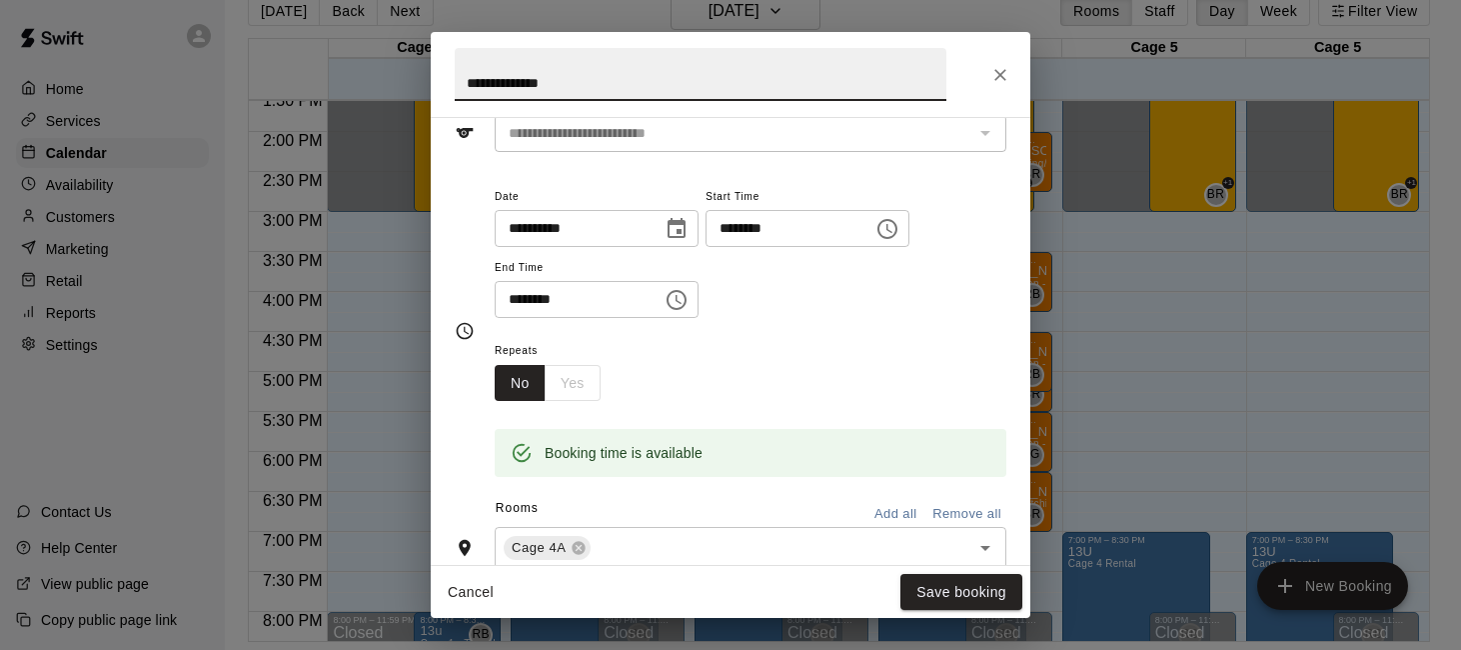
scroll to position [153, 0]
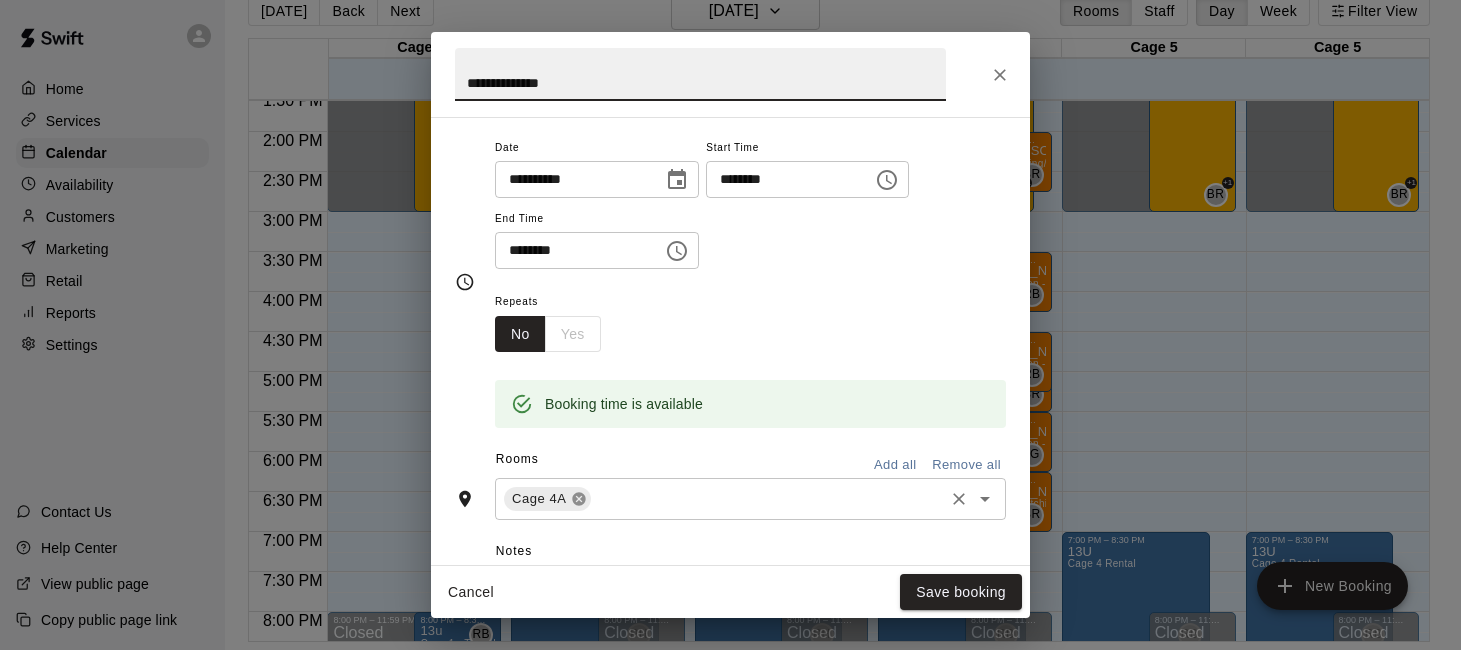
click at [585, 500] on icon at bounding box center [578, 499] width 13 height 13
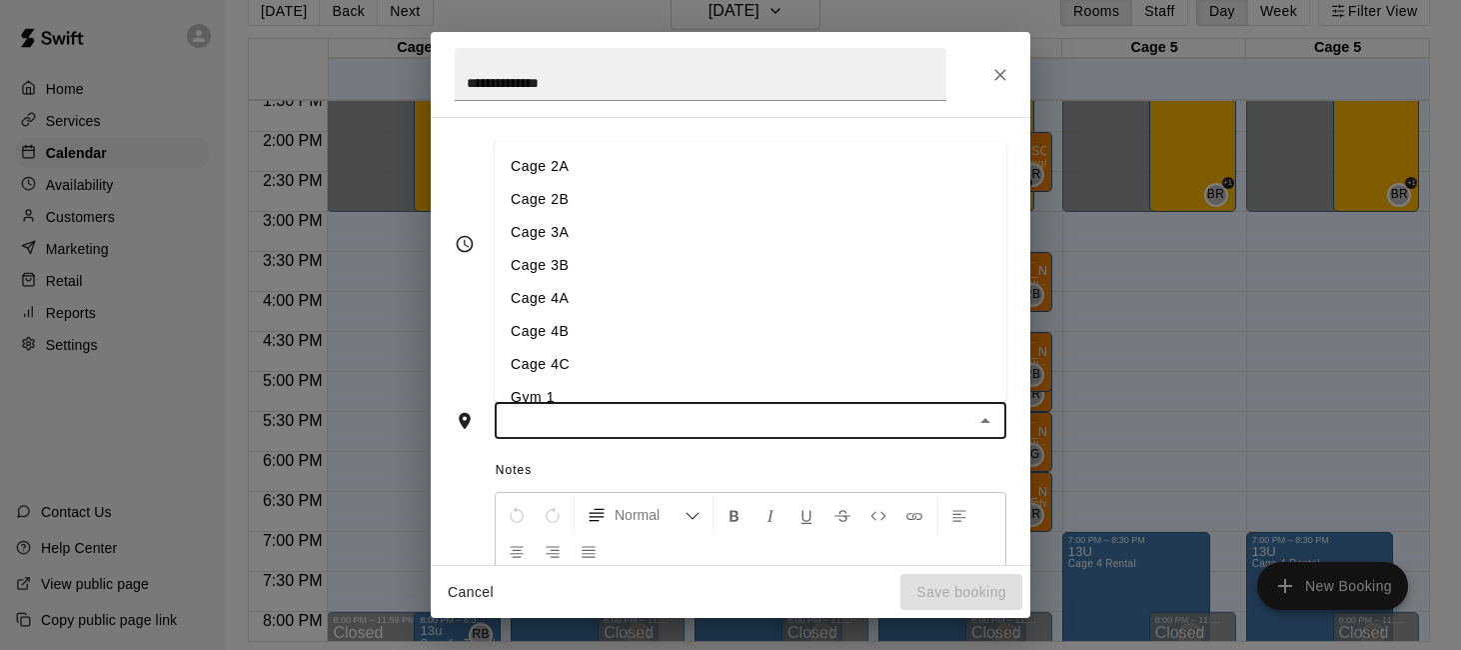
click at [614, 425] on input "text" at bounding box center [734, 420] width 467 height 25
click at [650, 231] on li "Cage 3A" at bounding box center [751, 232] width 512 height 33
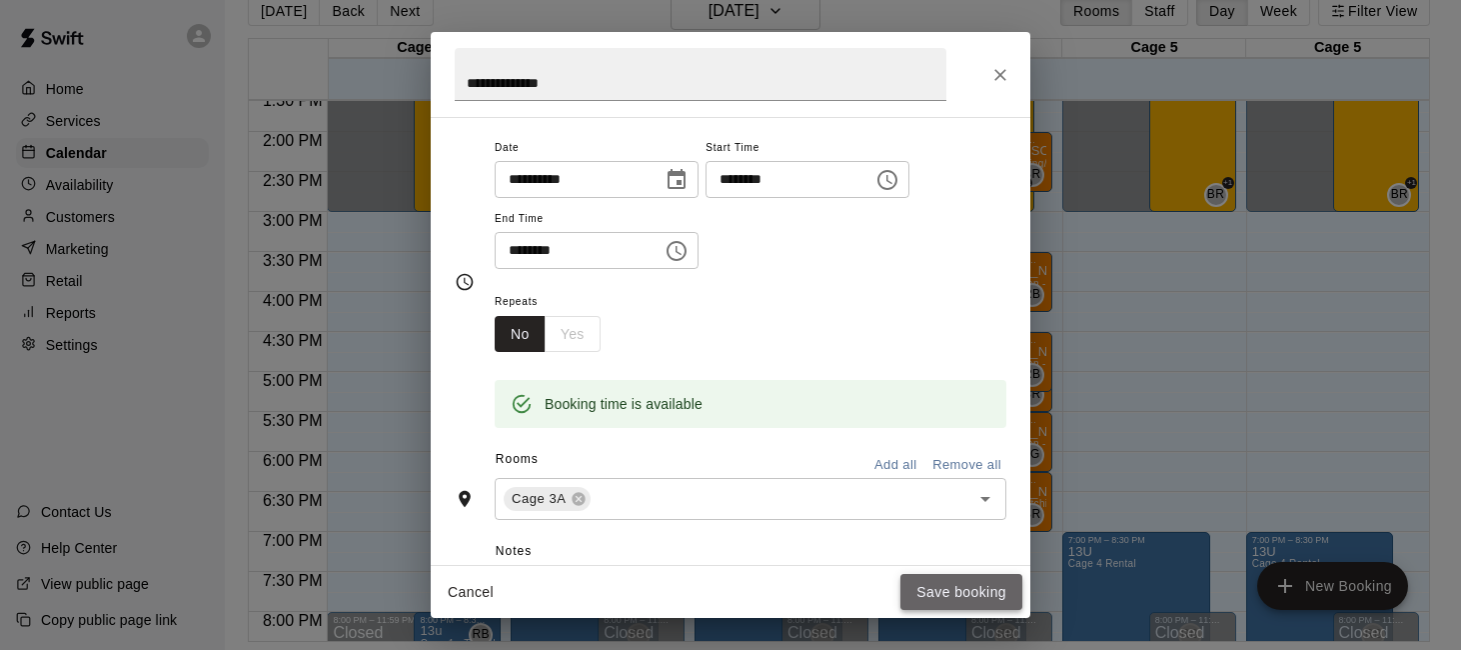
click at [928, 588] on button "Save booking" at bounding box center [961, 592] width 122 height 37
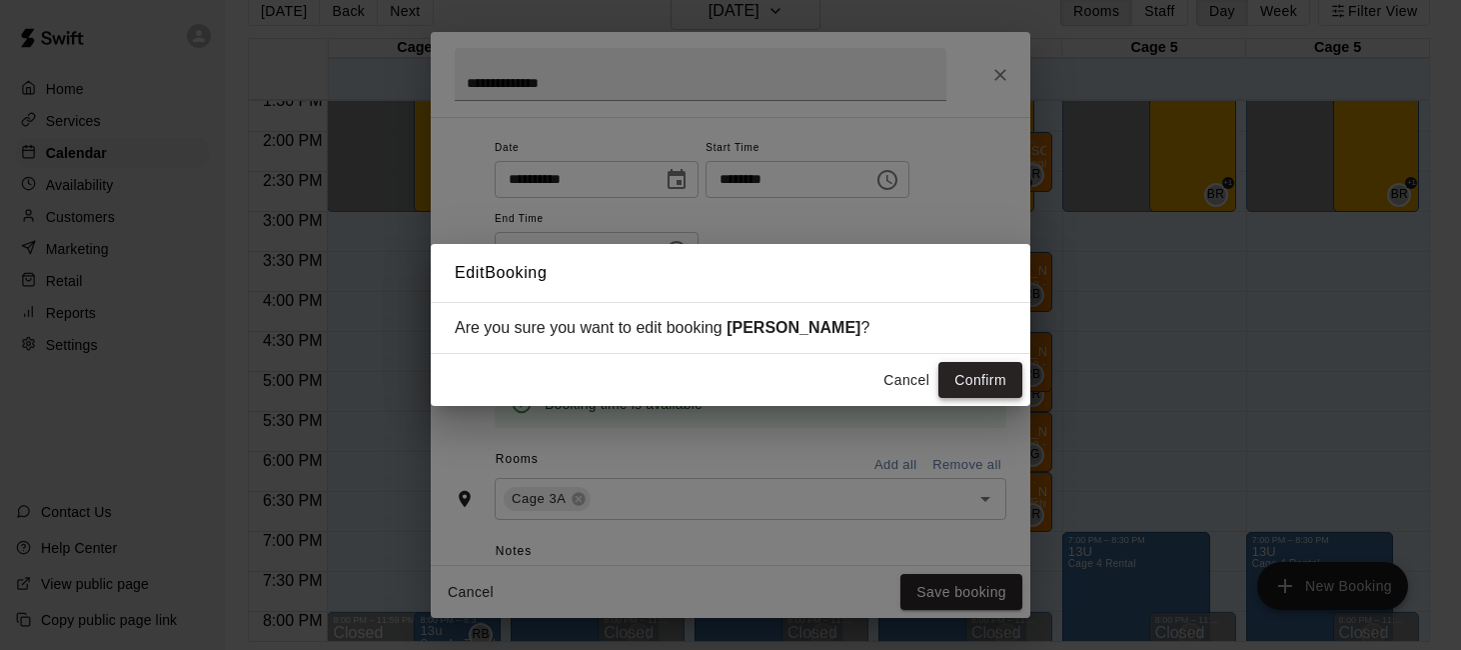
click at [983, 365] on button "Confirm" at bounding box center [980, 380] width 84 height 37
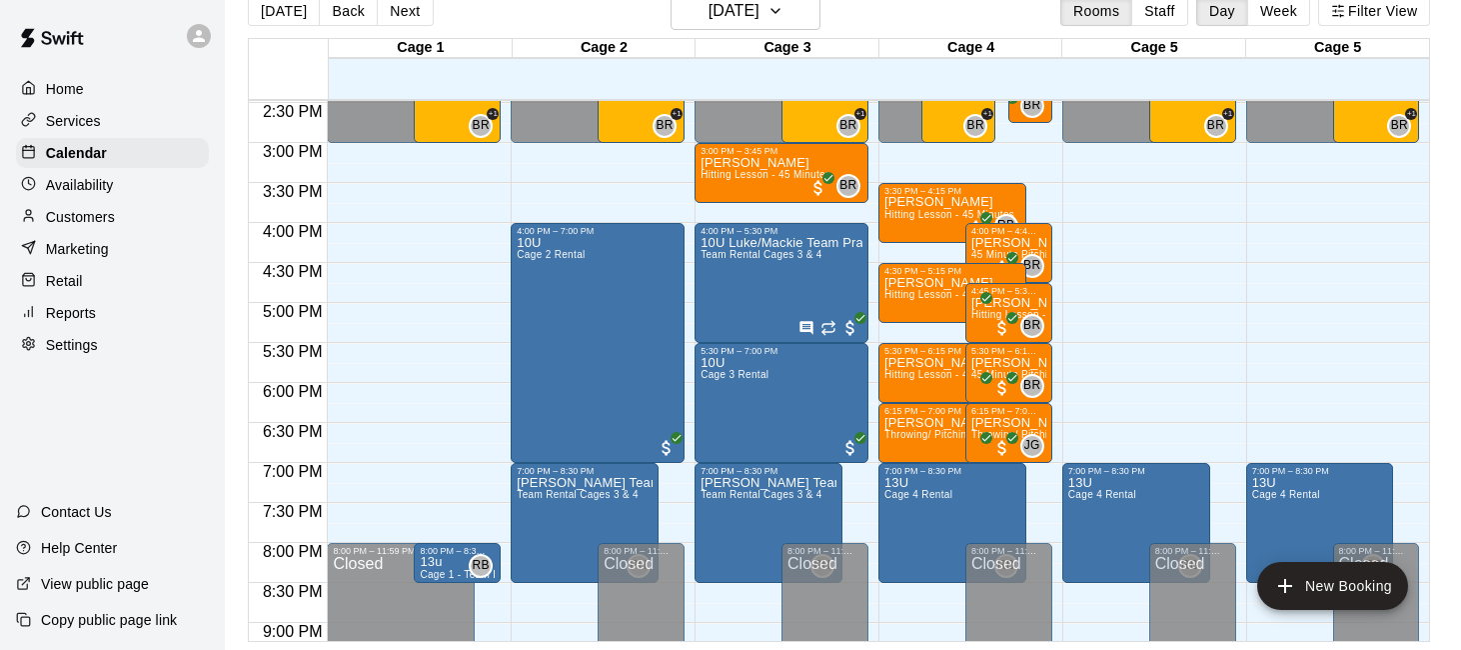
scroll to position [1165, 0]
